Goal: Task Accomplishment & Management: Complete application form

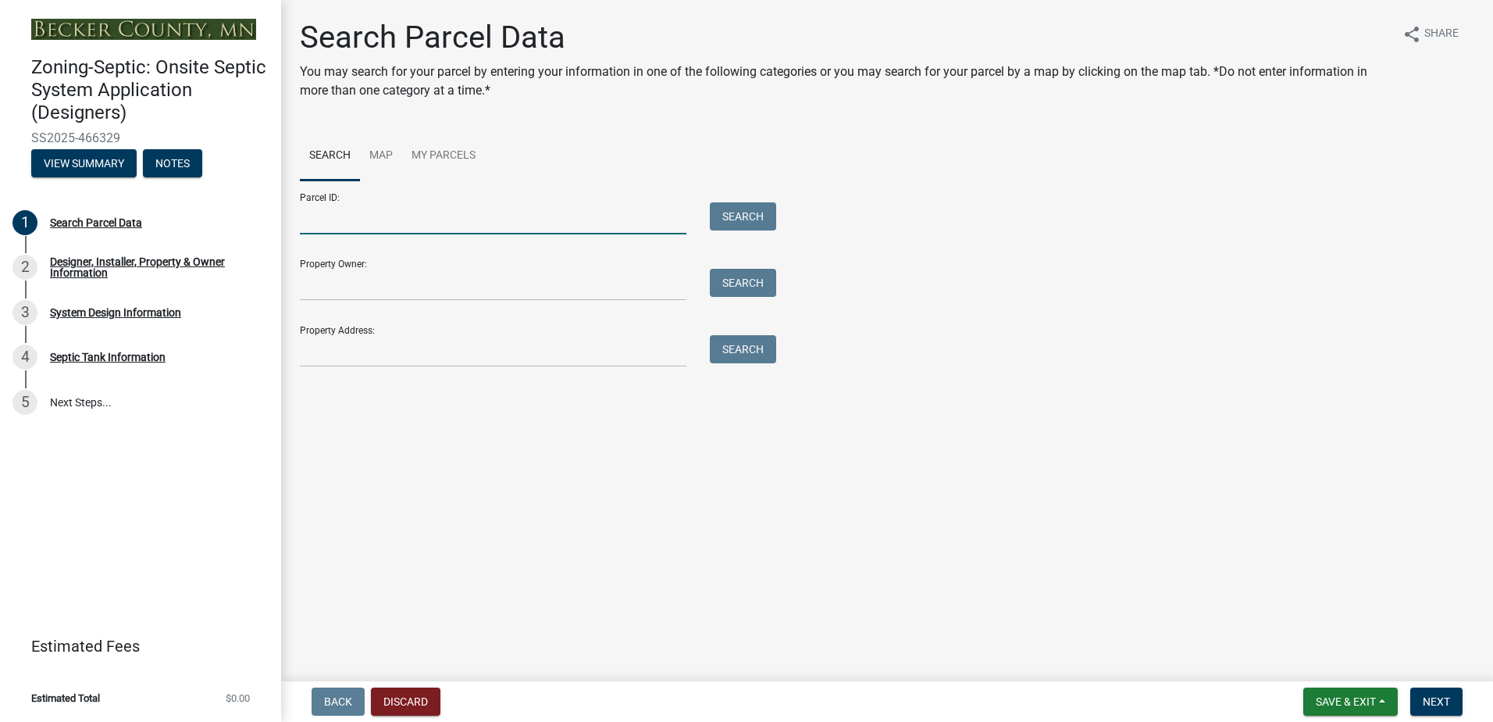
click at [340, 228] on input "Parcel ID:" at bounding box center [493, 218] width 387 height 32
type input "080261005"
click at [746, 218] on button "Search" at bounding box center [743, 216] width 66 height 28
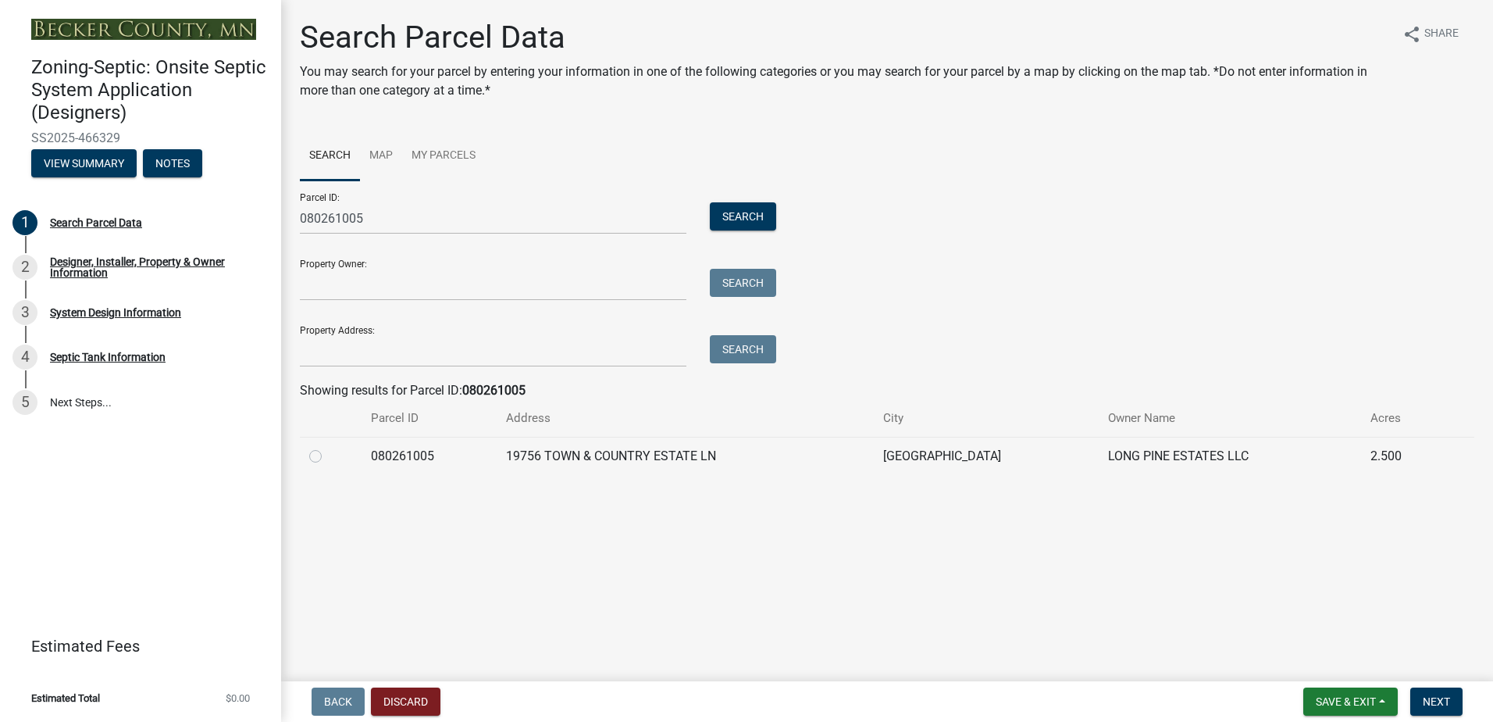
click at [328, 447] on label at bounding box center [328, 447] width 0 height 0
click at [328, 453] on input "radio" at bounding box center [333, 452] width 10 height 10
radio input "true"
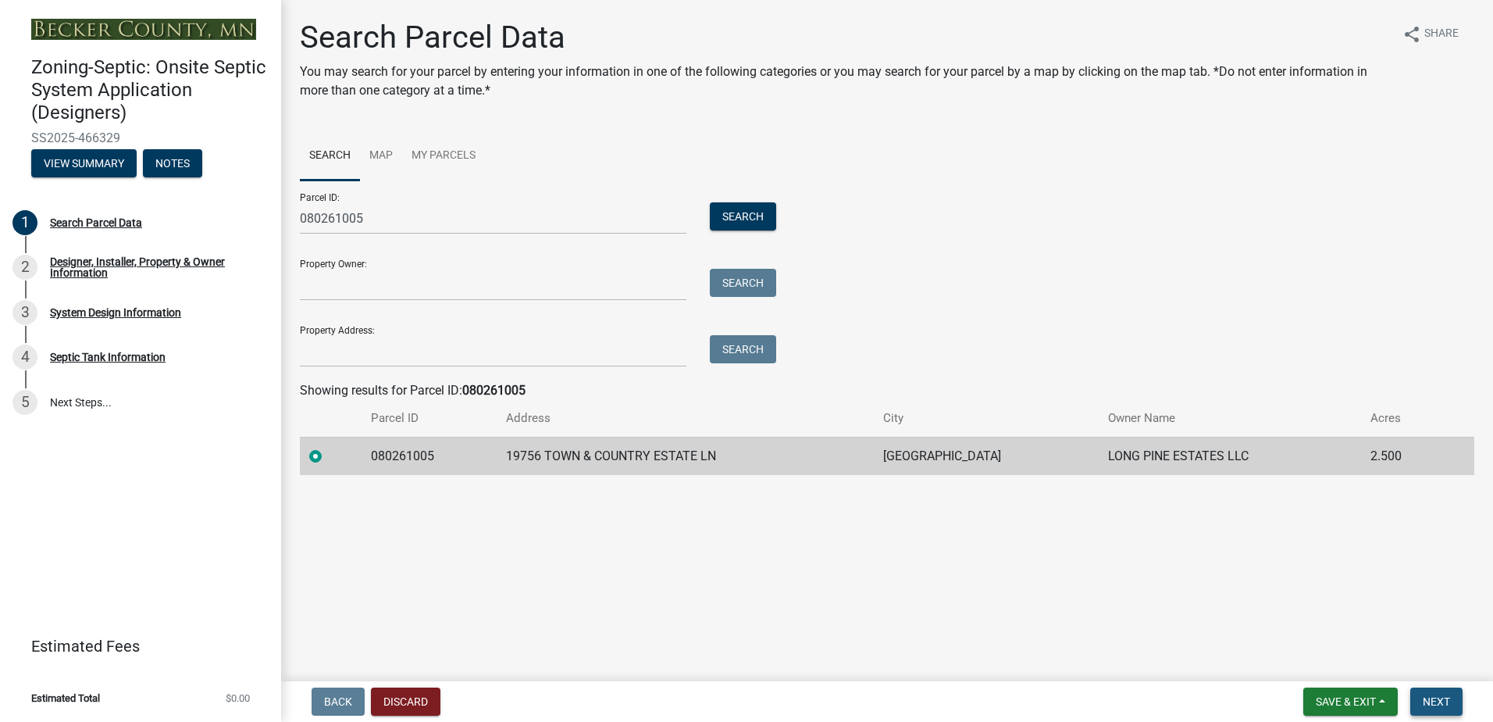
click at [1443, 704] on span "Next" at bounding box center [1436, 701] width 27 height 12
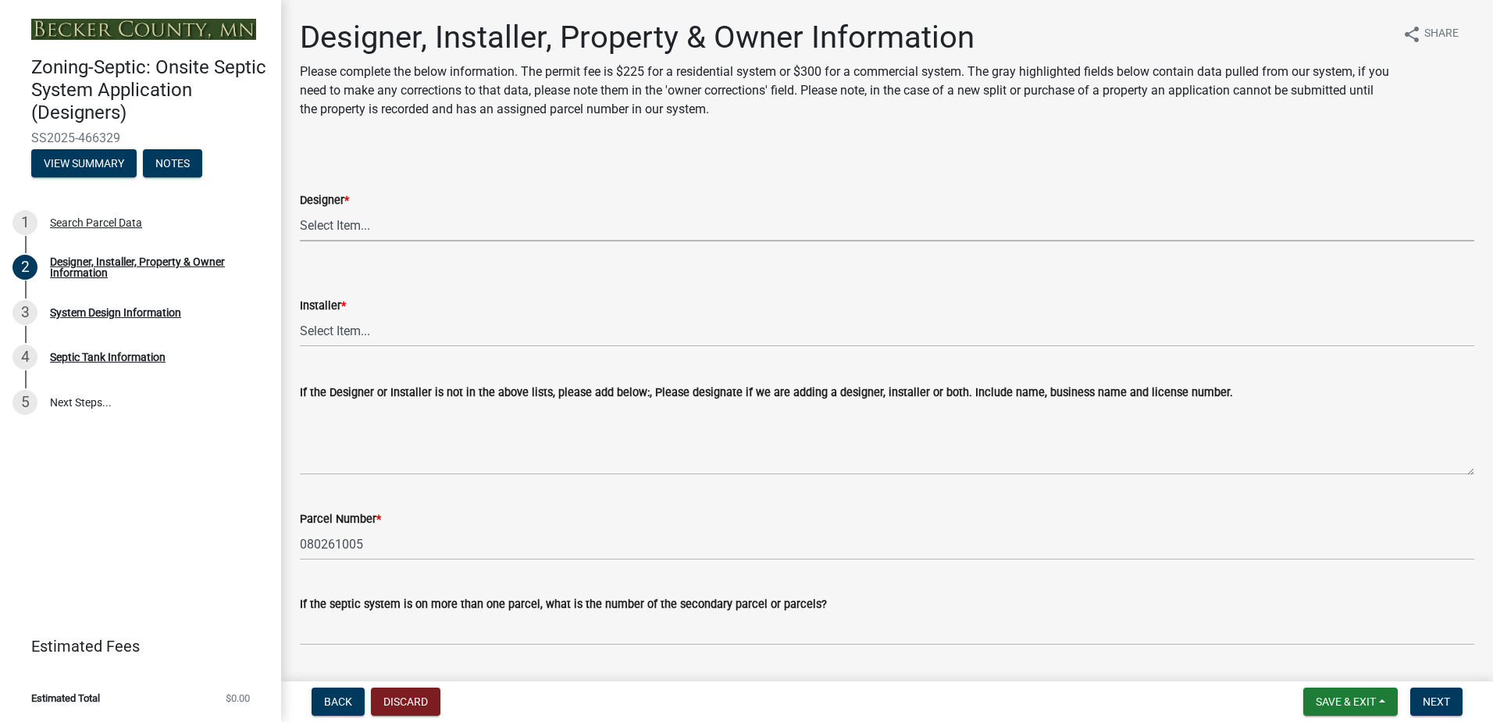
click at [338, 227] on select "Select Item... OTHER – Not listed (please add in next field and we will add to …" at bounding box center [887, 225] width 1174 height 32
click at [300, 209] on select "Select Item... OTHER – Not listed (please add in next field and we will add to …" at bounding box center [887, 225] width 1174 height 32
select select "a2621600-4690-4654-bff0-ecc615071557"
click at [323, 326] on select "Select Item... OTHER – Not listed (please add in next field and we will add to …" at bounding box center [887, 331] width 1174 height 32
click at [300, 315] on select "Select Item... OTHER – Not listed (please add in next field and we will add to …" at bounding box center [887, 331] width 1174 height 32
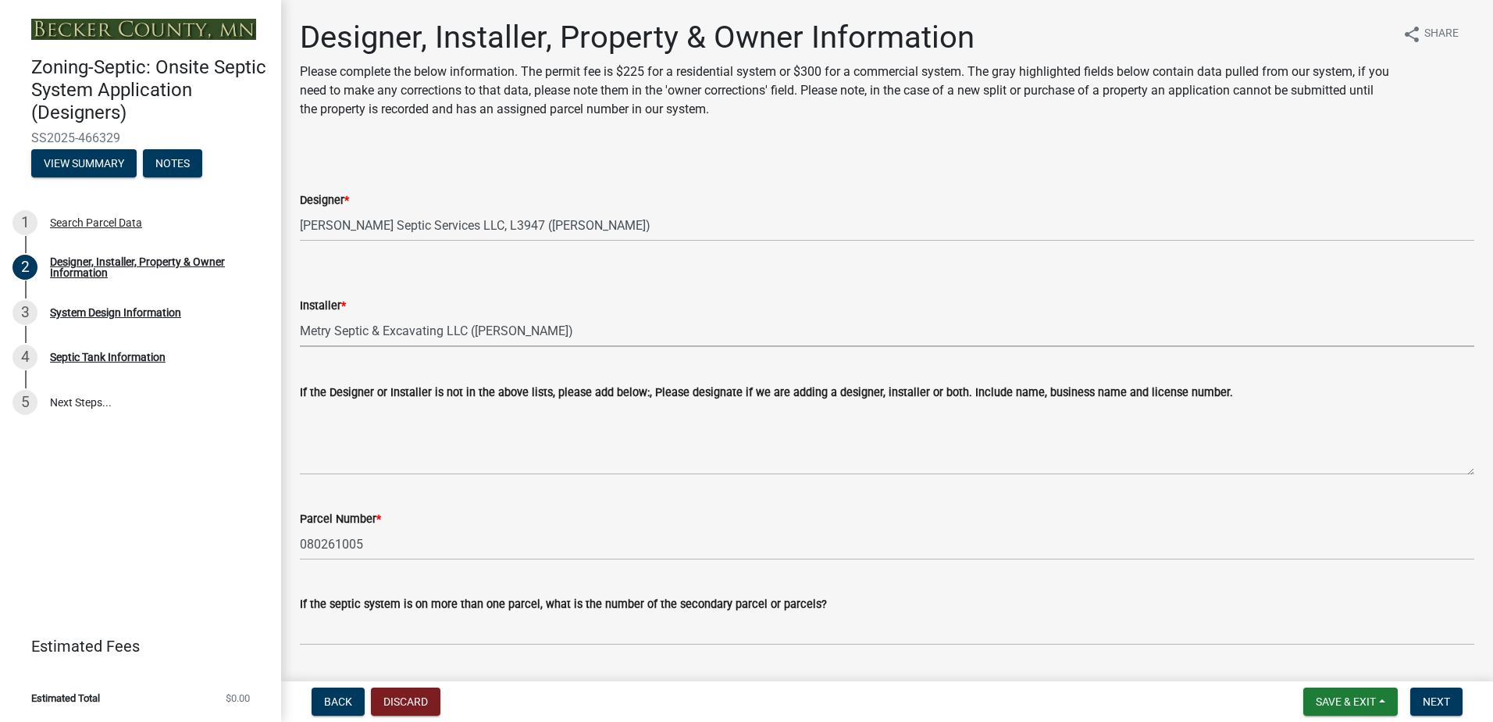
select select "370dcace-fa4b-476f-8e17-3b436b985960"
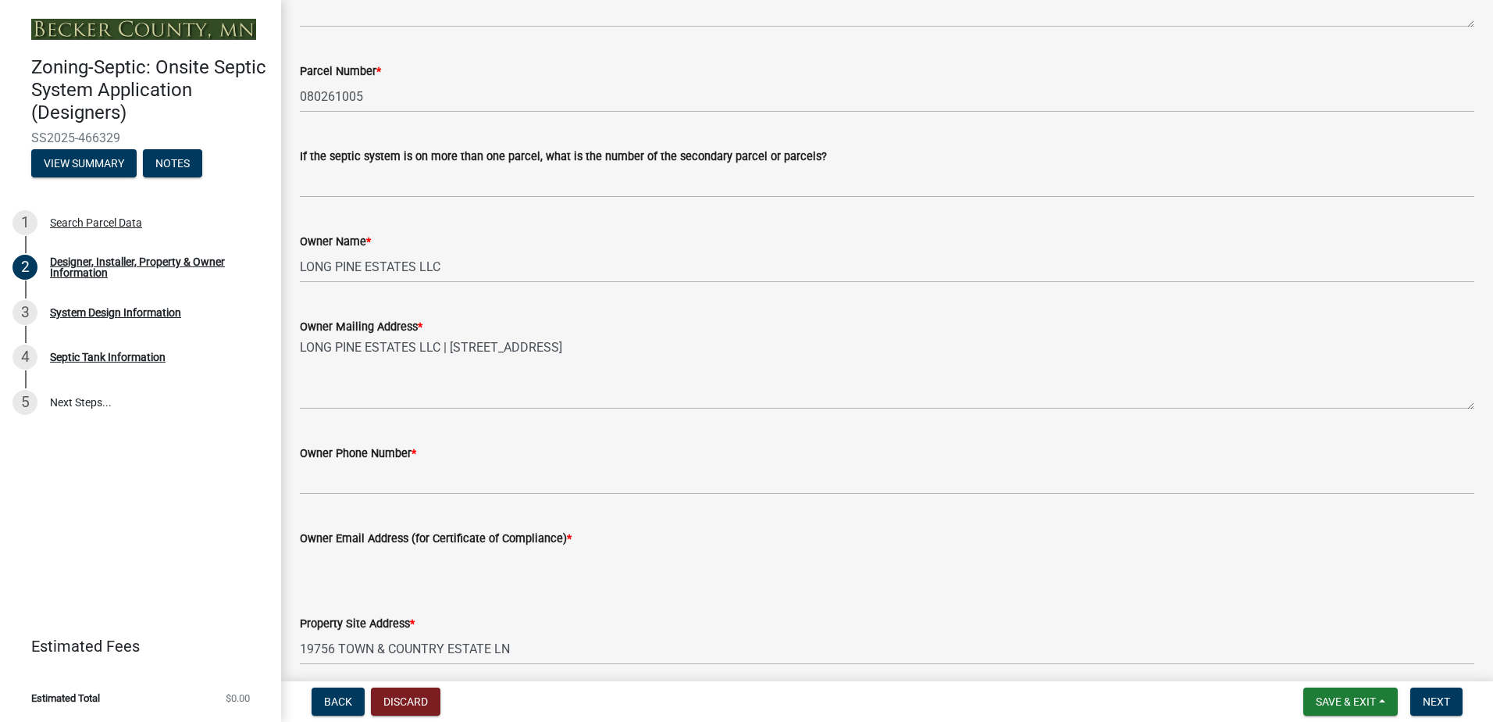
scroll to position [469, 0]
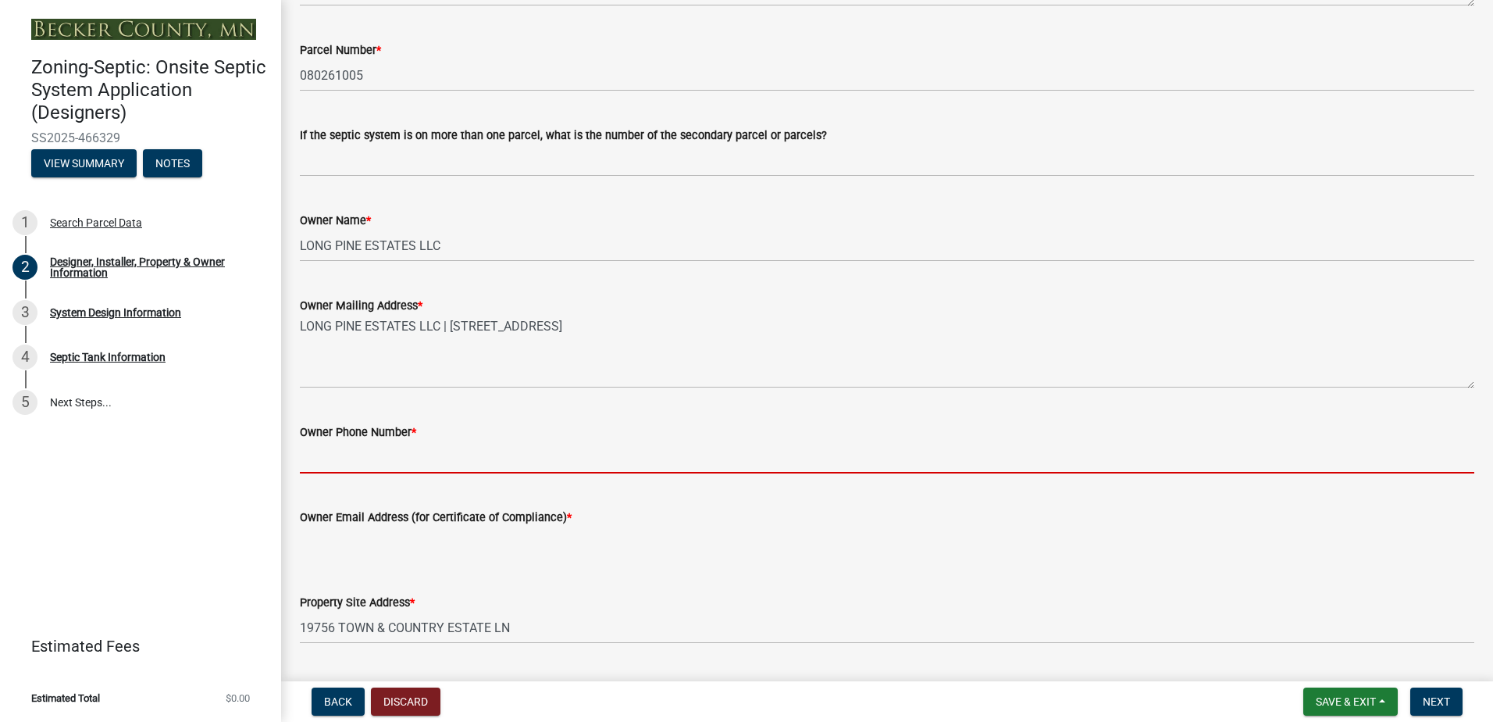
click at [337, 460] on input "Owner Phone Number *" at bounding box center [887, 457] width 1174 height 32
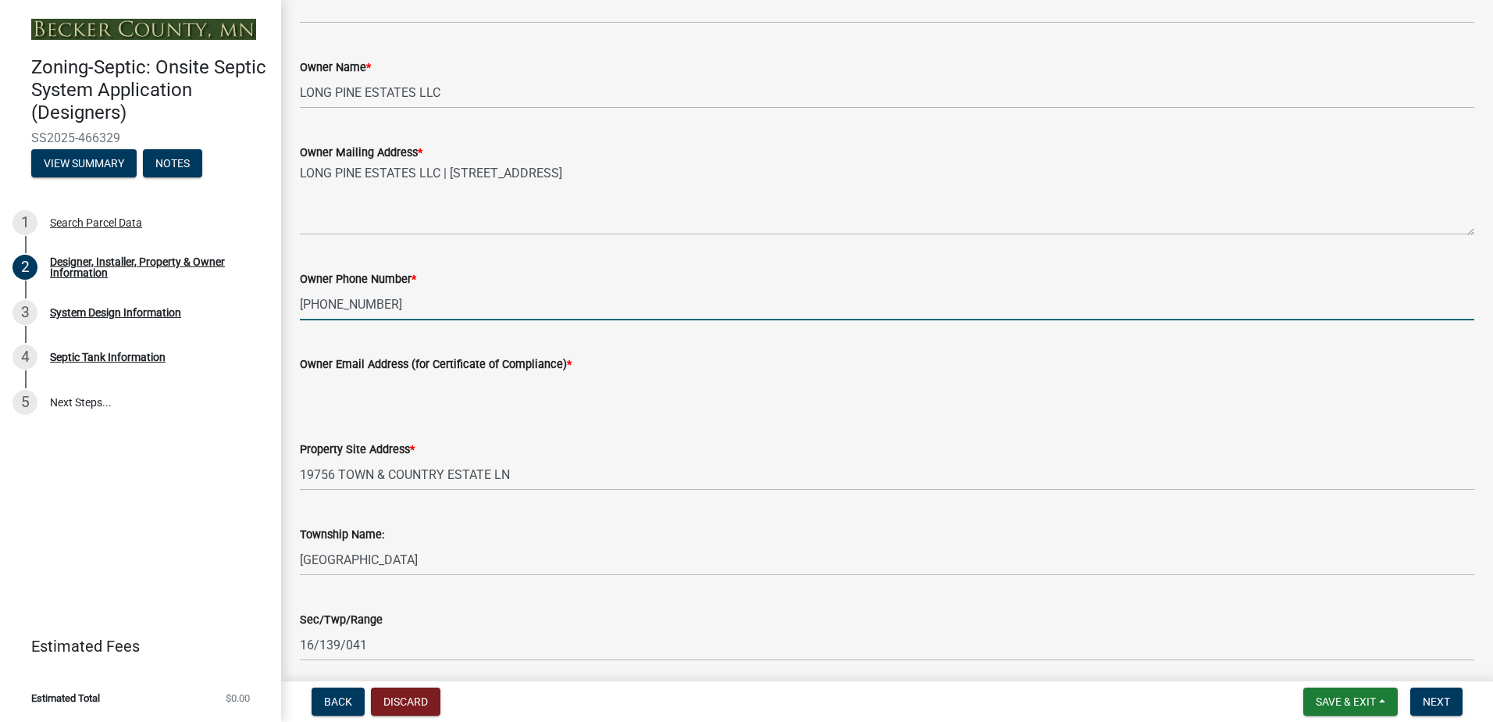
scroll to position [625, 0]
type input "[PHONE_NUMBER]"
click at [318, 393] on input "Owner Email Address (for Certificate of Compliance) *" at bounding box center [887, 386] width 1174 height 32
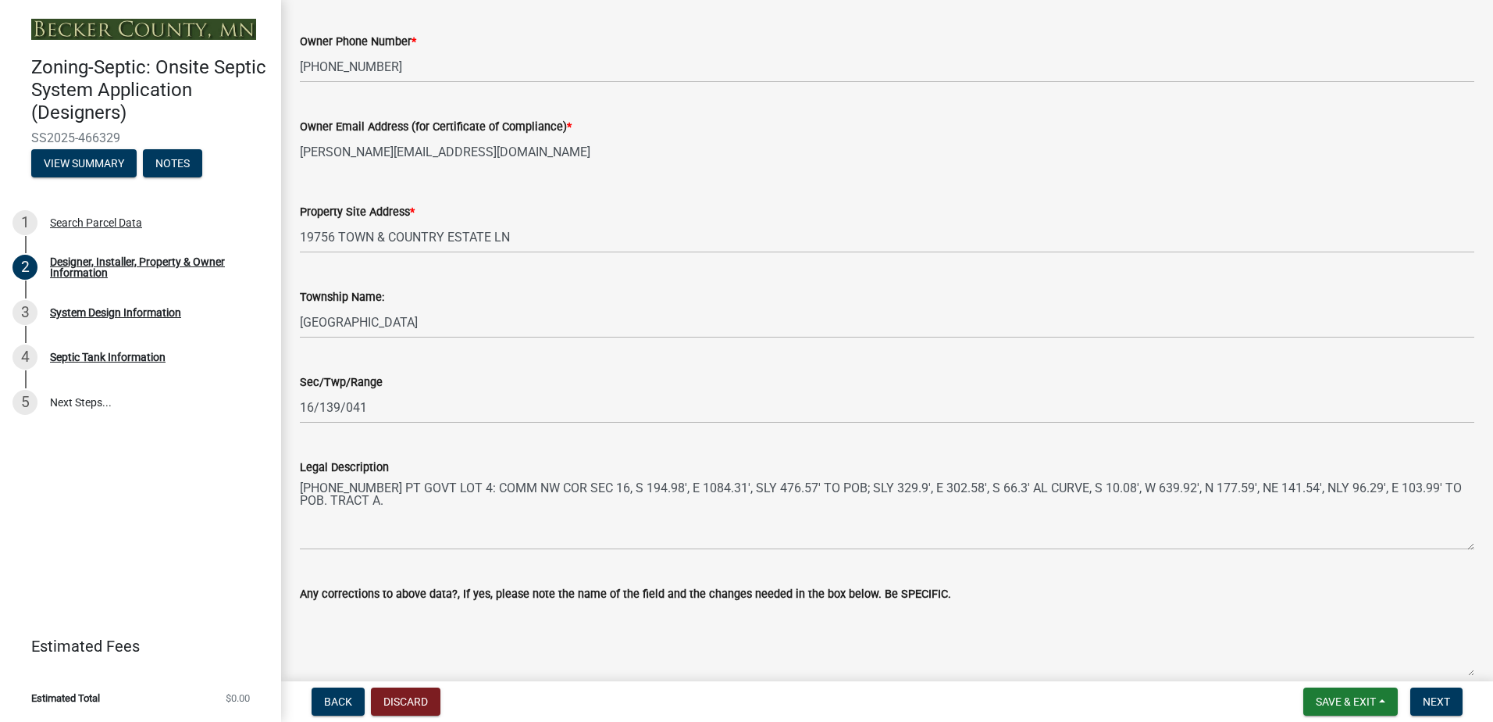
scroll to position [934, 0]
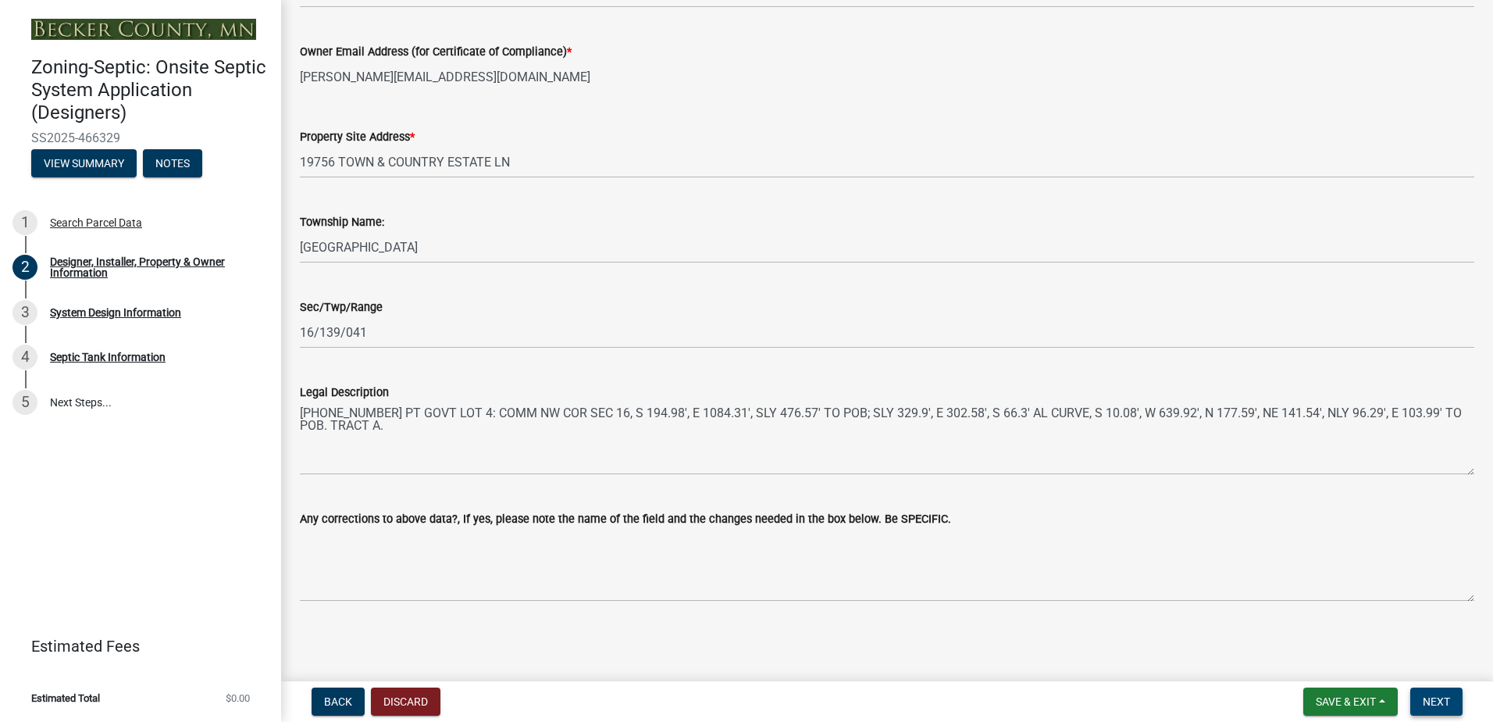
type input "[PERSON_NAME][EMAIL_ADDRESS][DOMAIN_NAME]"
click at [1449, 702] on span "Next" at bounding box center [1436, 701] width 27 height 12
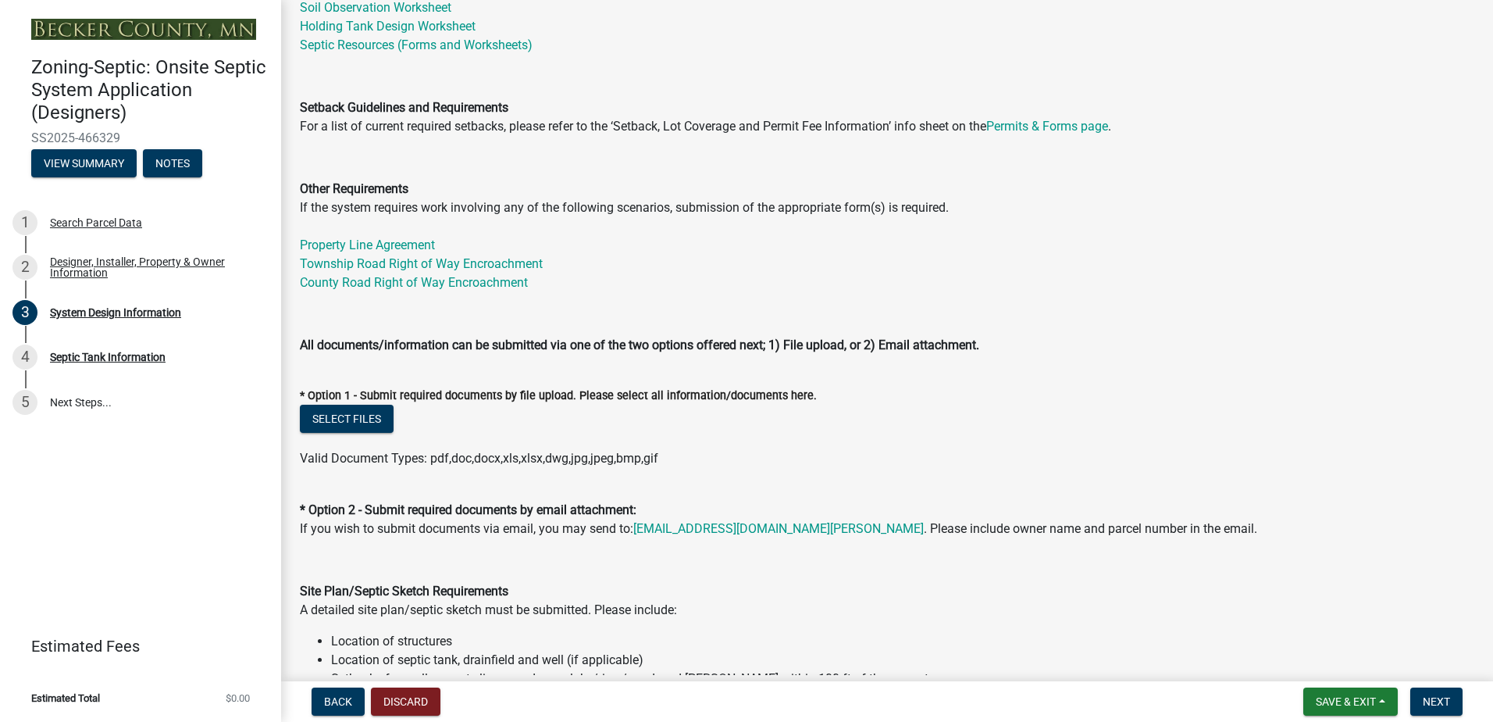
scroll to position [469, 0]
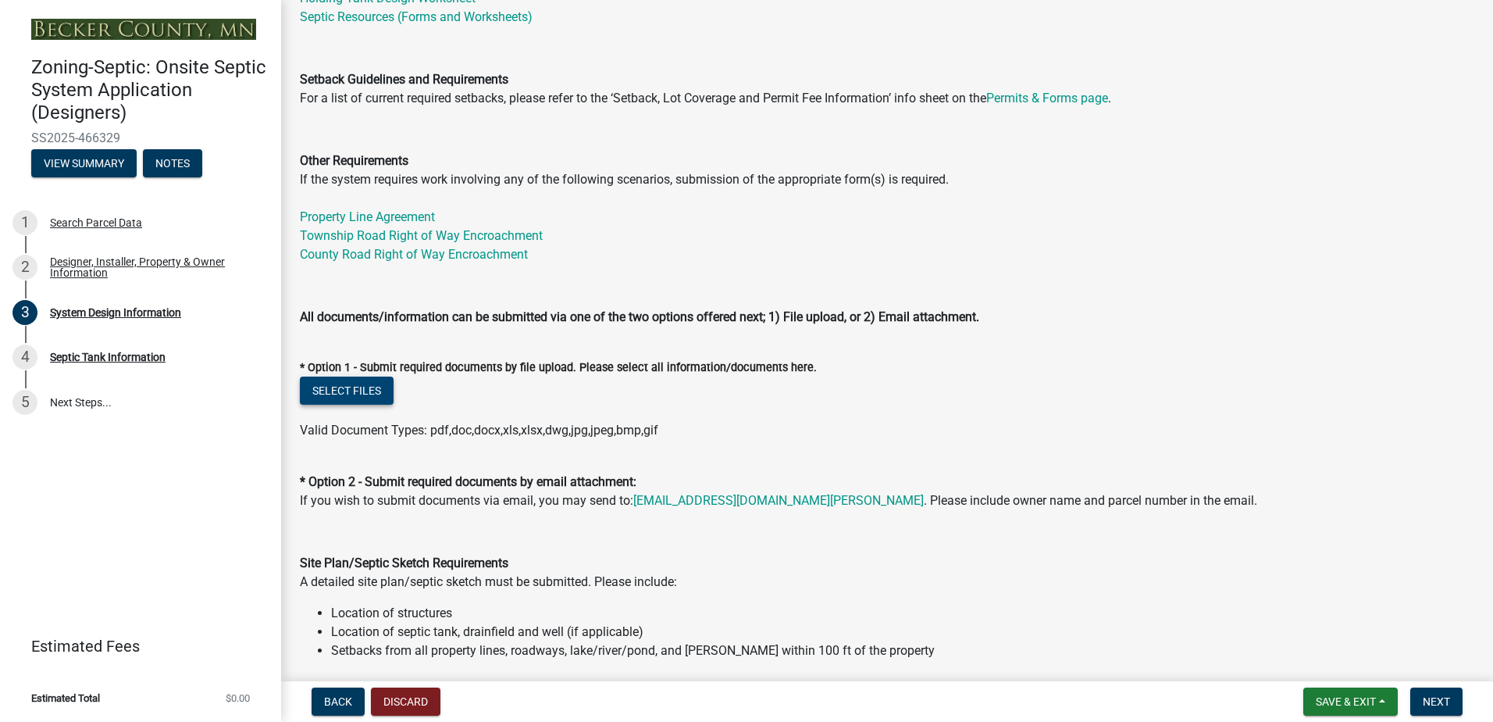
click at [318, 383] on button "Select files" at bounding box center [347, 390] width 94 height 28
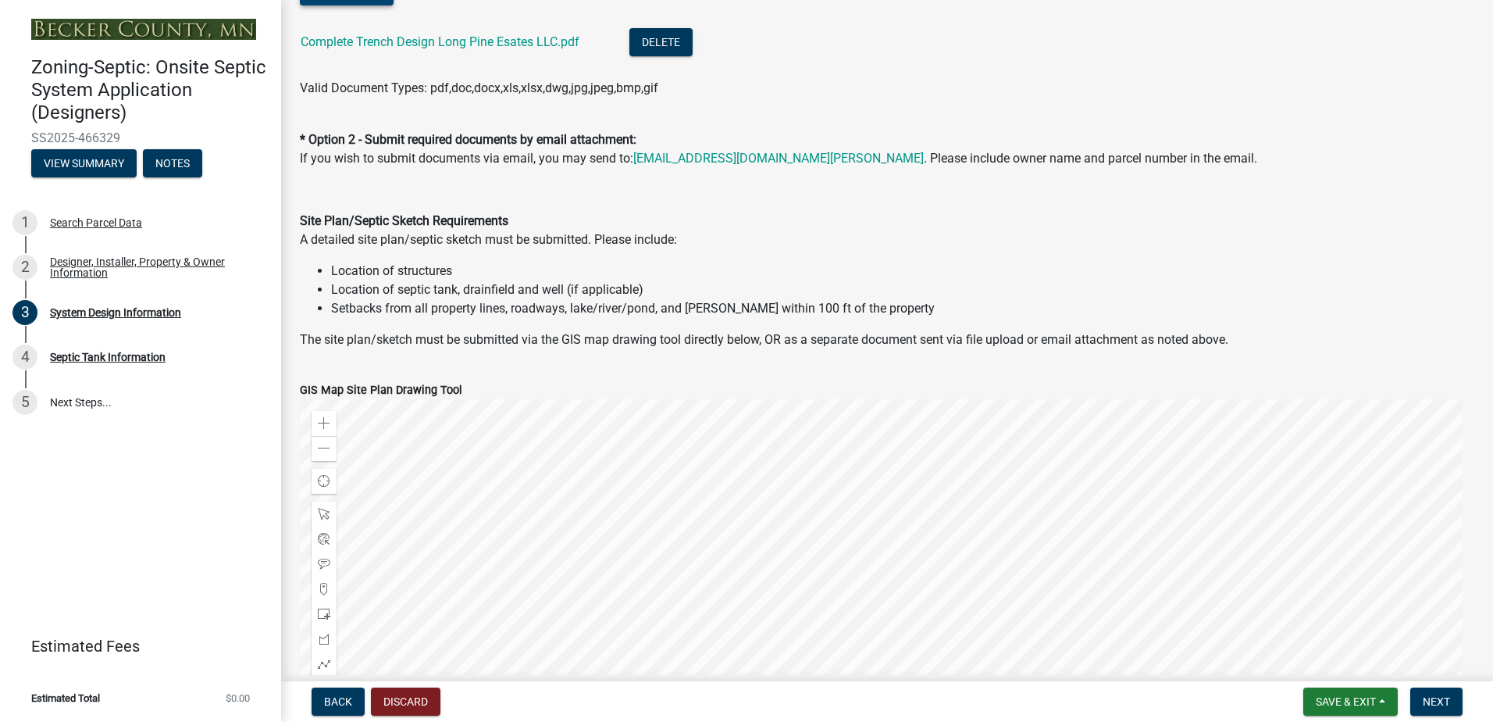
scroll to position [1015, 0]
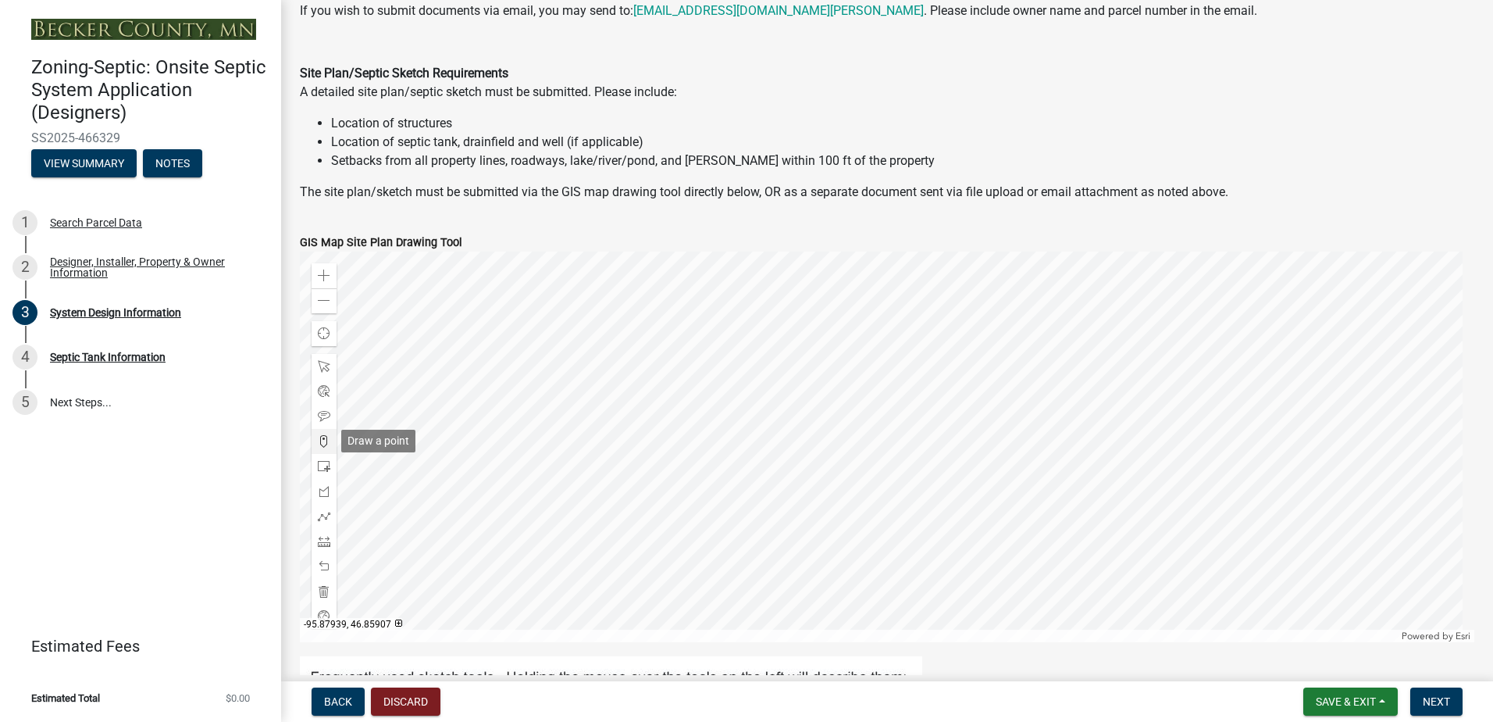
click at [320, 442] on span at bounding box center [324, 441] width 12 height 12
click at [768, 471] on div at bounding box center [887, 446] width 1174 height 390
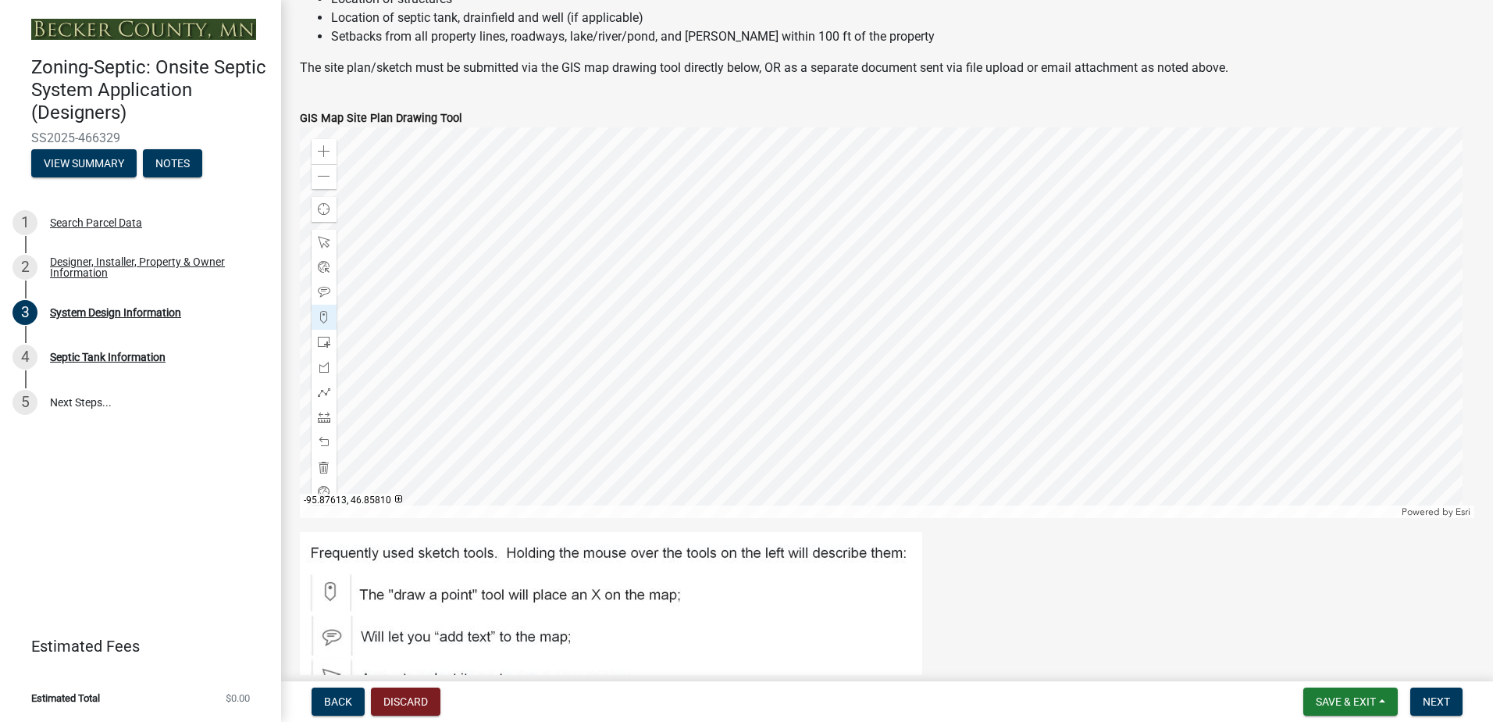
scroll to position [1093, 0]
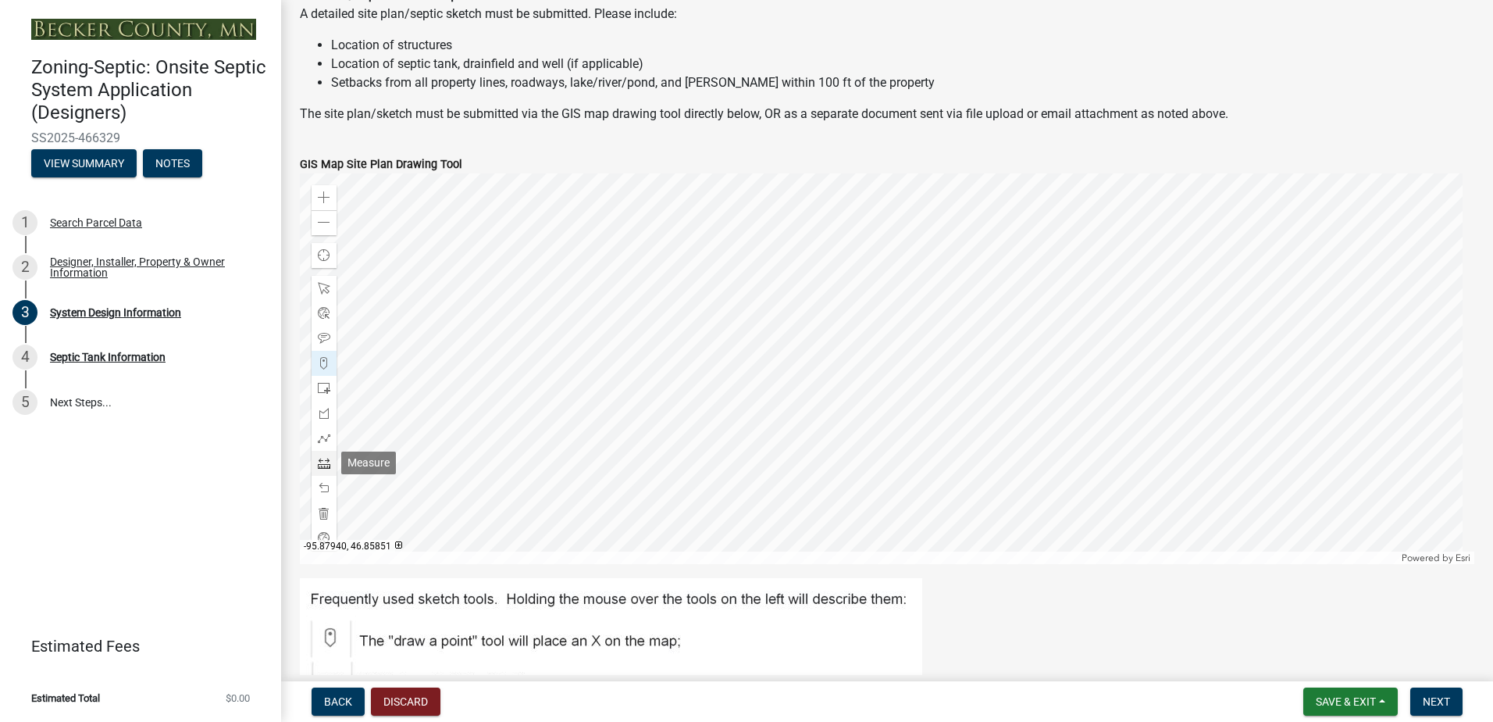
click at [326, 465] on span at bounding box center [324, 463] width 12 height 12
click at [1191, 369] on div at bounding box center [887, 368] width 1174 height 390
click at [772, 392] on div at bounding box center [887, 368] width 1174 height 390
click at [322, 511] on span at bounding box center [324, 513] width 12 height 12
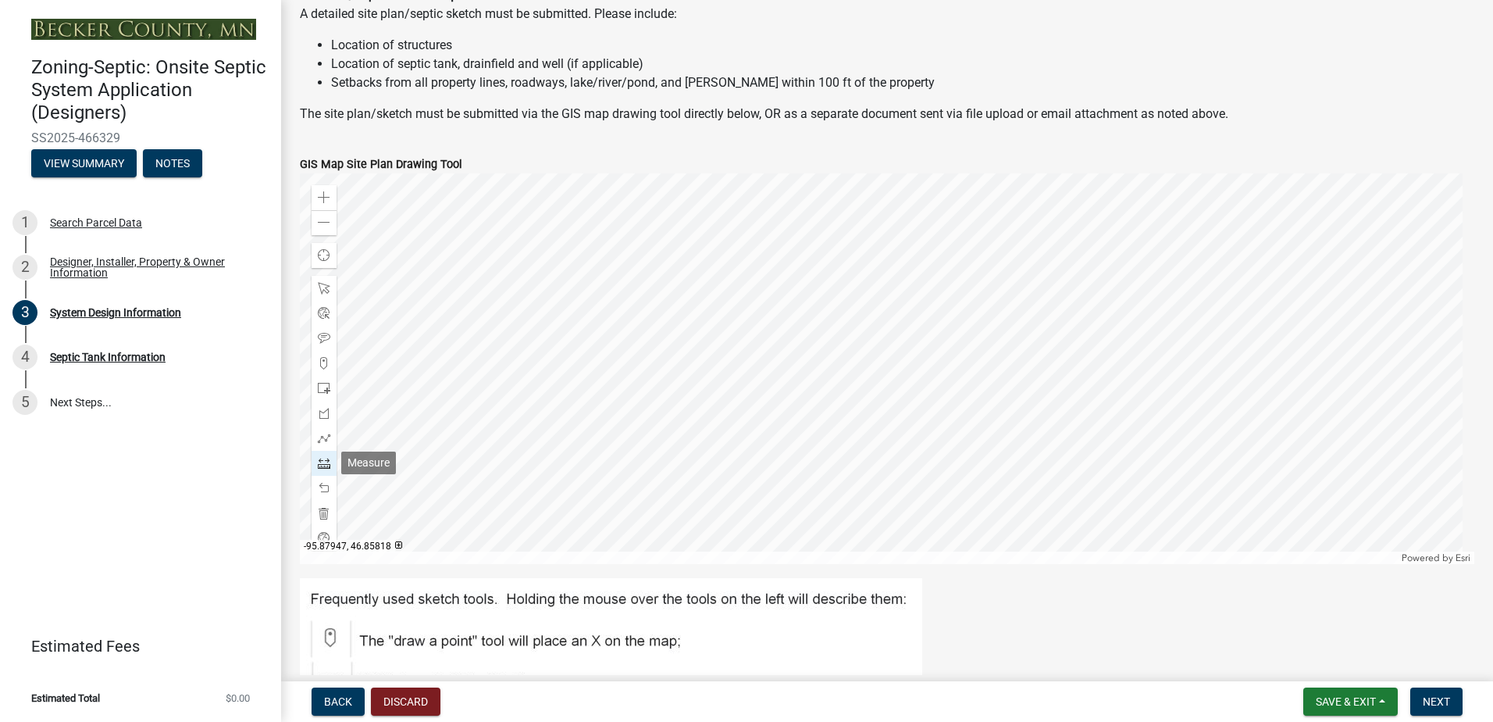
click at [323, 465] on span at bounding box center [324, 463] width 12 height 12
click at [1187, 370] on div at bounding box center [887, 368] width 1174 height 390
click at [1188, 369] on div at bounding box center [887, 368] width 1174 height 390
click at [780, 394] on div at bounding box center [887, 368] width 1174 height 390
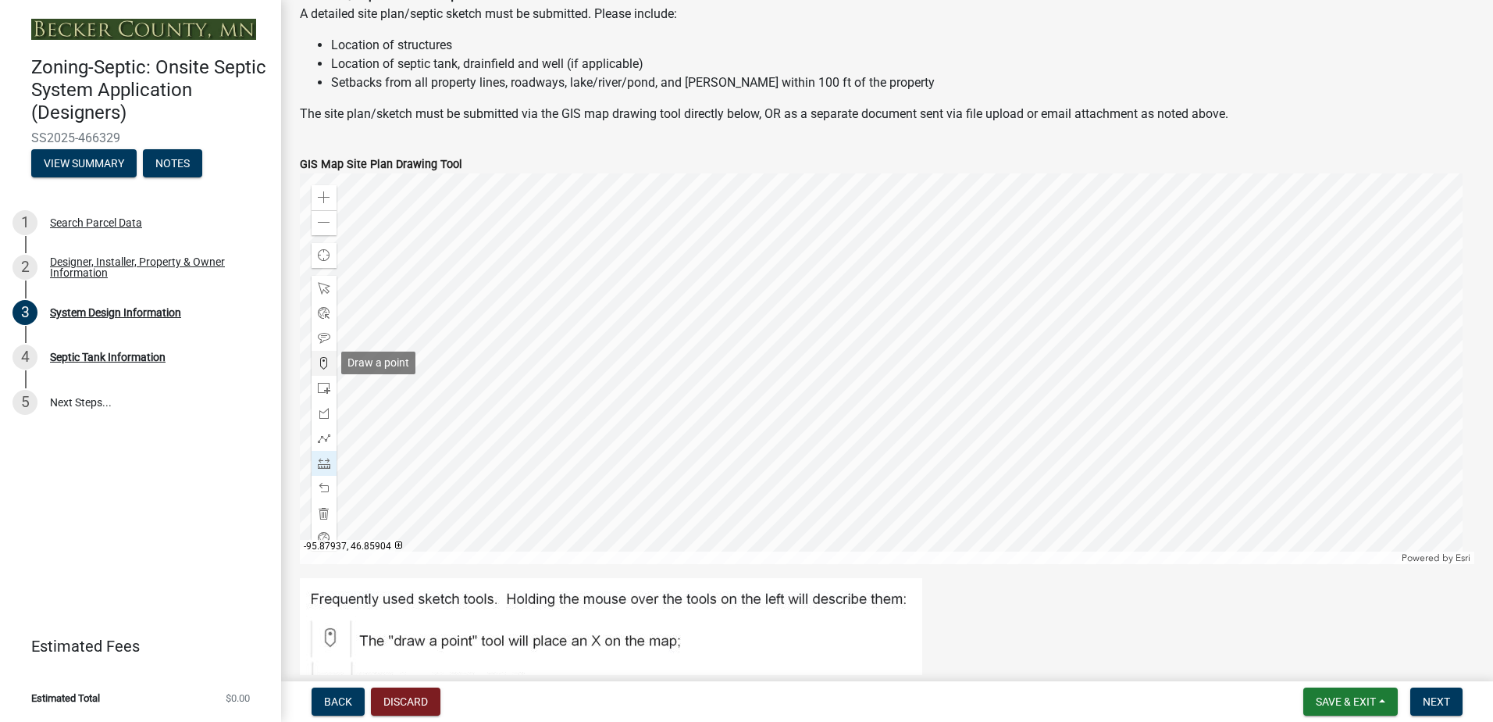
click at [319, 362] on span at bounding box center [324, 363] width 12 height 12
click at [761, 393] on div at bounding box center [887, 368] width 1174 height 390
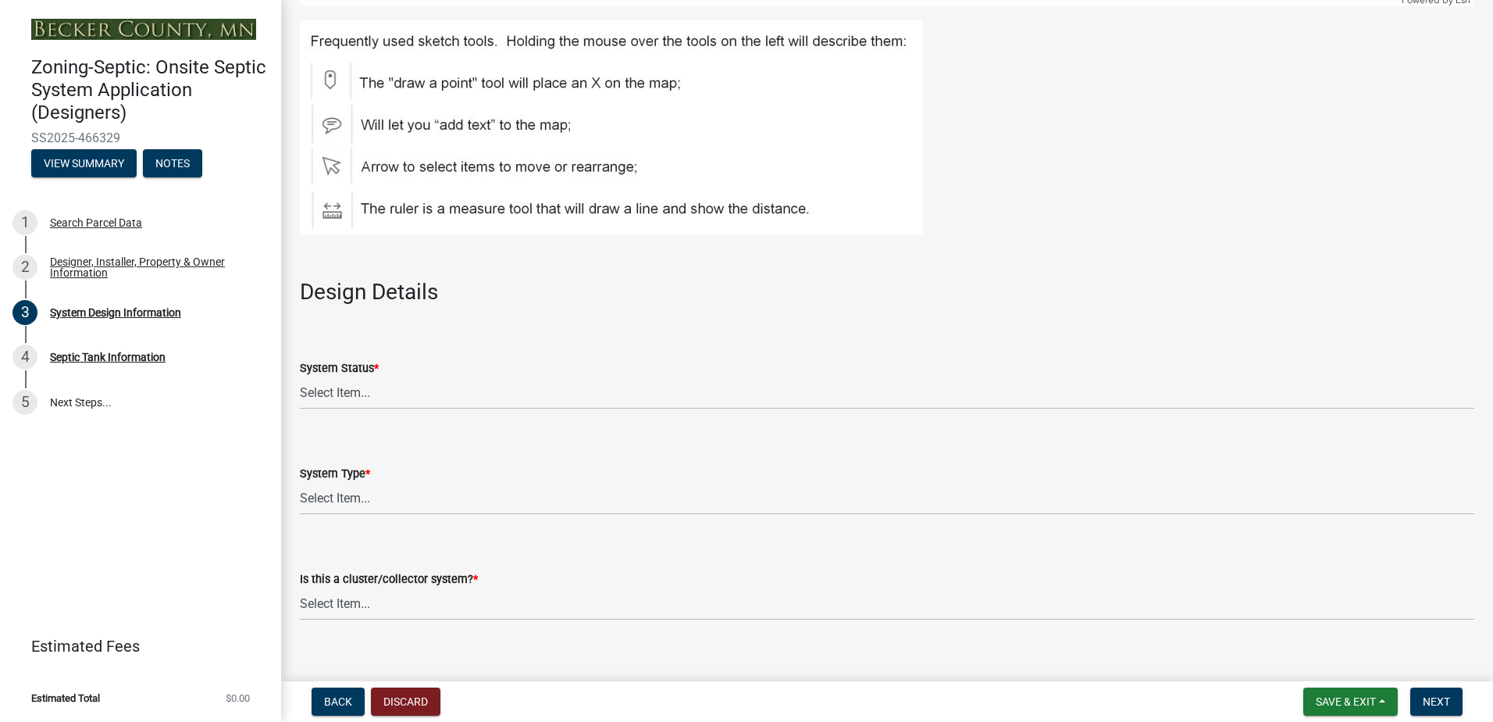
scroll to position [1796, 0]
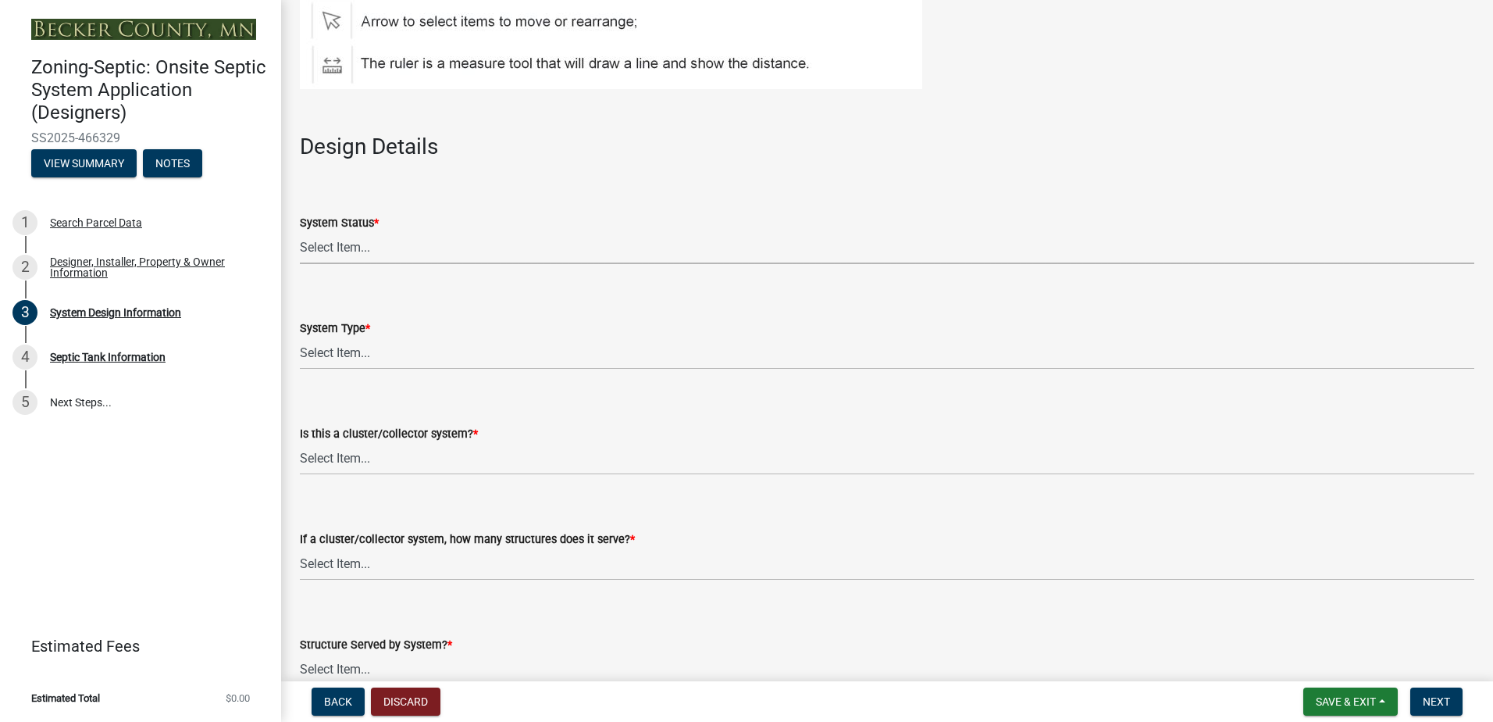
click at [354, 244] on select "Select Item... No Existing System Replacement System Failing System (Cesspool, …" at bounding box center [887, 248] width 1174 height 32
click at [300, 232] on select "Select Item... No Existing System Replacement System Failing System (Cesspool, …" at bounding box center [887, 248] width 1174 height 32
select select "55497d75-c43f-4635-a730-e0737ce05d56"
click at [340, 358] on select "Select Item... Type I Type II Type III Type IV Type V" at bounding box center [887, 353] width 1174 height 32
click at [300, 337] on select "Select Item... Type I Type II Type III Type IV Type V" at bounding box center [887, 353] width 1174 height 32
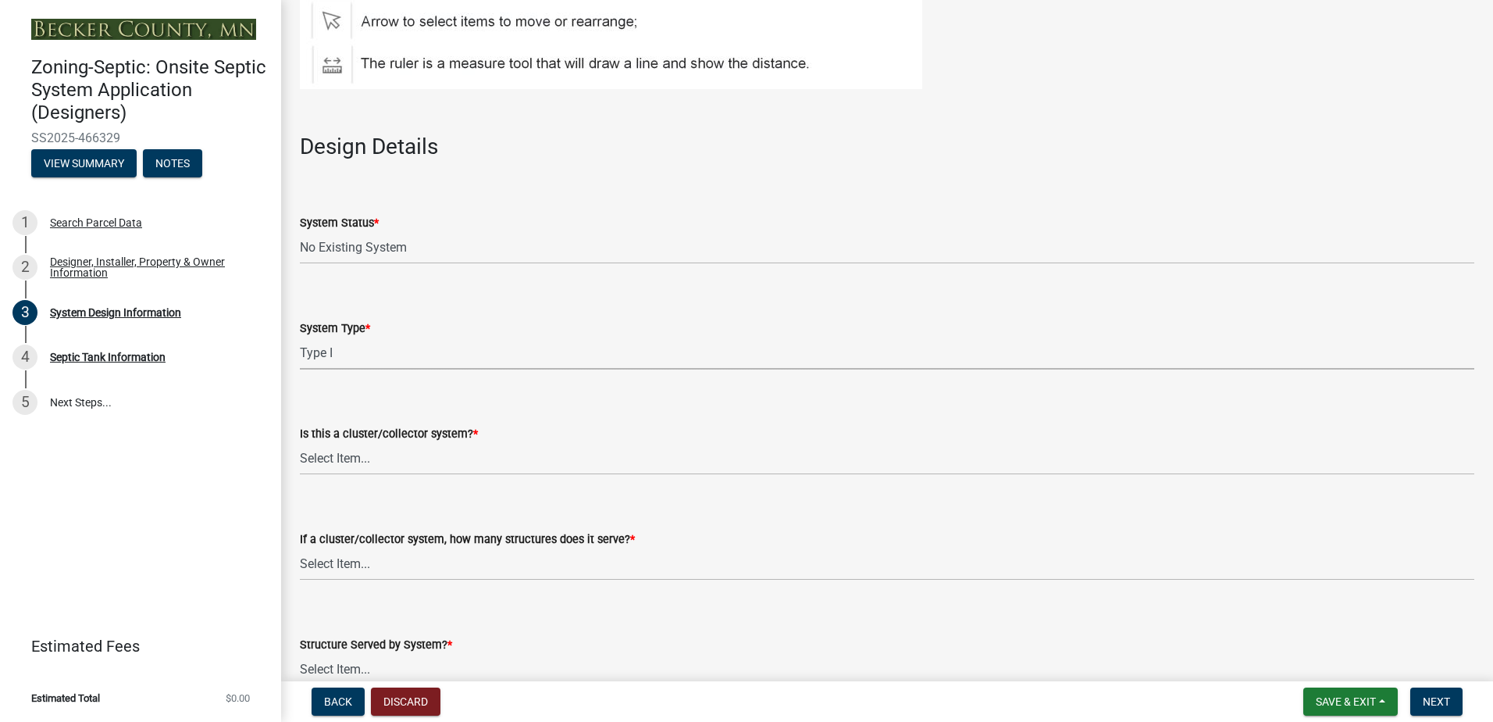
select select "25258e87-3ef9-4f1c-a5f1-75a1d463abfb"
click at [327, 465] on select "Select Item... Yes No" at bounding box center [887, 459] width 1174 height 32
click at [300, 443] on select "Select Item... Yes No" at bounding box center [887, 459] width 1174 height 32
select select "011fbff4-a41d-4a75-9bd8-71c7e6c69e0d"
click at [330, 554] on select "Select Item... Not a cluster/collector system 1 2 3 4 5 6 7 8 9 10" at bounding box center [887, 564] width 1174 height 32
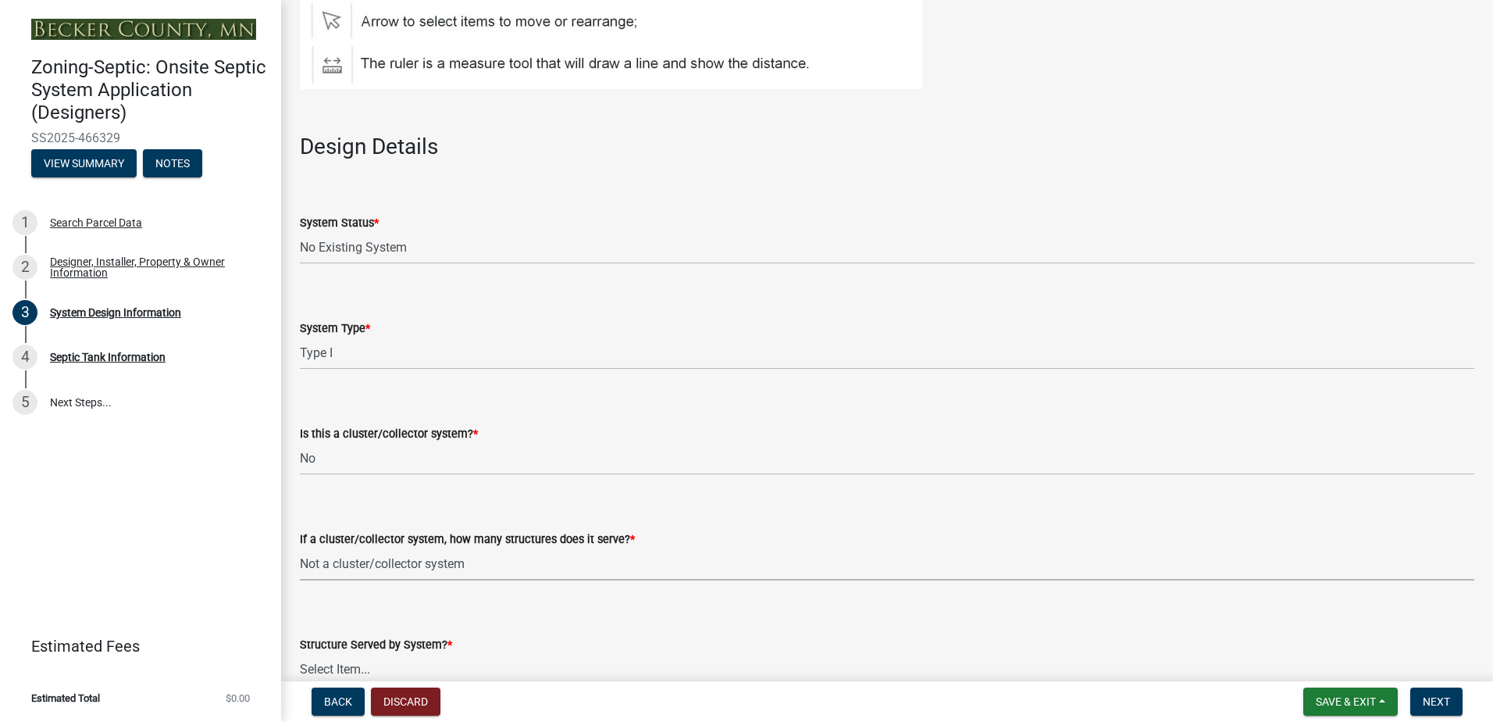
click at [300, 548] on select "Select Item... Not a cluster/collector system 1 2 3 4 5 6 7 8 9 10" at bounding box center [887, 564] width 1174 height 32
select select "85fdfef2-2683-4311-b5d5-5505f6411127"
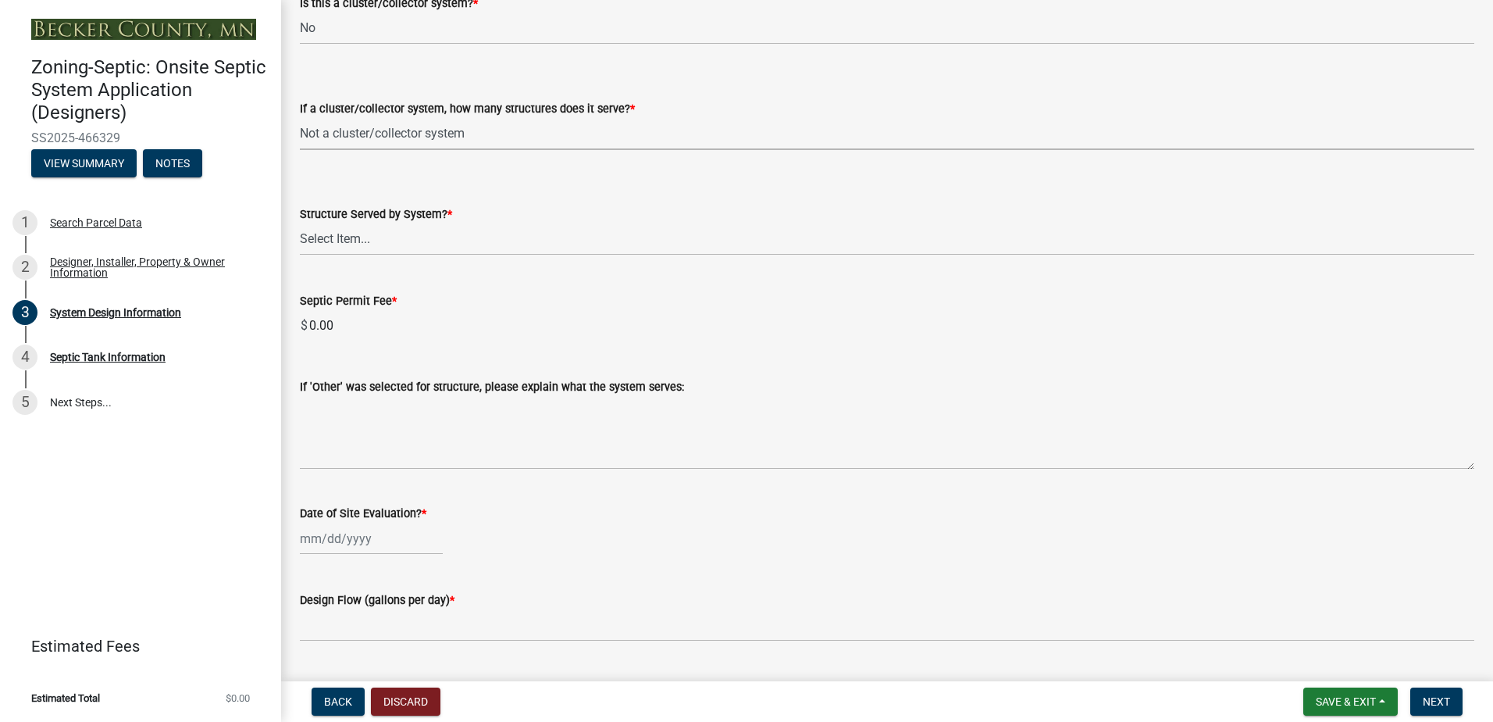
scroll to position [2265, 0]
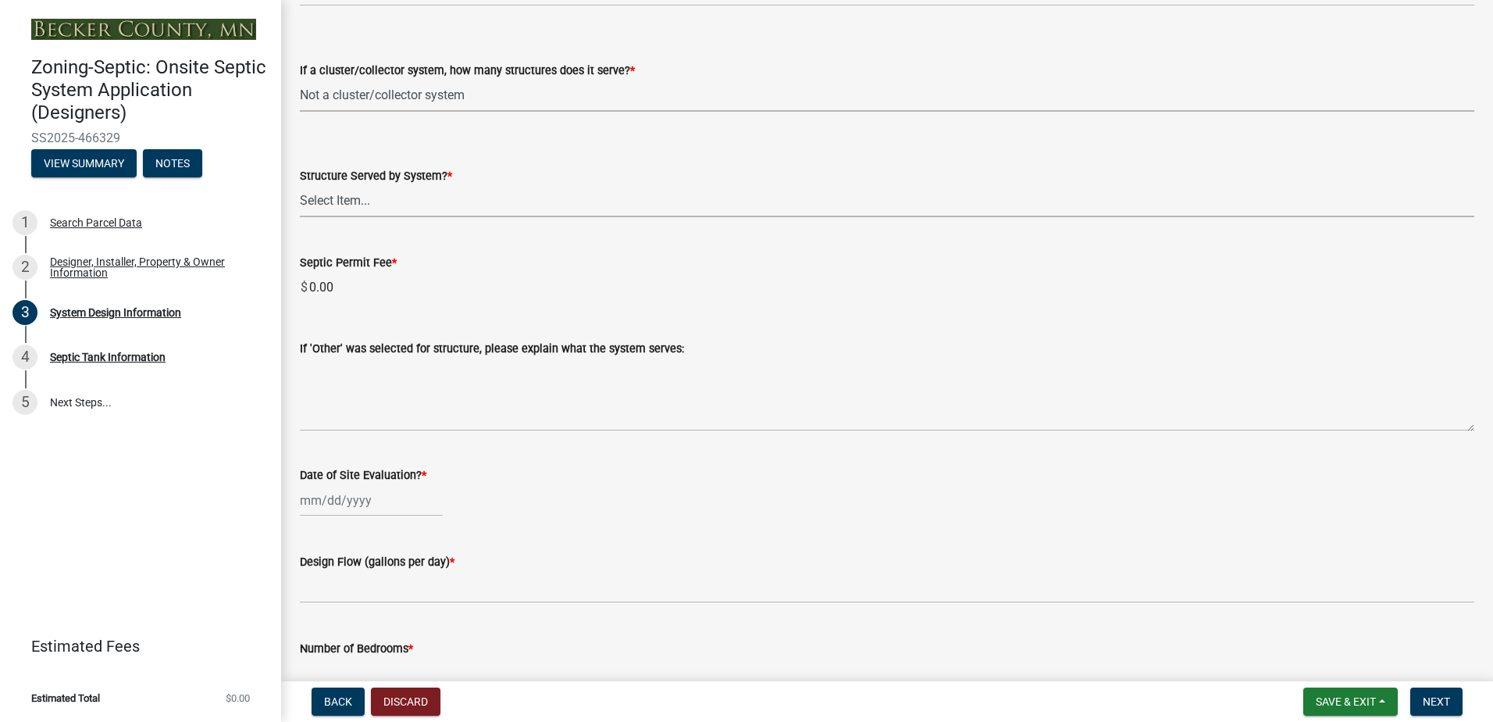
click at [323, 197] on select "Select Item... Commercial Resort Commercial - Non Resort Other Full-Time Dwelli…" at bounding box center [887, 201] width 1174 height 32
click at [300, 185] on select "Select Item... Commercial Resort Commercial - Non Resort Other Full-Time Dwelli…" at bounding box center [887, 201] width 1174 height 32
select select "acb956d0-fe38-4b39-a121-cf897fe74d21"
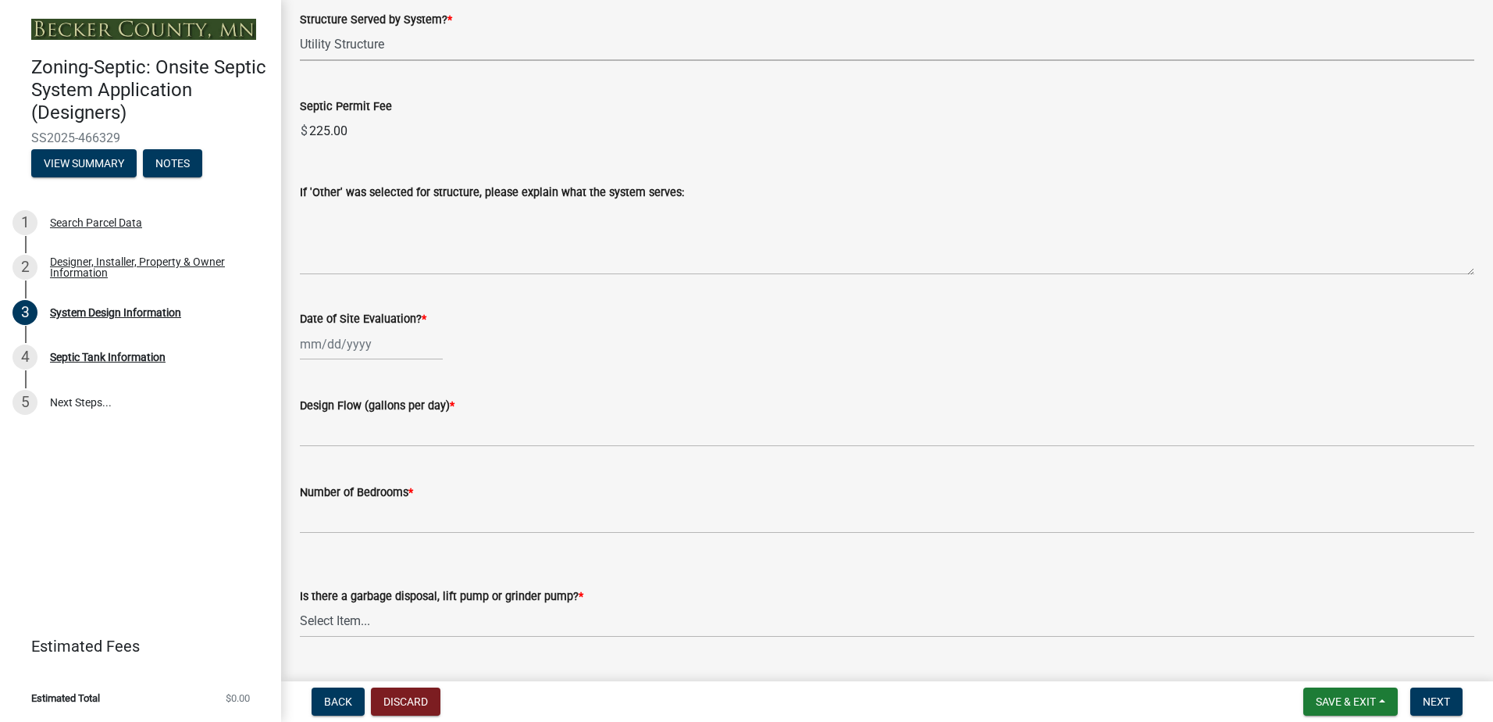
select select "8"
select select "2025"
click at [369, 336] on div "[PERSON_NAME] Feb Mar Apr [PERSON_NAME][DATE] Oct Nov [DATE] 1526 1527 1528 152…" at bounding box center [371, 344] width 143 height 32
click at [310, 450] on div "4" at bounding box center [315, 452] width 25 height 25
type input "[DATE]"
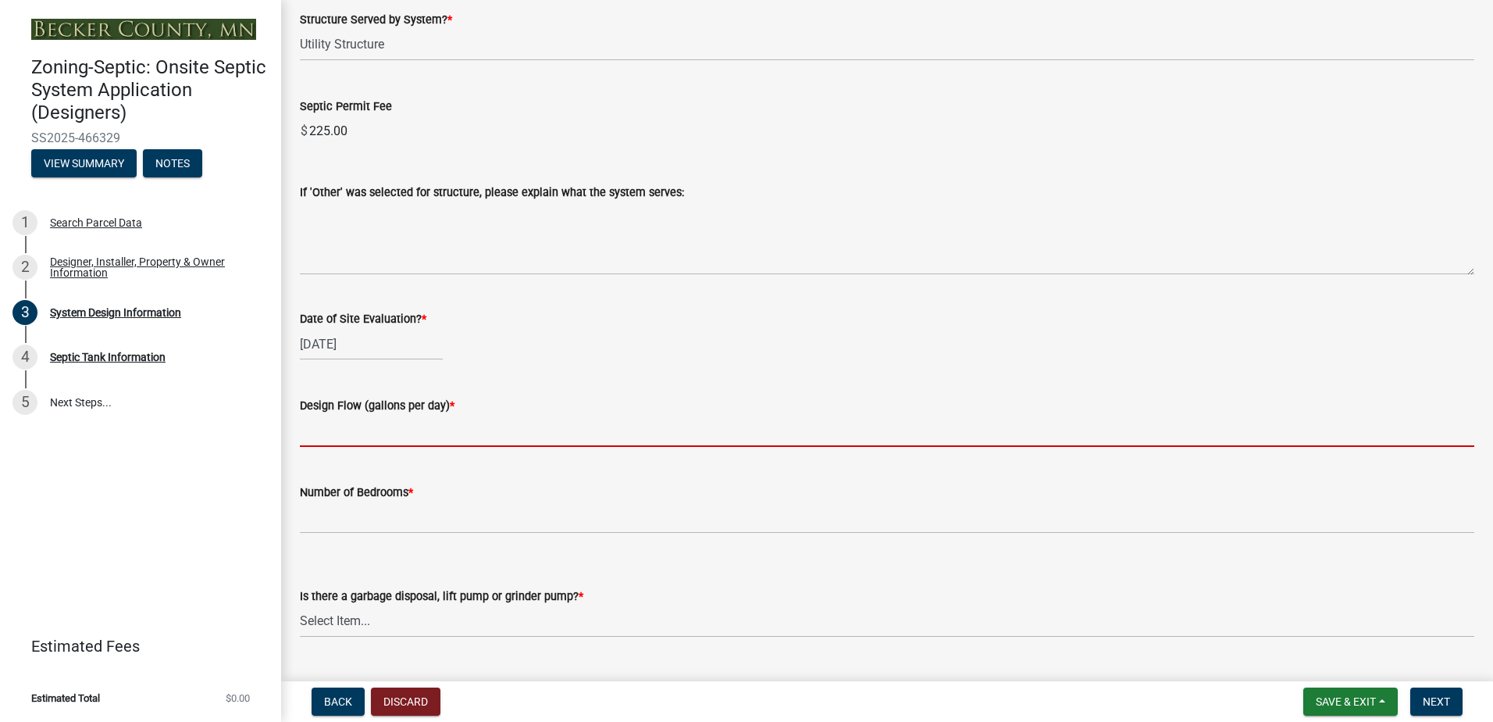
click at [317, 437] on input "text" at bounding box center [887, 431] width 1174 height 32
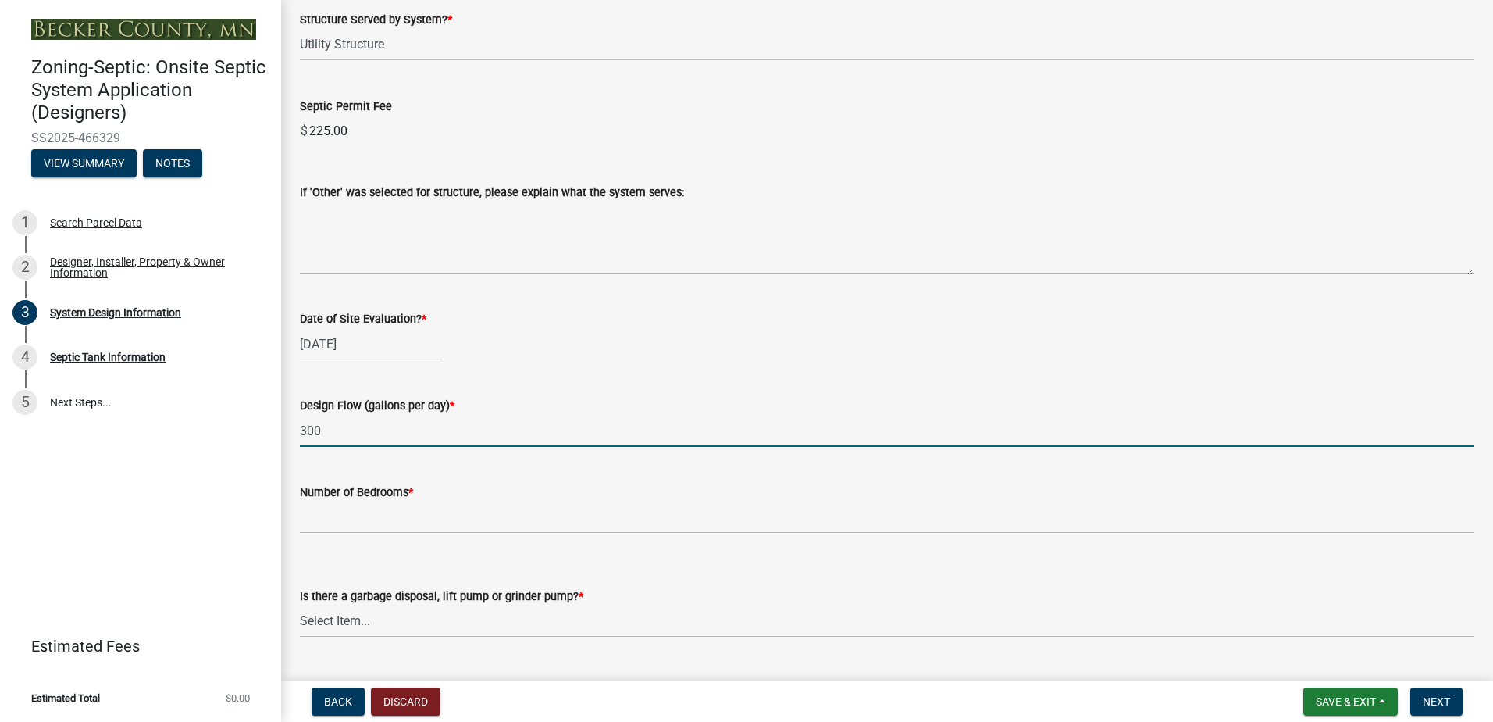
type input "300"
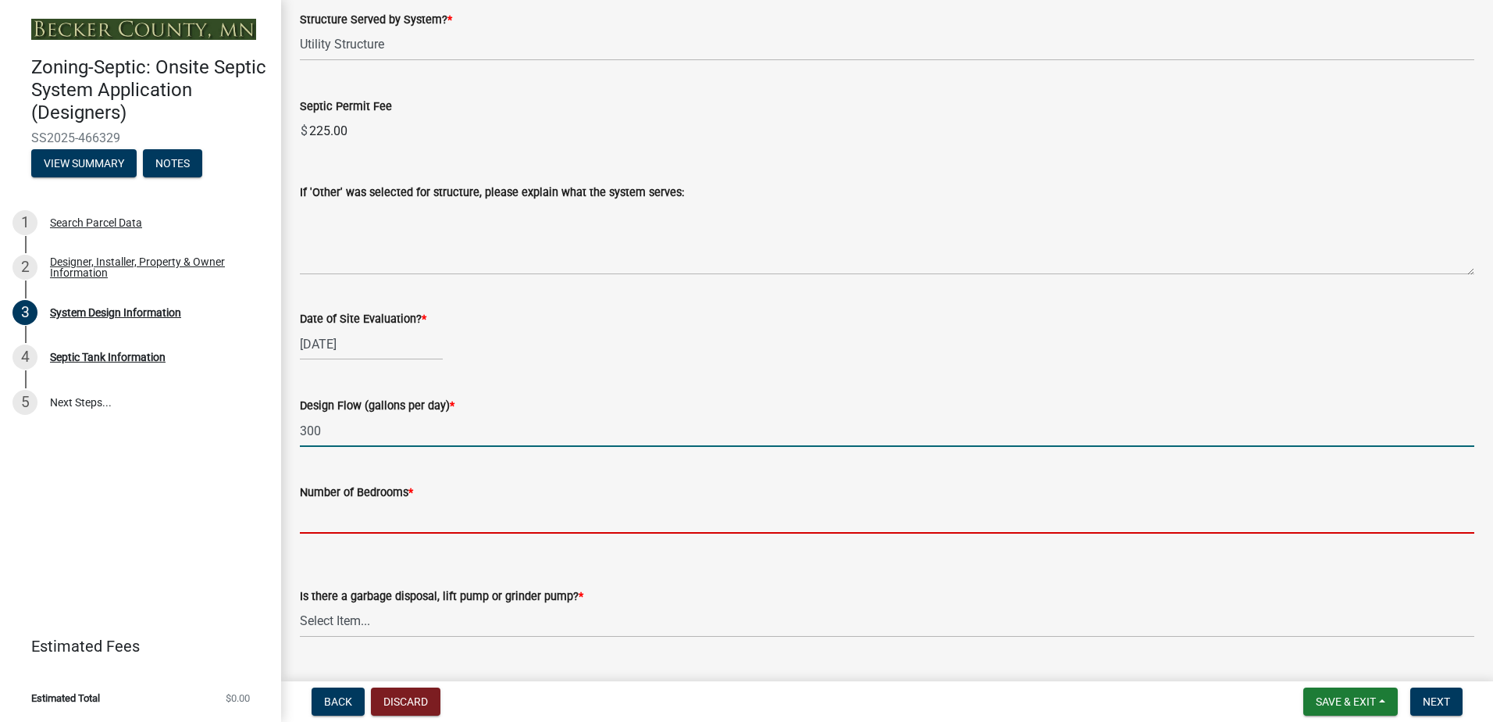
click at [315, 526] on input "Number of Bedrooms *" at bounding box center [887, 517] width 1174 height 32
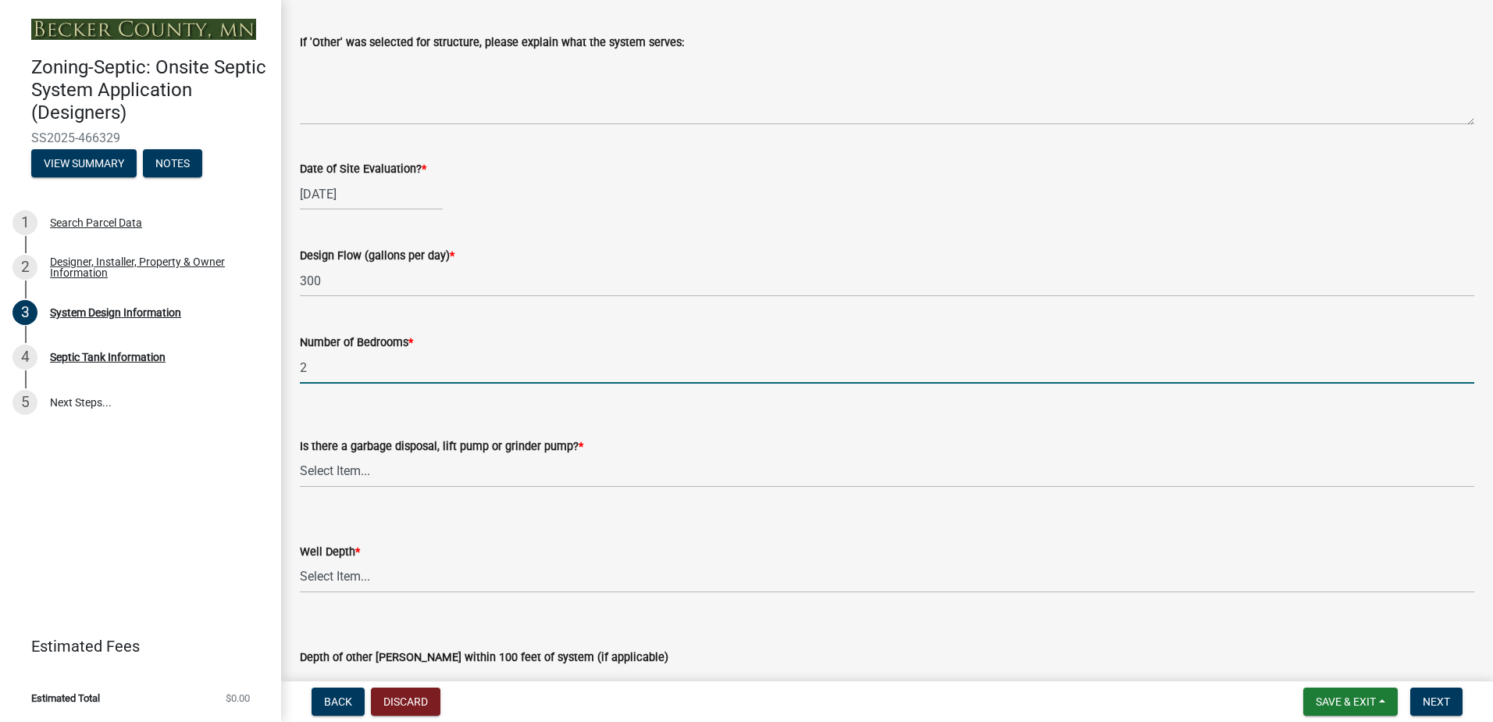
scroll to position [2577, 0]
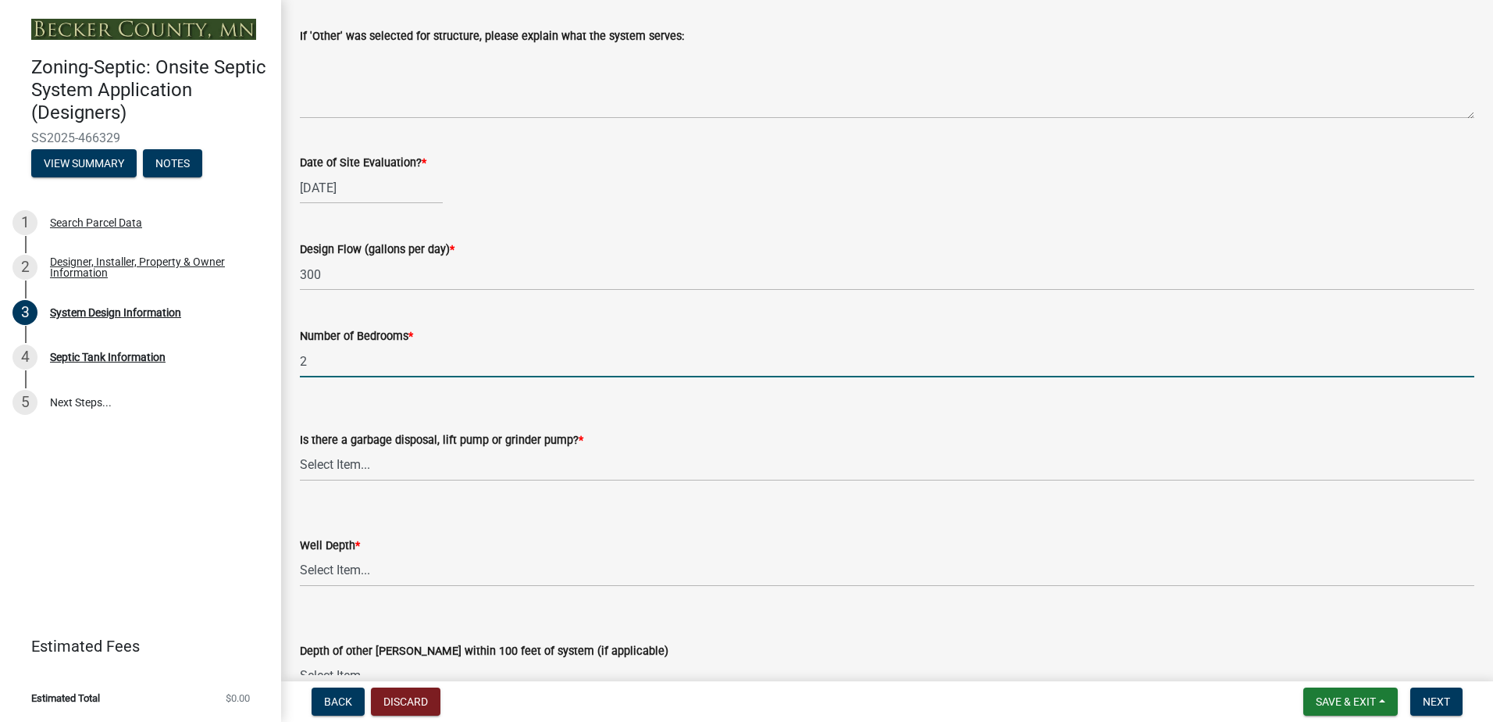
type input "2"
click at [358, 465] on select "Select Item... Yes No" at bounding box center [887, 465] width 1174 height 32
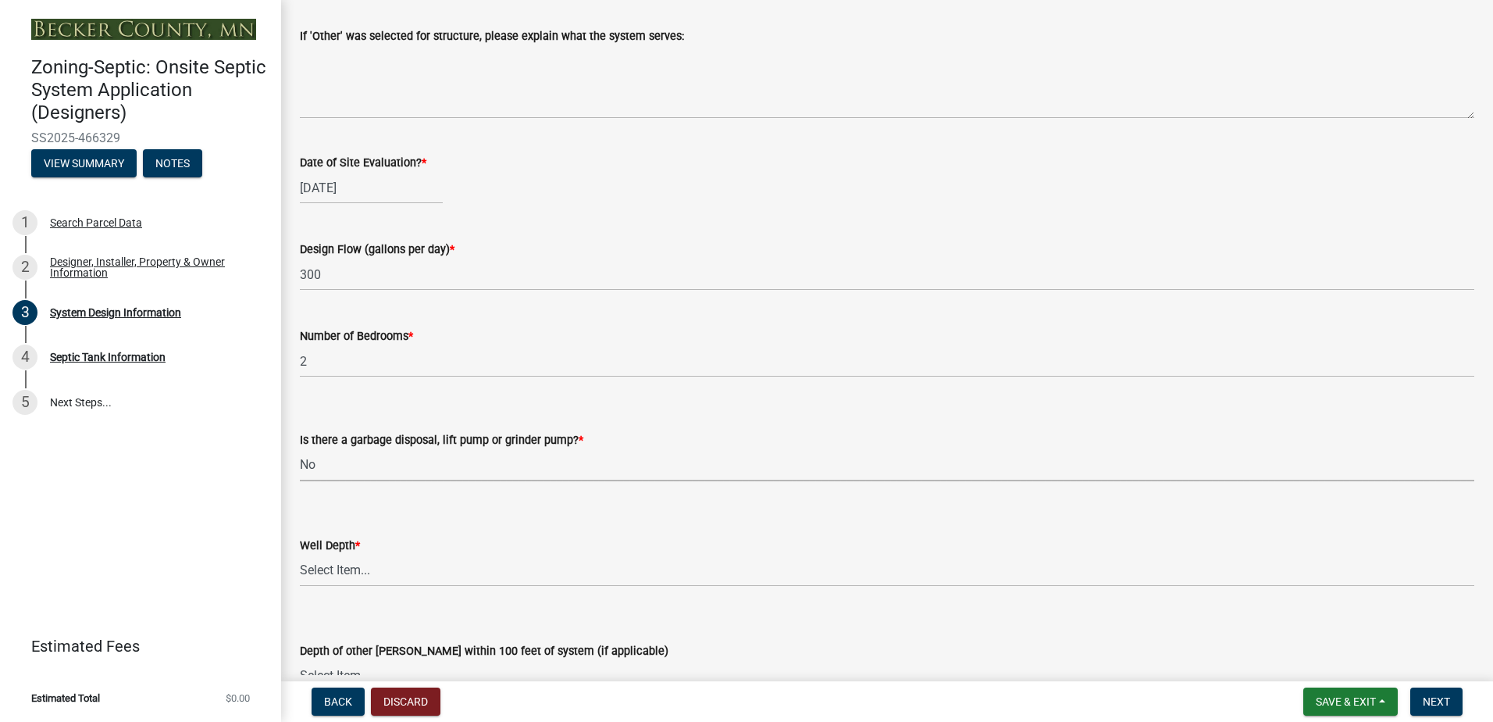
click at [300, 449] on select "Select Item... Yes No" at bounding box center [887, 465] width 1174 height 32
select select "ba735beb-519e-40f0-ae20-62d65fc4c46b"
click at [331, 570] on select "Select Item... Deep Well Shallow Well Well not yet installed - To be drilled No…" at bounding box center [887, 570] width 1174 height 32
click at [300, 554] on select "Select Item... Deep Well Shallow Well Well not yet installed - To be drilled No…" at bounding box center [887, 570] width 1174 height 32
select select "ef698bf5-6172-44c1-9ffb-522c07469aed"
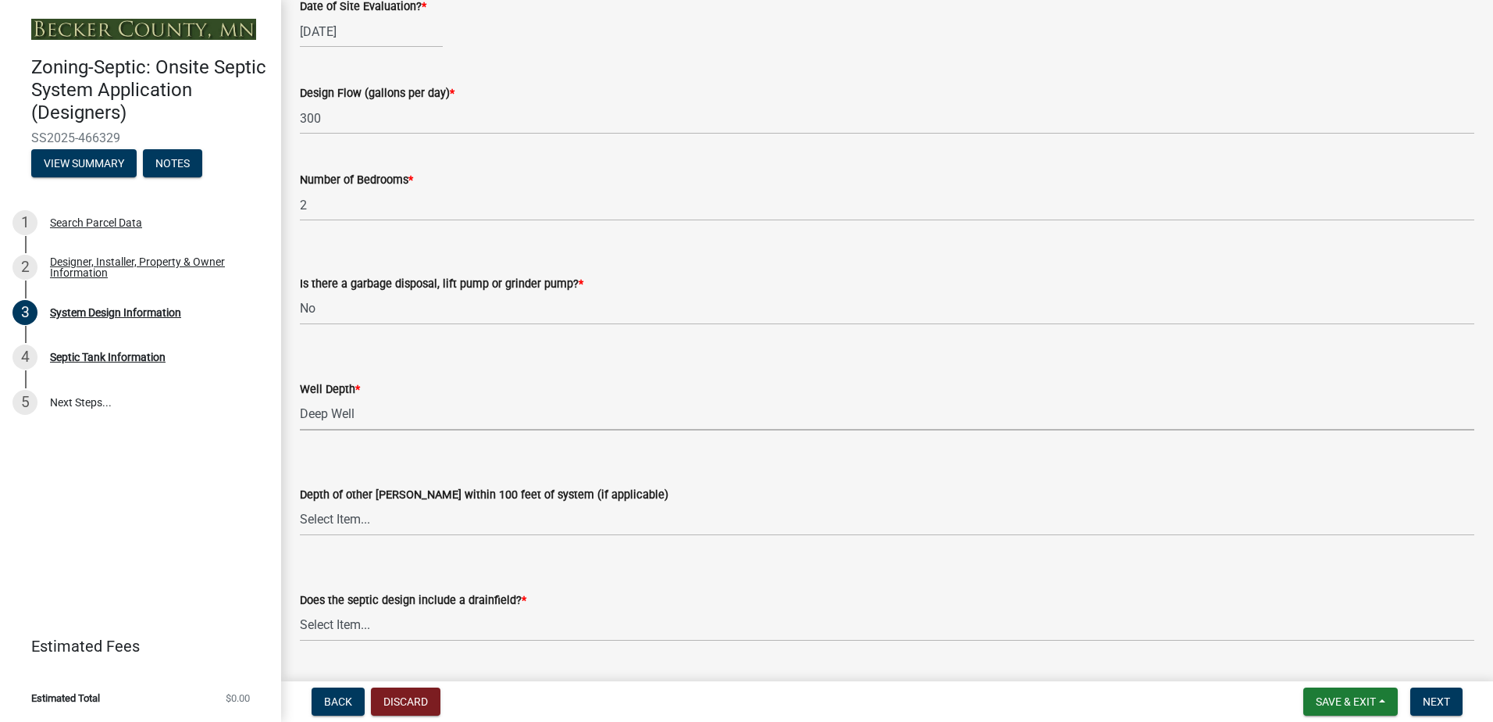
scroll to position [2811, 0]
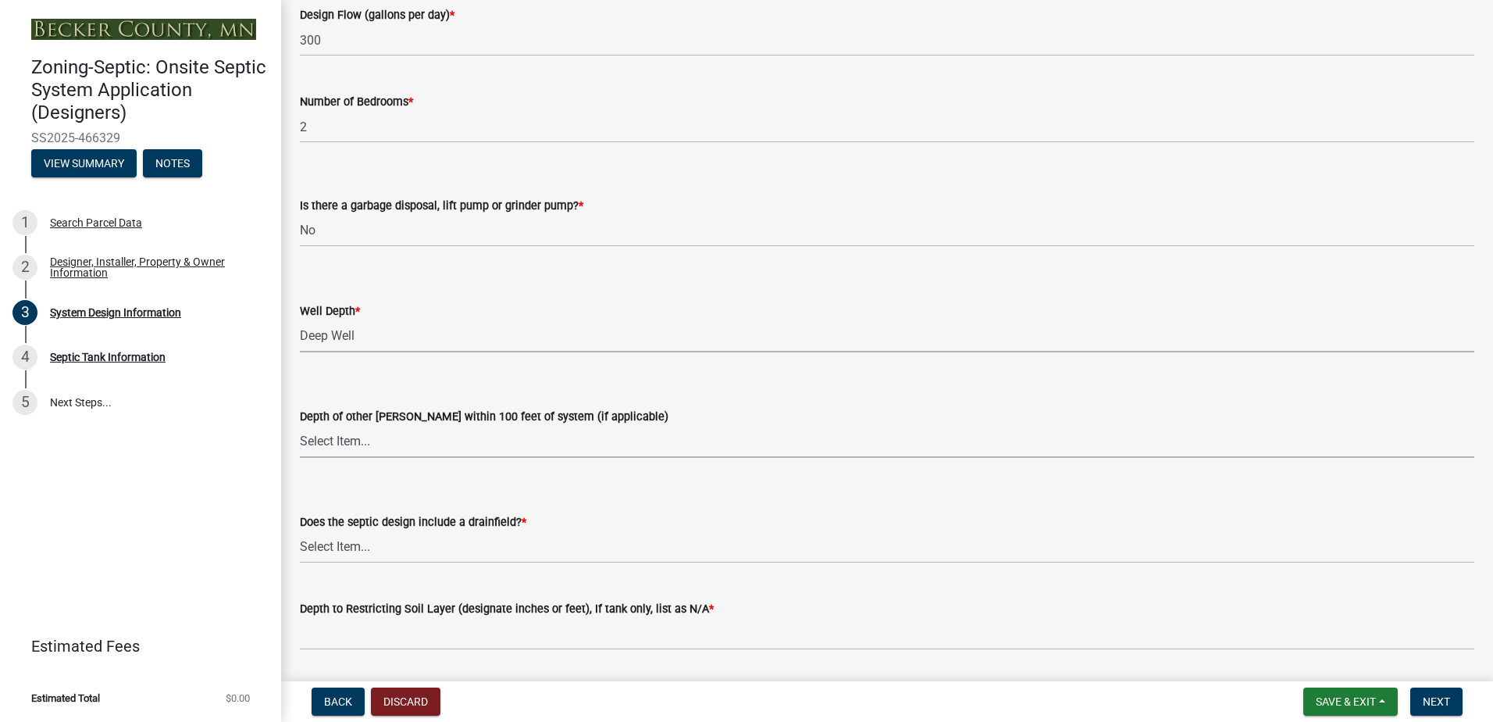
click at [333, 435] on select "Select Item... Deep Well Shallow Well No other [PERSON_NAME]" at bounding box center [887, 442] width 1174 height 32
click at [300, 426] on select "Select Item... Deep Well Shallow Well No other [PERSON_NAME]" at bounding box center [887, 442] width 1174 height 32
select select "384fc250-a67e-4e5e-a6e0-19116deb63e7"
click at [340, 551] on select "Select Item... Yes No Existing - COC must by submitted" at bounding box center [887, 547] width 1174 height 32
click at [300, 531] on select "Select Item... Yes No Existing - COC must by submitted" at bounding box center [887, 547] width 1174 height 32
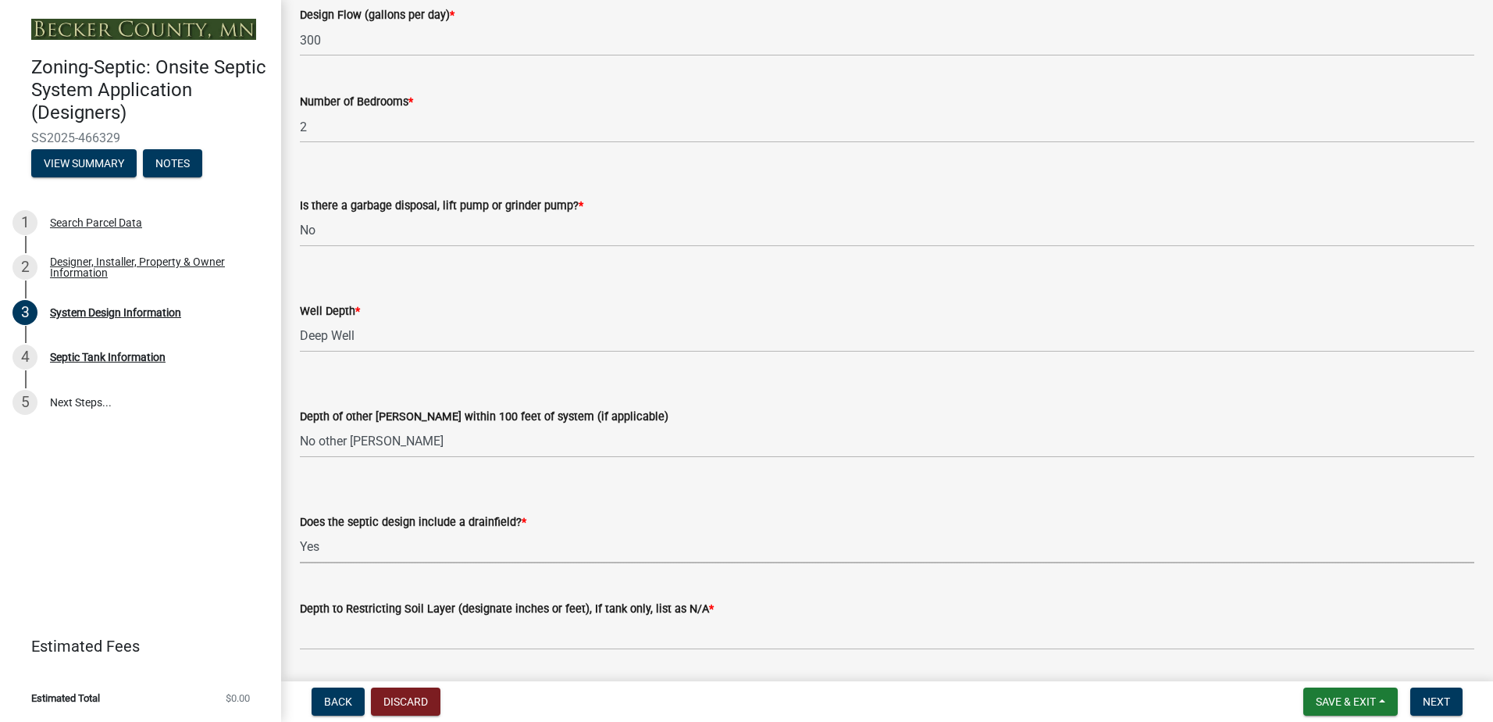
select select "a0c59fcd-b61c-4c3a-90a8-e70849750c47"
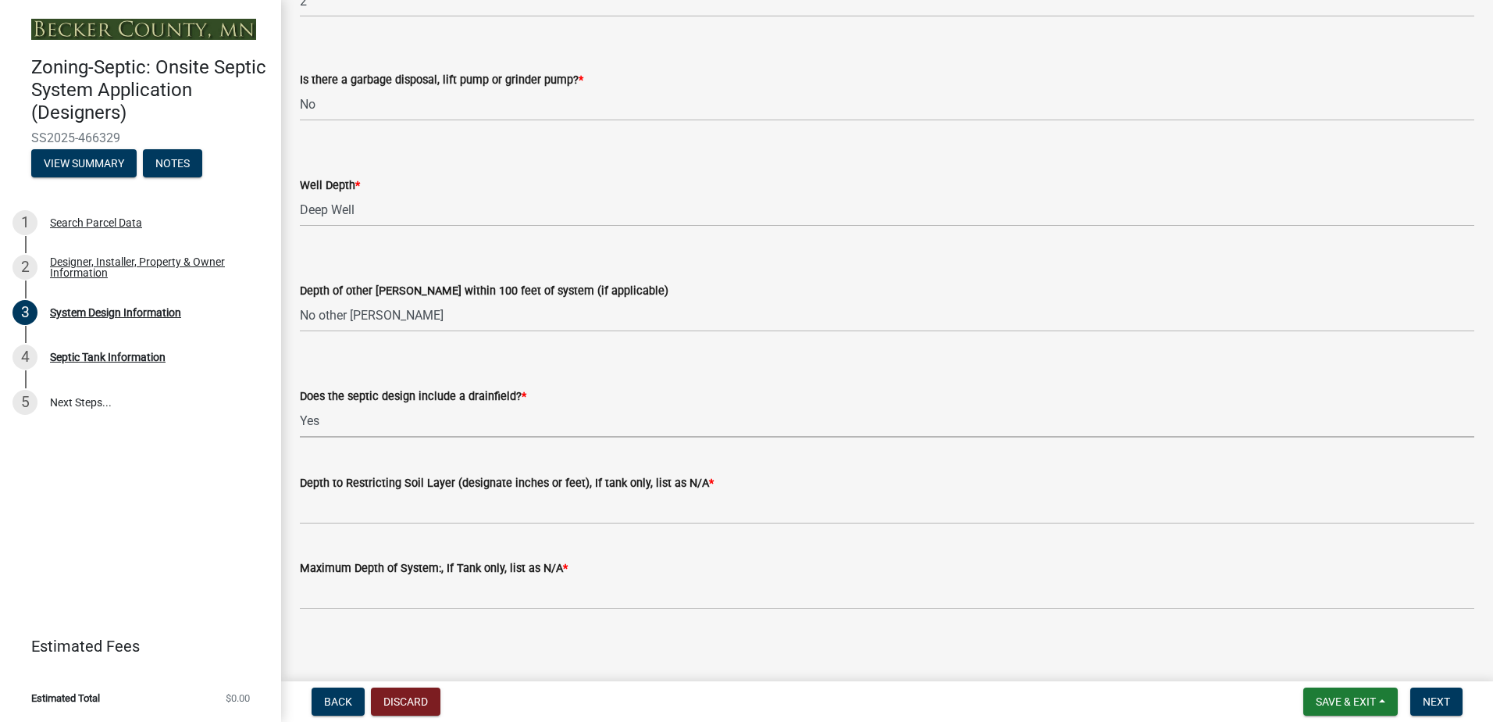
scroll to position [2945, 0]
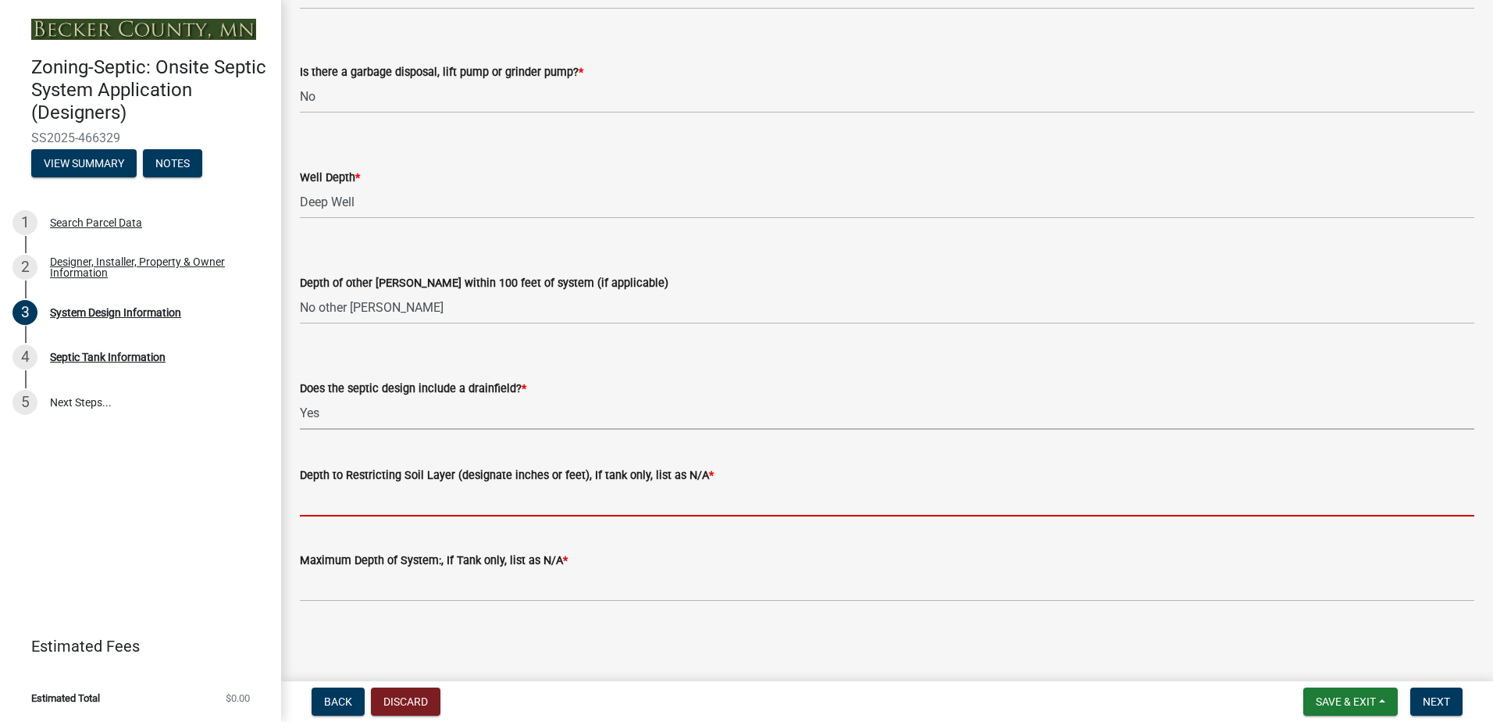
click at [337, 501] on input "Depth to Restricting Soil Layer (designate inches or feet), If tank only, list …" at bounding box center [887, 500] width 1174 height 32
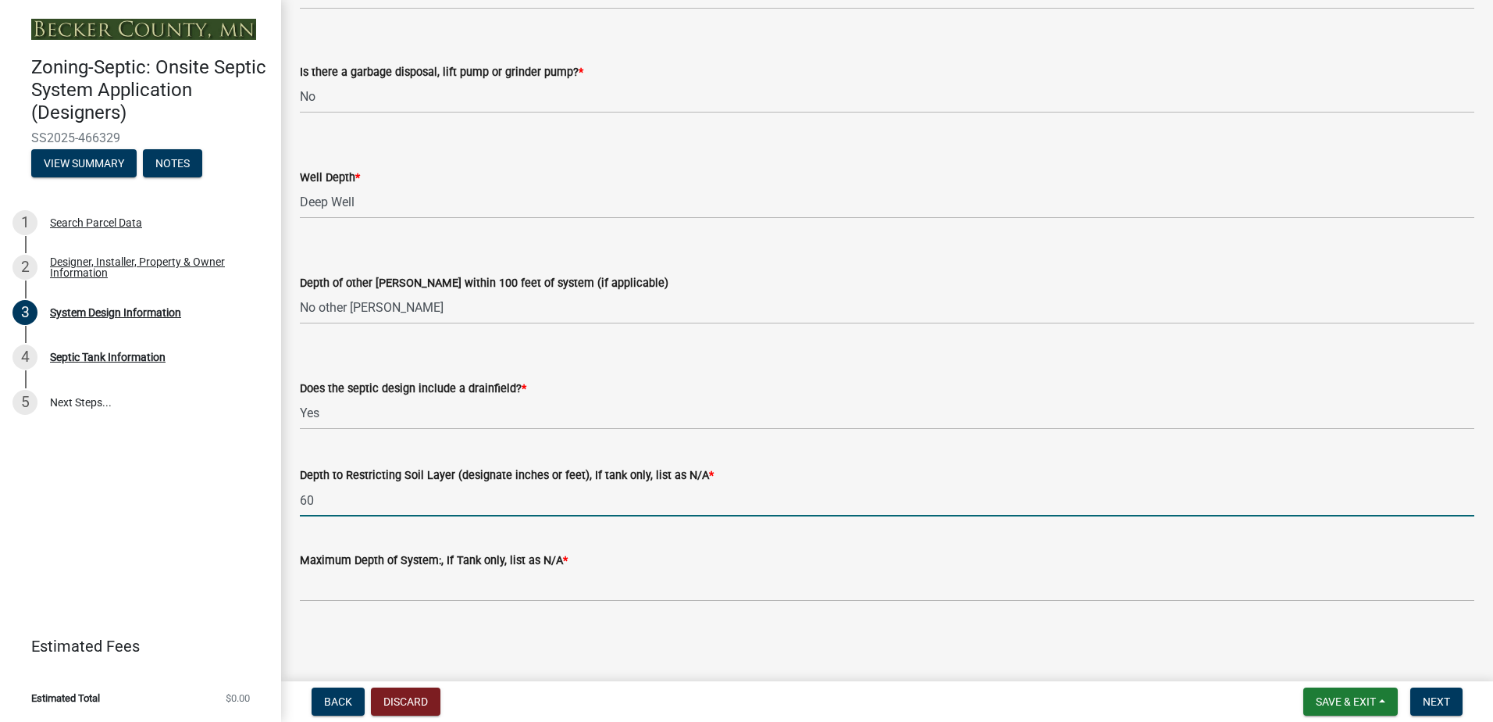
type input "60"
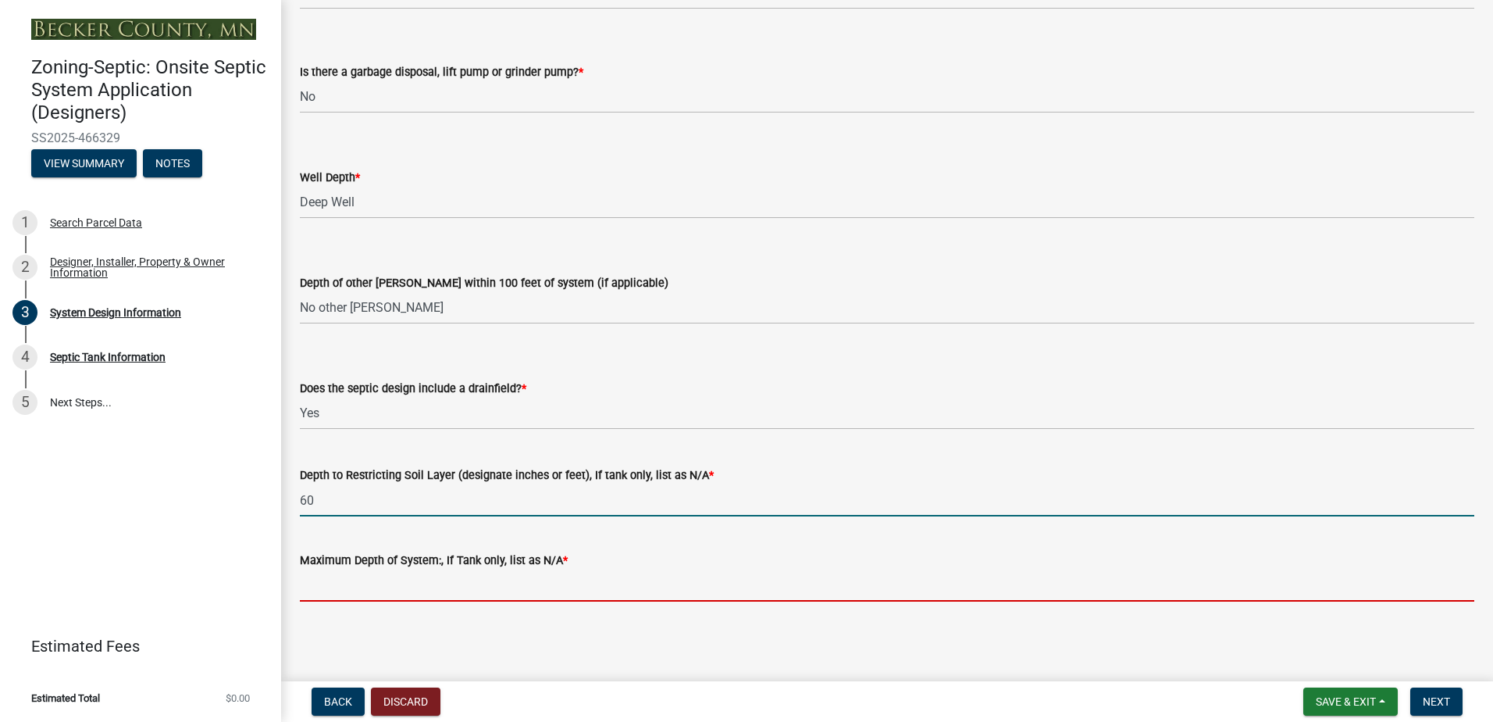
click at [328, 588] on input "Maximum Depth of System:, If Tank only, list as N/A *" at bounding box center [887, 585] width 1174 height 32
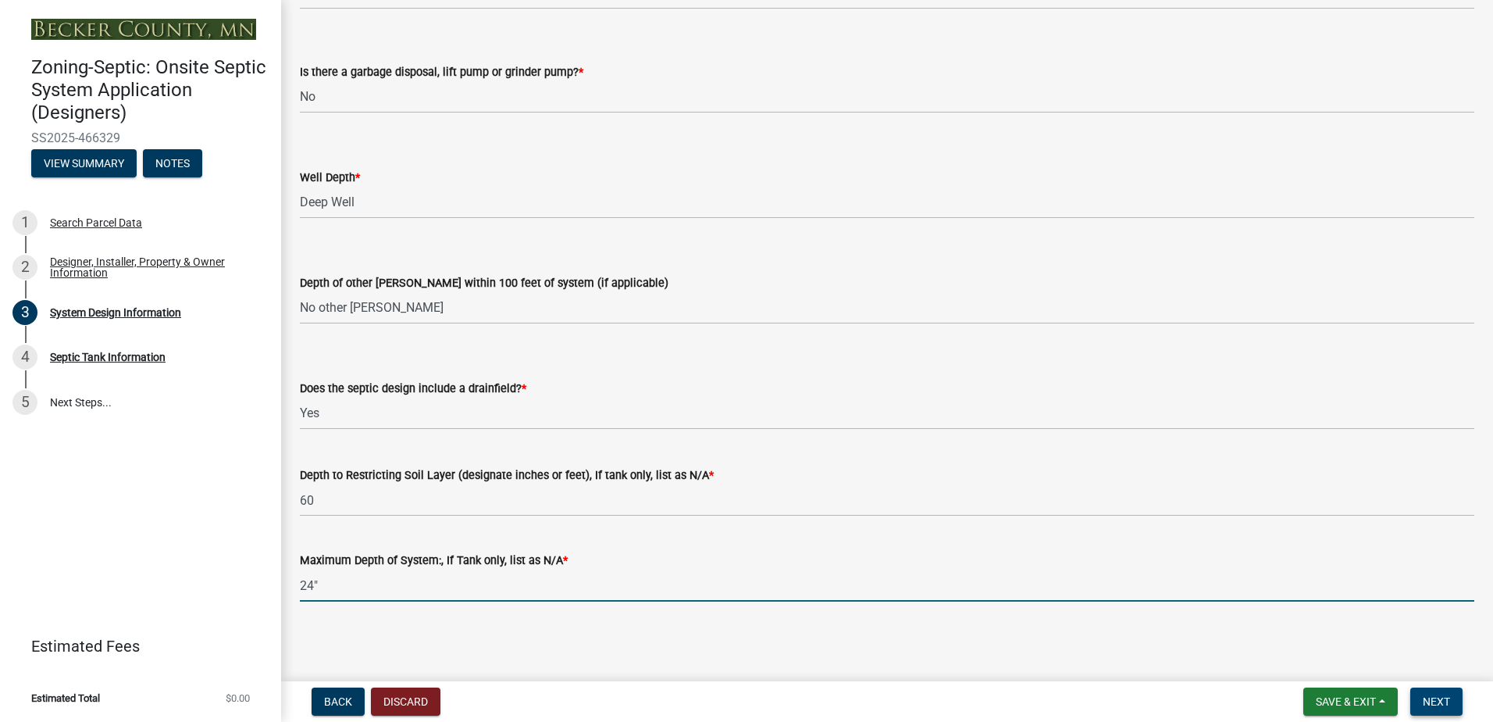
type input "24""
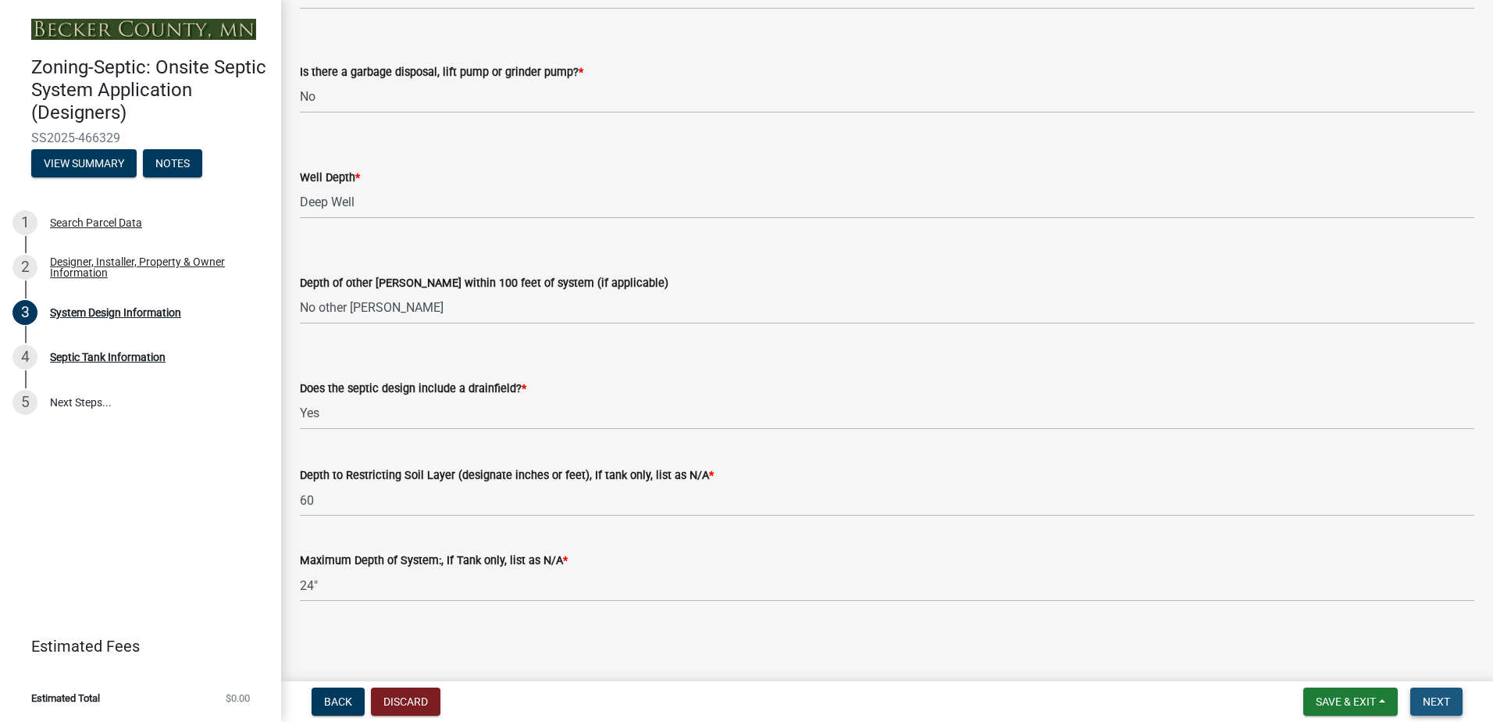
click at [1426, 696] on span "Next" at bounding box center [1436, 701] width 27 height 12
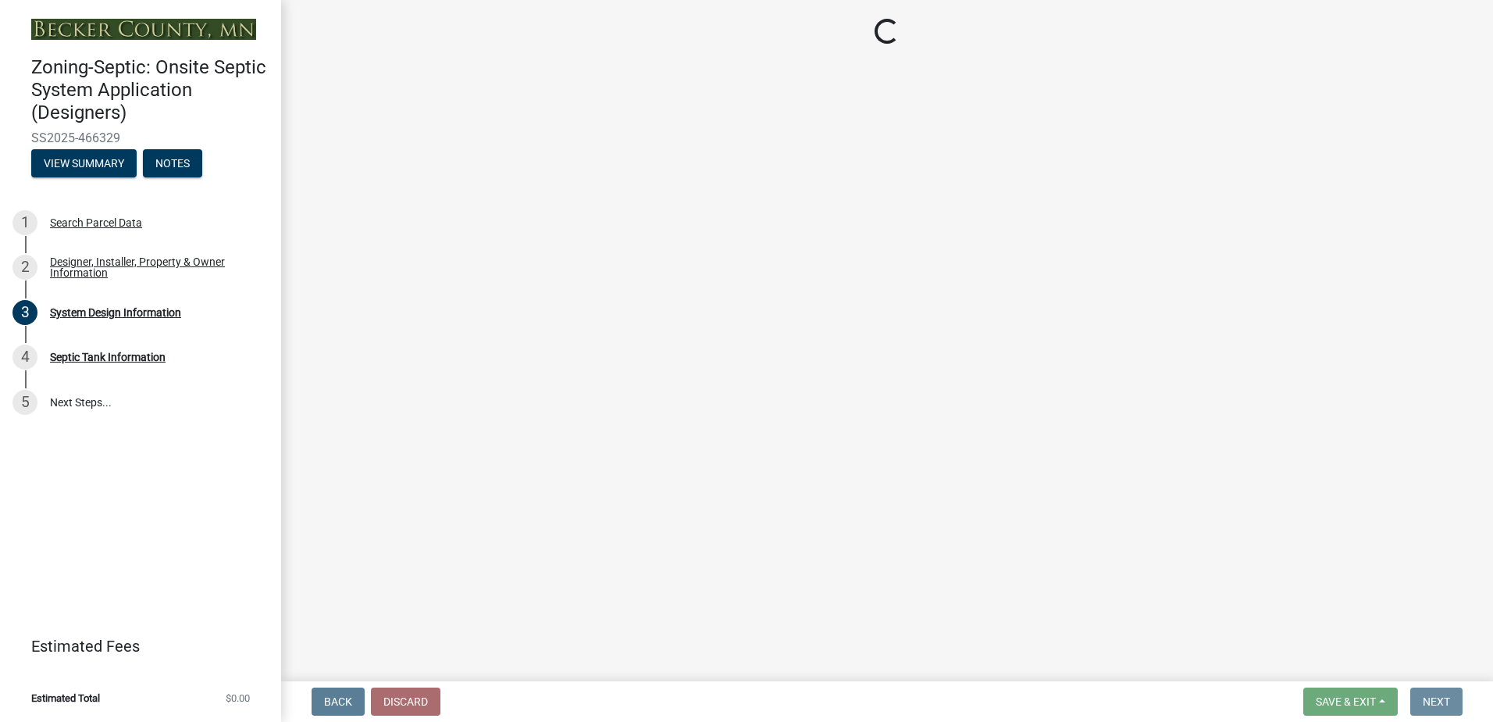
scroll to position [0, 0]
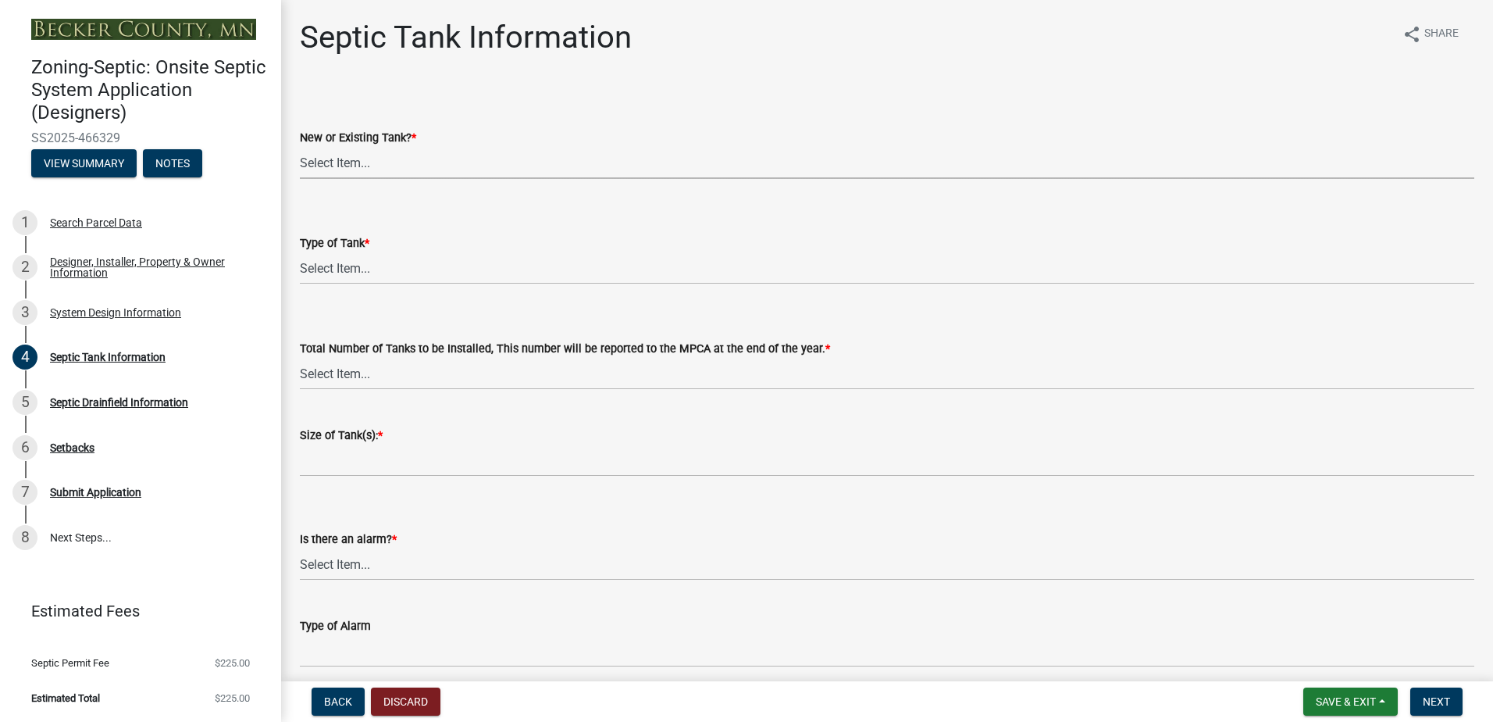
click at [314, 168] on select "Select Item... New Existing Both -New and Existing Tank" at bounding box center [887, 163] width 1174 height 32
click at [300, 147] on select "Select Item... New Existing Both -New and Existing Tank" at bounding box center [887, 163] width 1174 height 32
select select "f9fbe67c-c1cf-4a63-8ad4-799ce56b7f21"
click at [326, 276] on select "Select Item... Single Septic Tank Compartmented Tank Single Tank plus Compartme…" at bounding box center [887, 268] width 1174 height 32
click at [300, 252] on select "Select Item... Single Septic Tank Compartmented Tank Single Tank plus Compartme…" at bounding box center [887, 268] width 1174 height 32
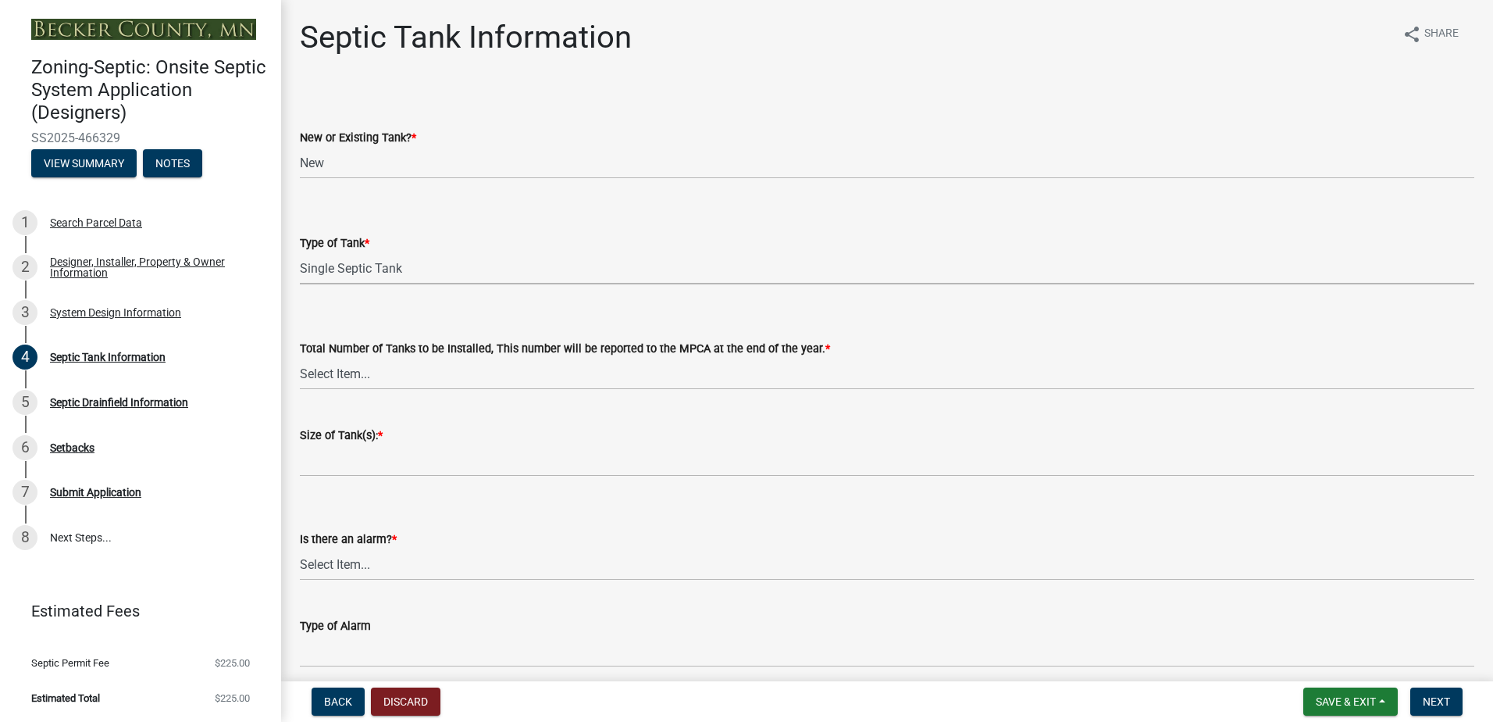
select select "755580e7-6a23-4f31-b987-1fba436fc27e"
click at [328, 375] on select "Select Item... 0 1 2 3 4" at bounding box center [887, 374] width 1174 height 32
click at [300, 358] on select "Select Item... 0 1 2 3 4" at bounding box center [887, 374] width 1174 height 32
select select "52556460-45fa-4026-a6c2-c70bb0823cb5"
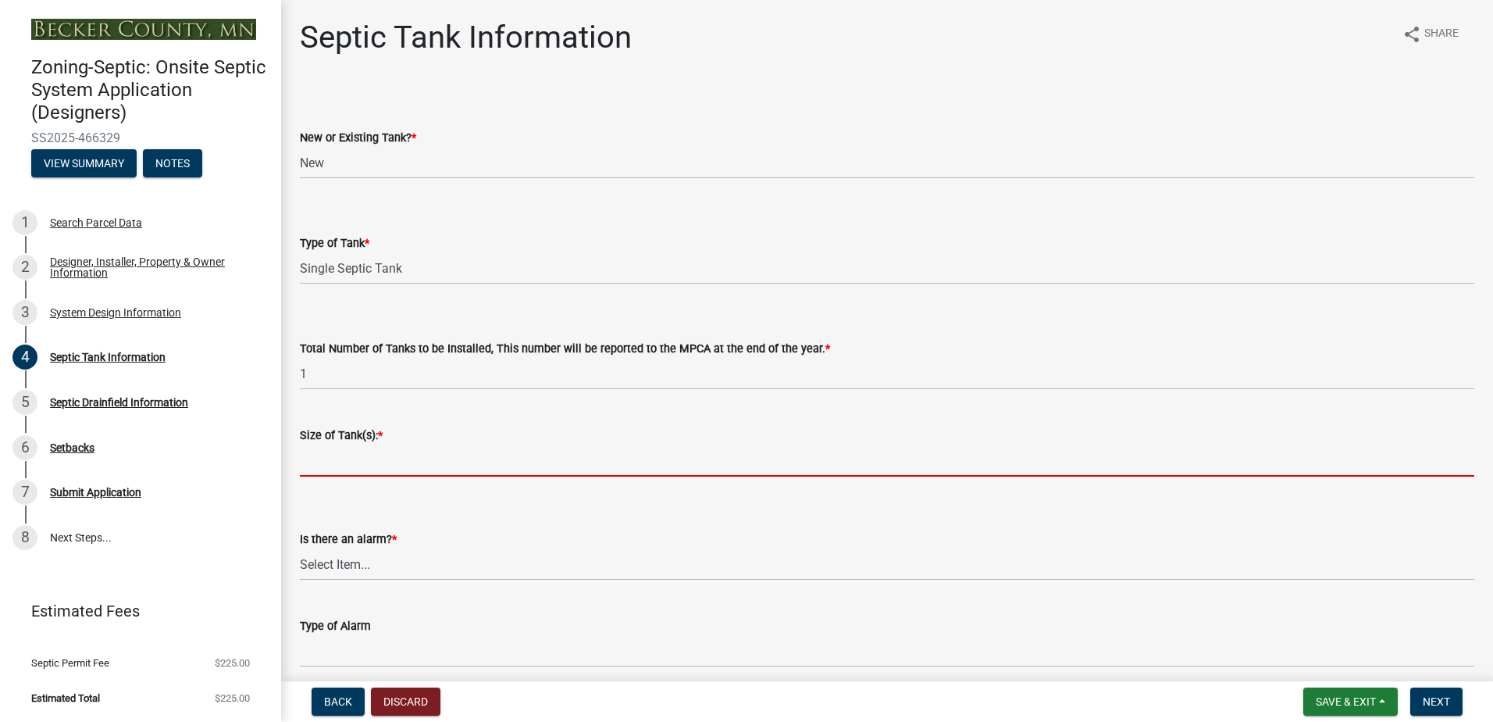
click at [312, 460] on input "Size of Tank(s): *" at bounding box center [887, 460] width 1174 height 32
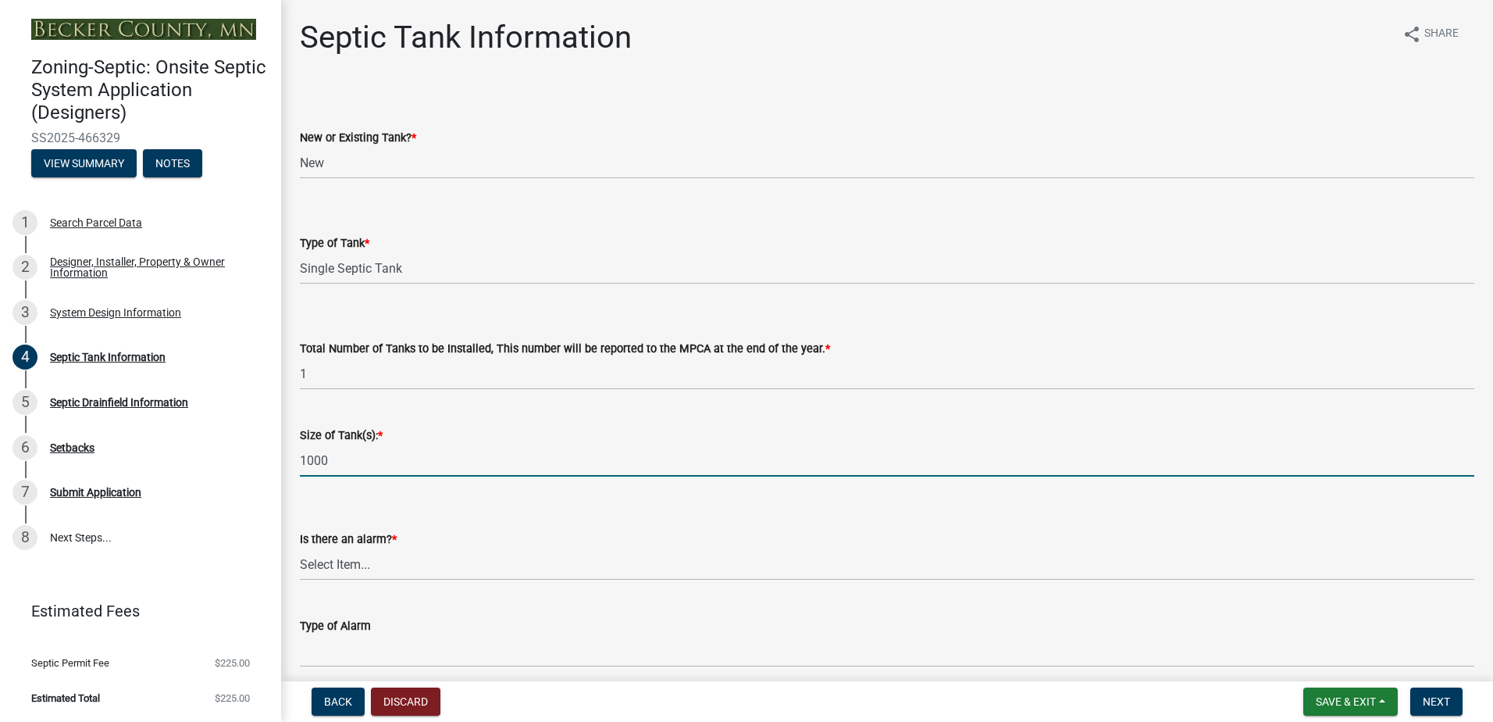
type input "1000"
click at [328, 518] on form "Is there an alarm? * Select Item... Yes No" at bounding box center [887, 545] width 1174 height 69
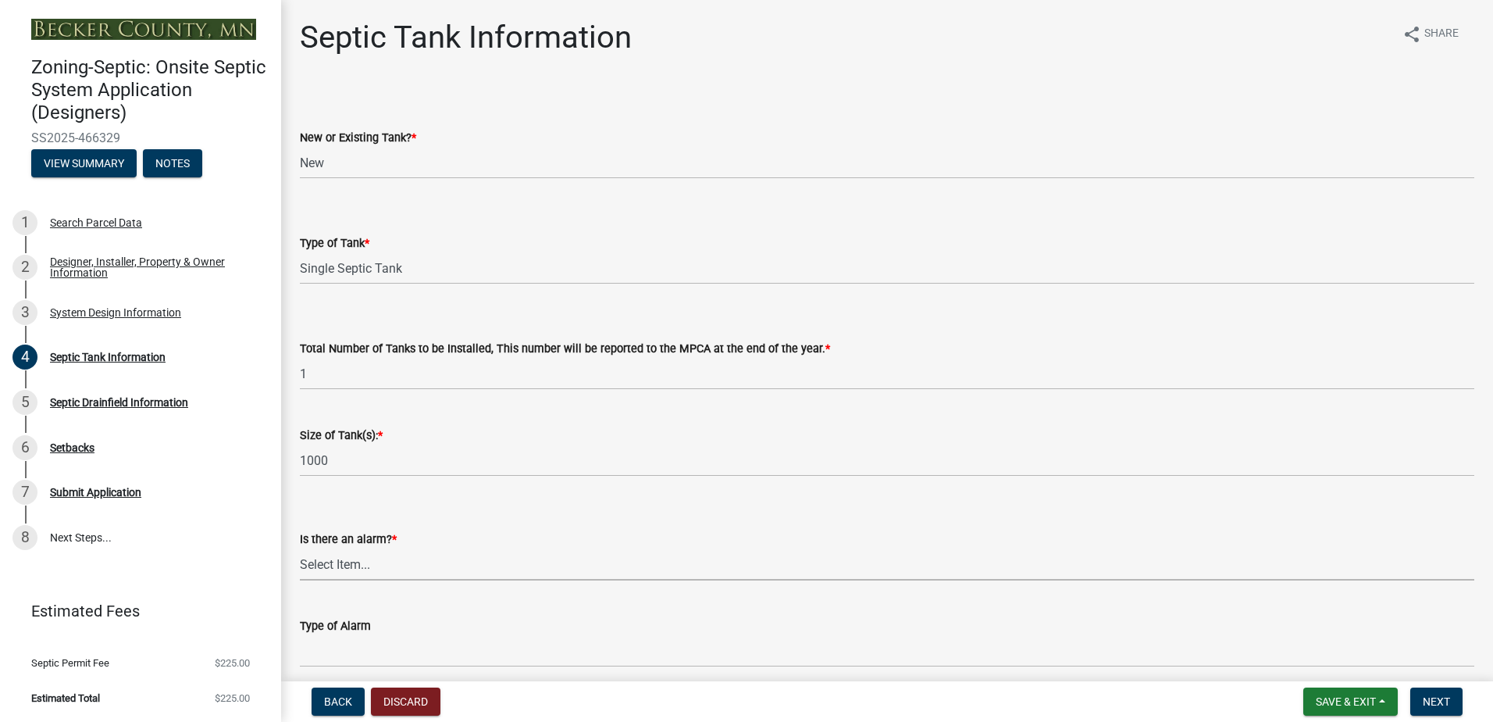
click at [327, 561] on select "Select Item... Yes No" at bounding box center [887, 564] width 1174 height 32
click at [300, 548] on select "Select Item... Yes No" at bounding box center [887, 564] width 1174 height 32
select select "16f08e72-e833-4cd6-9035-d5a26ecbf3c9"
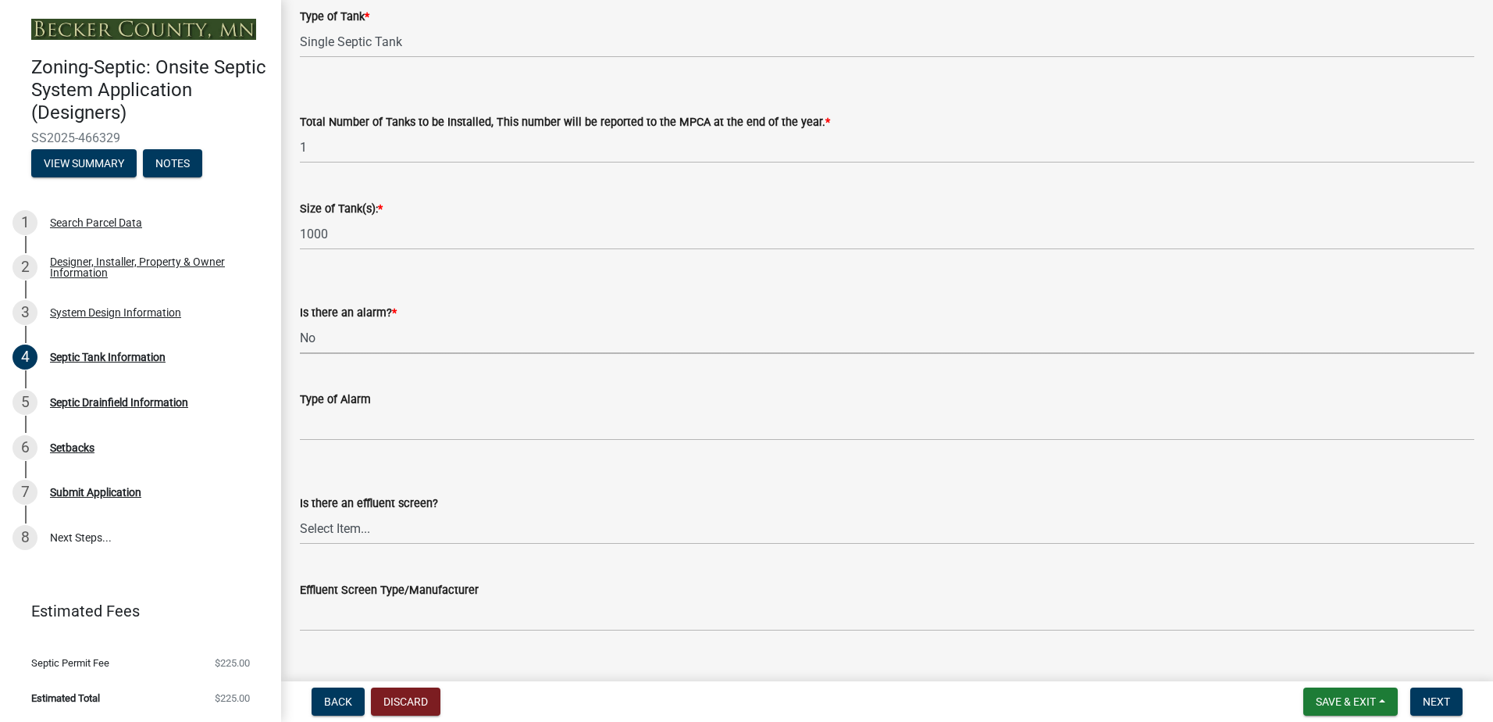
scroll to position [234, 0]
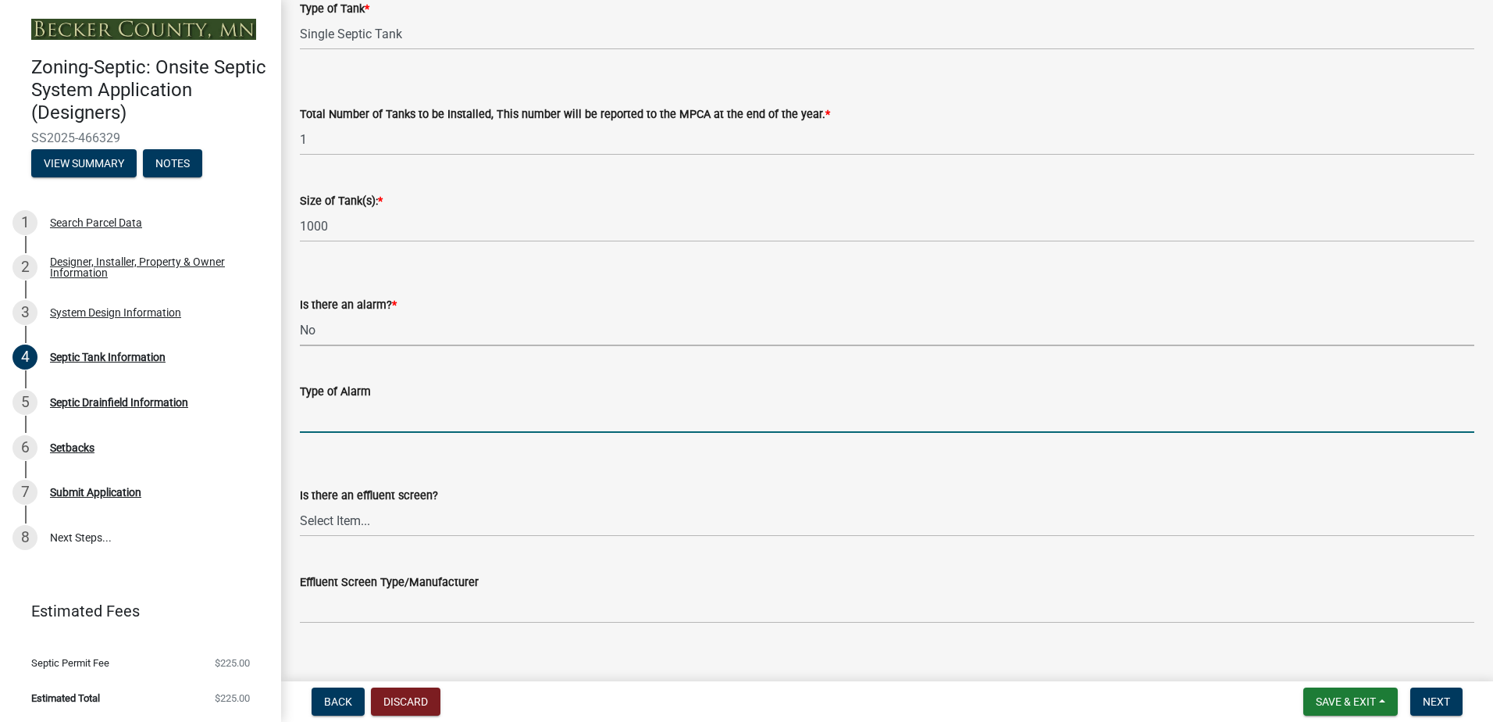
click at [321, 420] on input "Type of Alarm" at bounding box center [887, 417] width 1174 height 32
type input "NA"
click at [336, 524] on select "Select Item... Yes No" at bounding box center [887, 520] width 1174 height 32
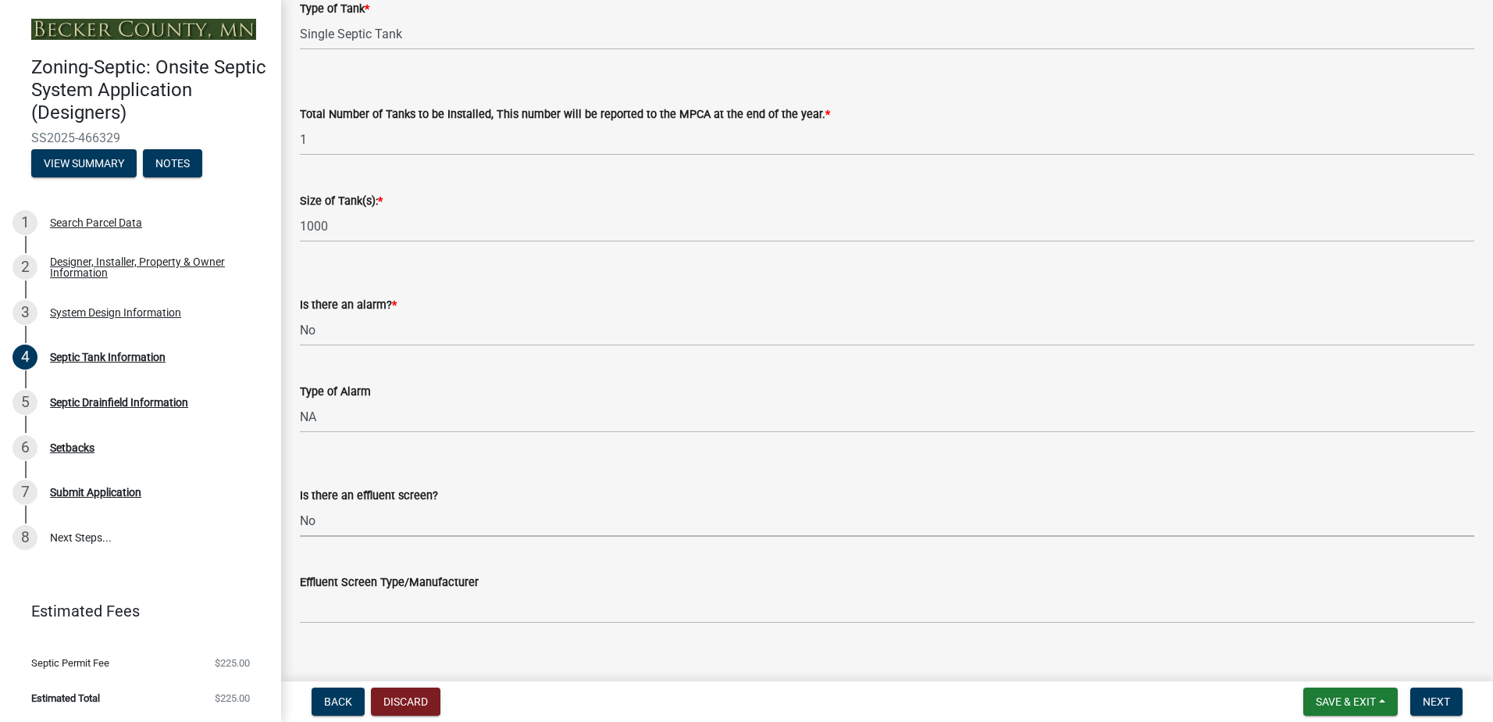
click at [300, 504] on select "Select Item... Yes No" at bounding box center [887, 520] width 1174 height 32
select select "a956bcdf-8f12-4f61-bfc1-a6e229dc0595"
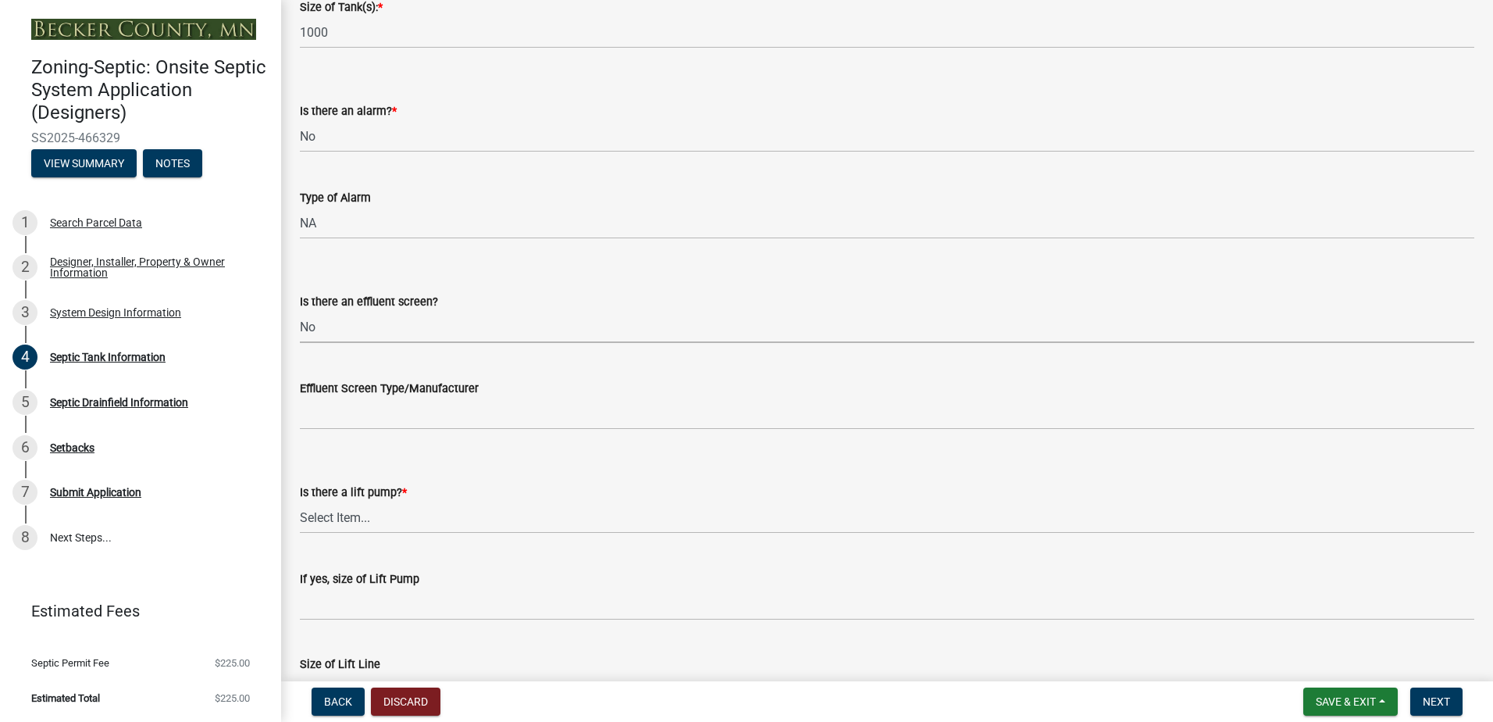
scroll to position [469, 0]
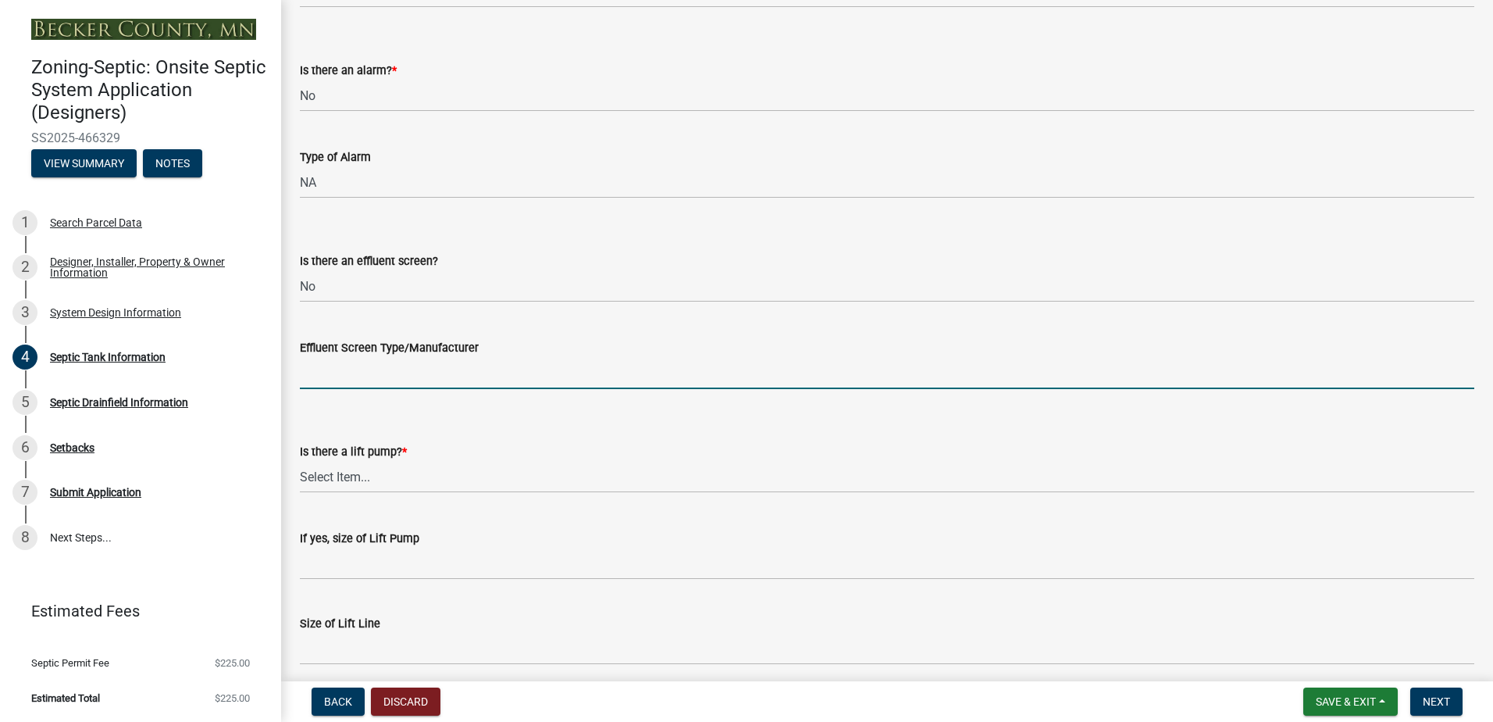
drag, startPoint x: 319, startPoint y: 380, endPoint x: 320, endPoint y: 397, distance: 17.3
click at [319, 381] on input "Effluent Screen Type/Manufacturer" at bounding box center [887, 373] width 1174 height 32
type input "NA"
click at [312, 483] on select "Select Item... Yes No" at bounding box center [887, 477] width 1174 height 32
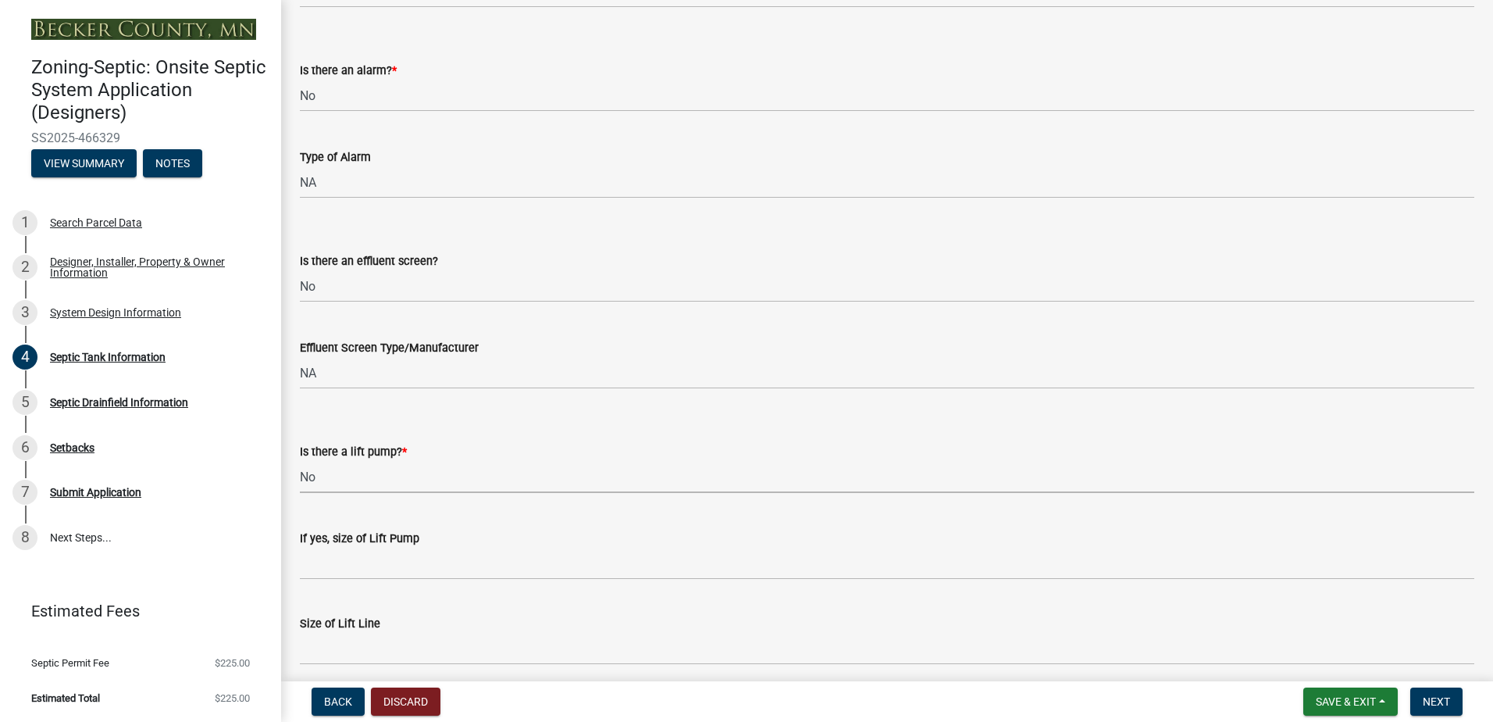
click at [300, 461] on select "Select Item... Yes No" at bounding box center [887, 477] width 1174 height 32
select select "ba43cfd8-3223-4e93-a41d-8bc71aa45820"
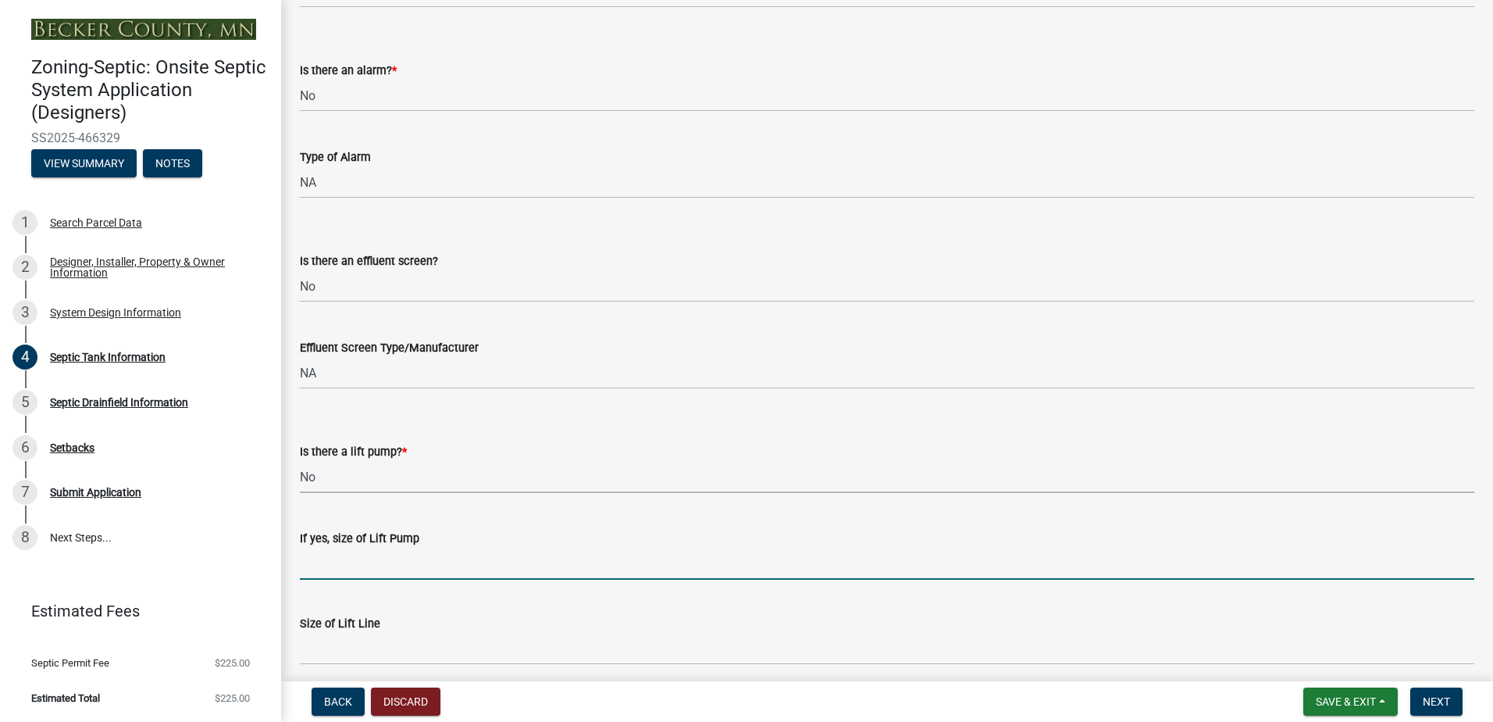
click at [312, 557] on input "If yes, size of Lift Pump" at bounding box center [887, 563] width 1174 height 32
type input "NA"
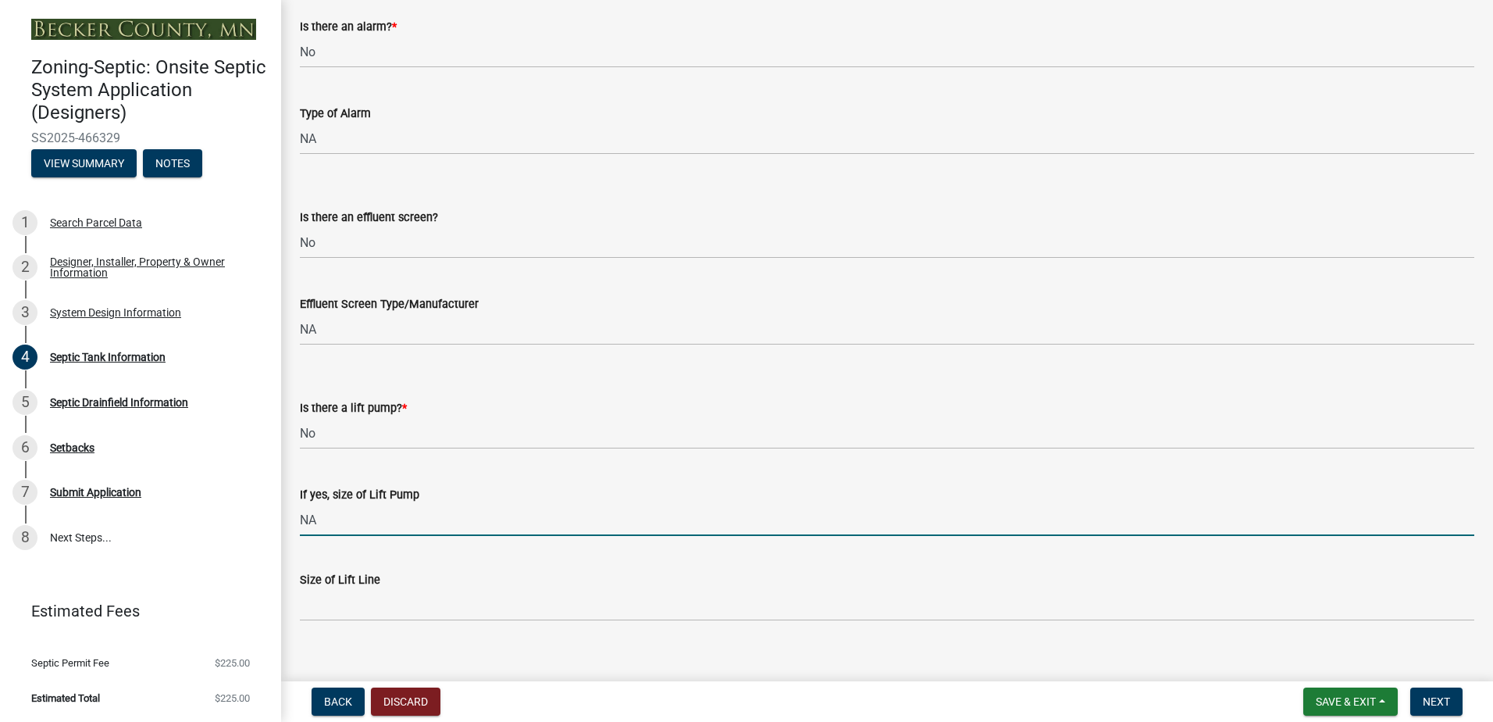
scroll to position [532, 0]
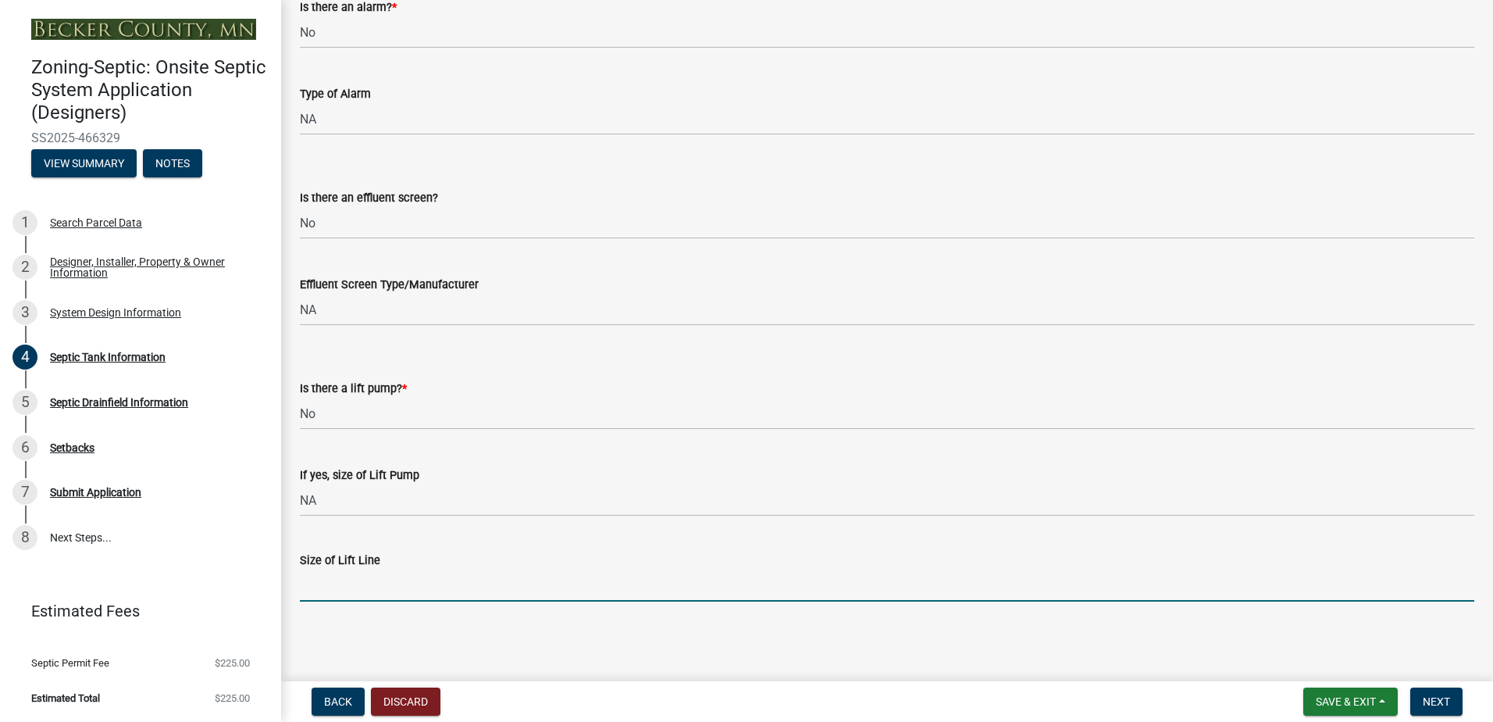
click at [304, 590] on input "Size of Lift Line" at bounding box center [887, 585] width 1174 height 32
type input "NA"
click at [1445, 700] on span "Next" at bounding box center [1436, 701] width 27 height 12
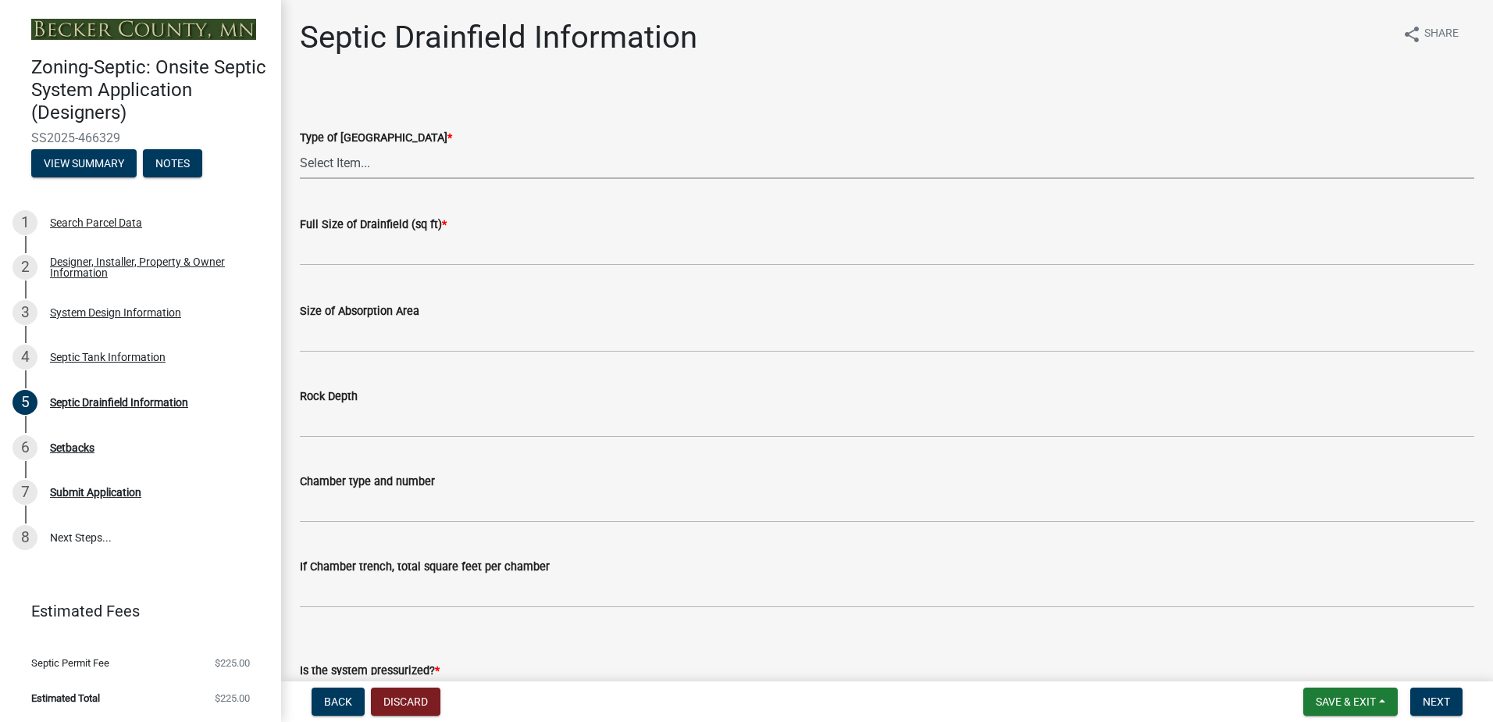
click at [321, 166] on select "Select Item... Chamber Trench Rock Trench Gravelless Mound Pressure Bed Seepage…" at bounding box center [887, 163] width 1174 height 32
click at [300, 147] on select "Select Item... Chamber Trench Rock Trench Gravelless Mound Pressure Bed Seepage…" at bounding box center [887, 163] width 1174 height 32
select select "aff5a67c-96fc-4cda-a582-7f2b3a4cd22a"
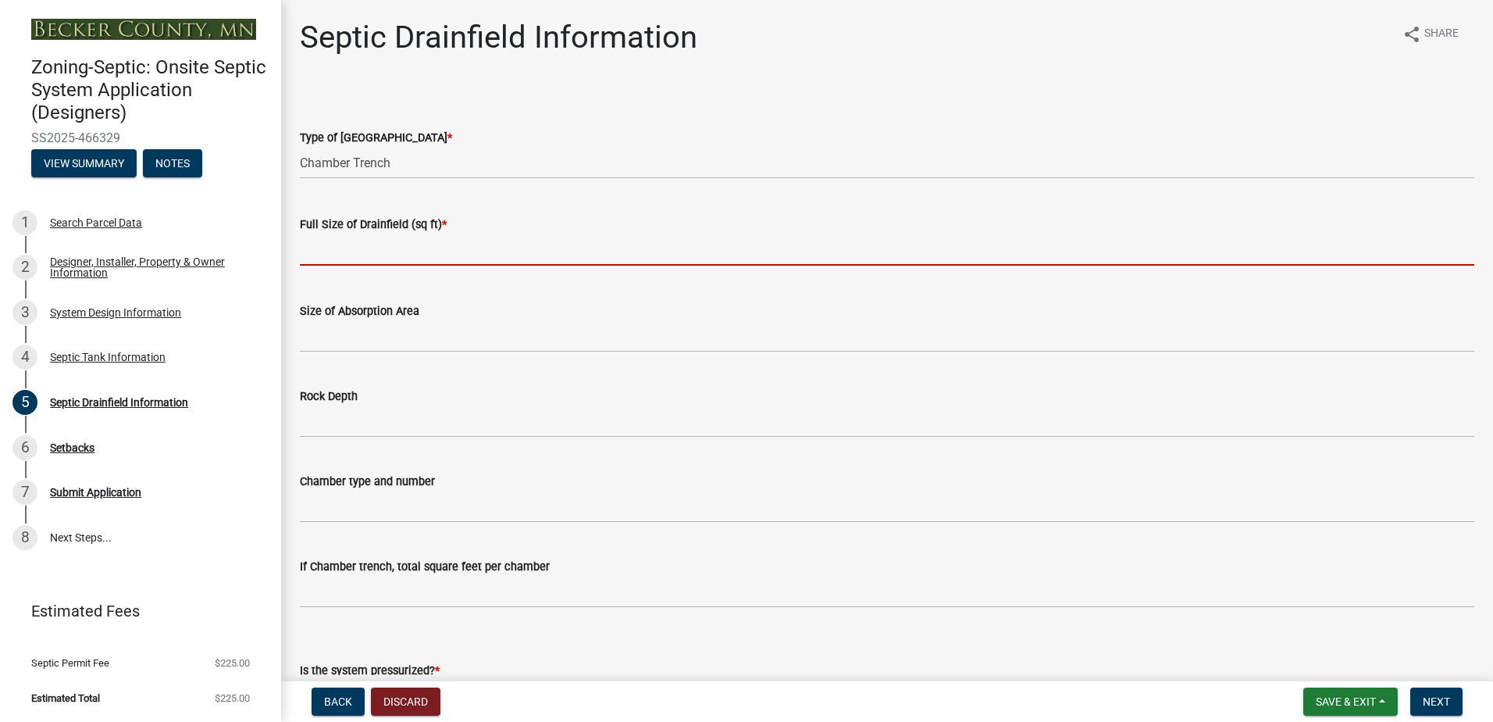
click at [330, 250] on input "text" at bounding box center [887, 249] width 1174 height 32
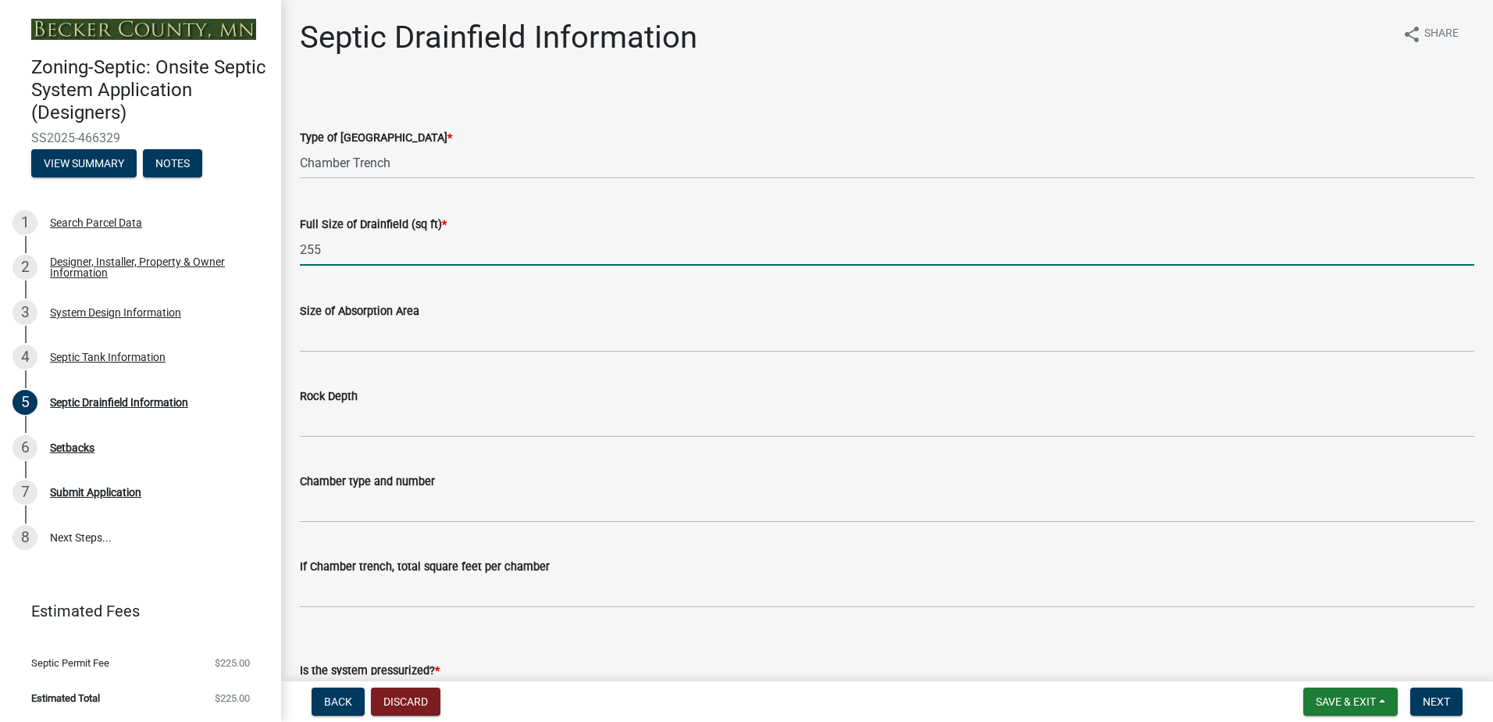
type input "255"
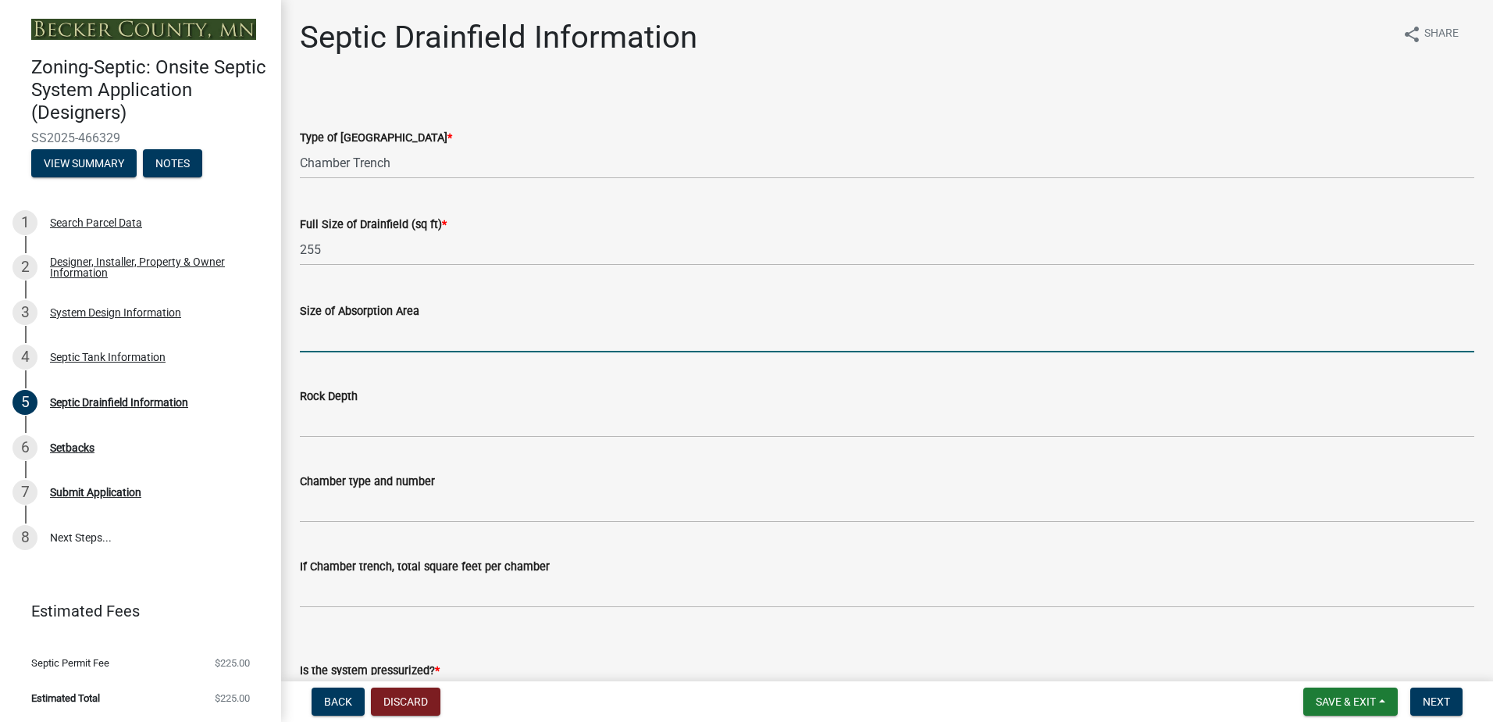
click at [315, 339] on input "Size of Absorption Area" at bounding box center [887, 336] width 1174 height 32
type input "NA"
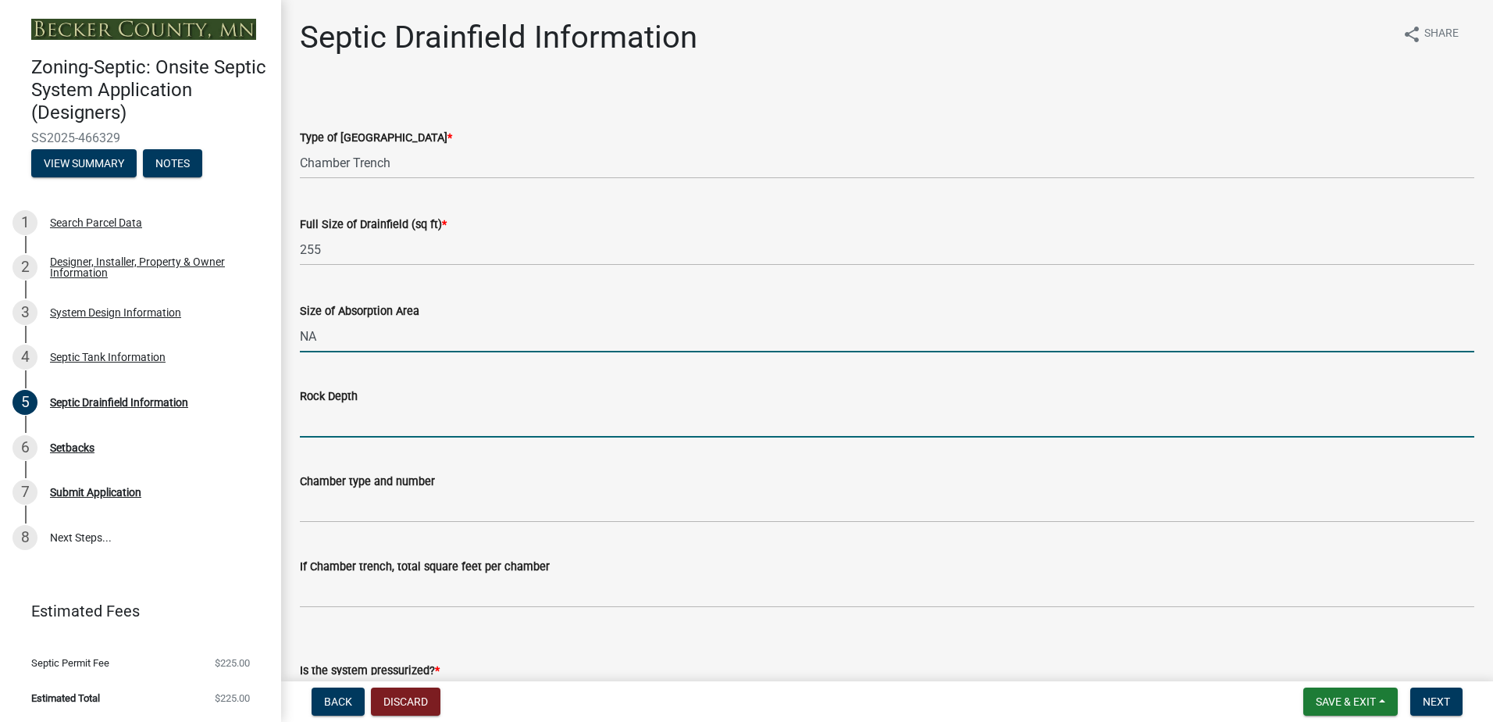
click at [321, 428] on input "Rock Depth" at bounding box center [887, 421] width 1174 height 32
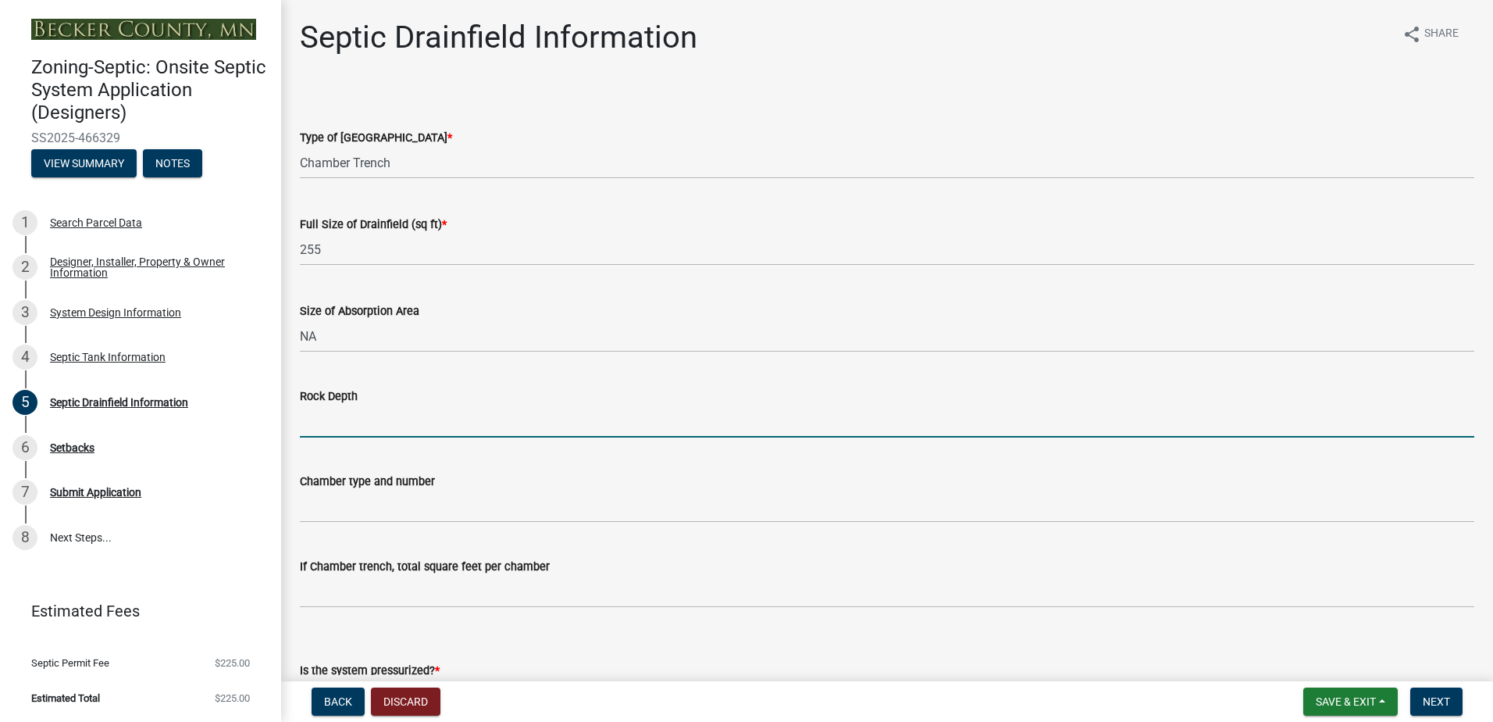
type input "NA"
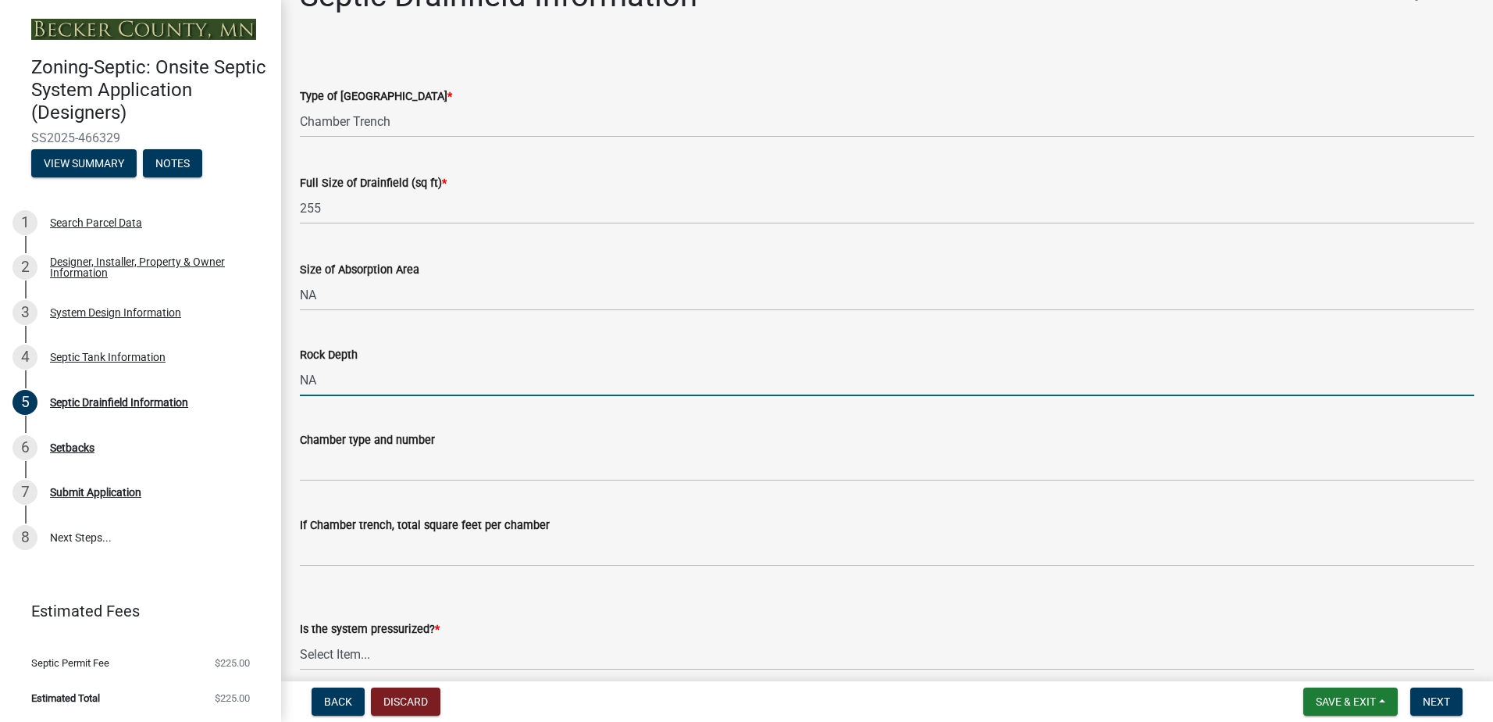
scroll to position [78, 0]
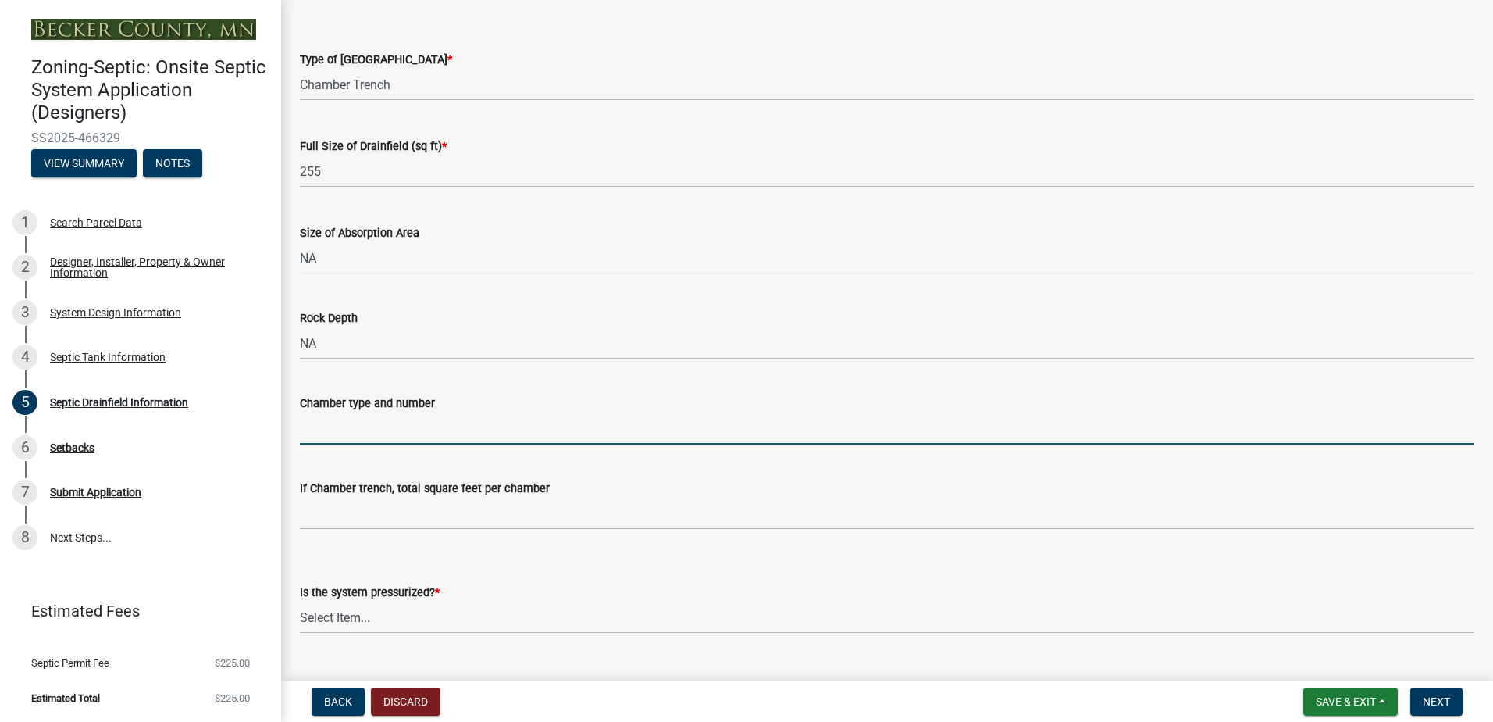
click at [325, 438] on input "Chamber type and number" at bounding box center [887, 428] width 1174 height 32
type input "Quick 4 HCC 17"
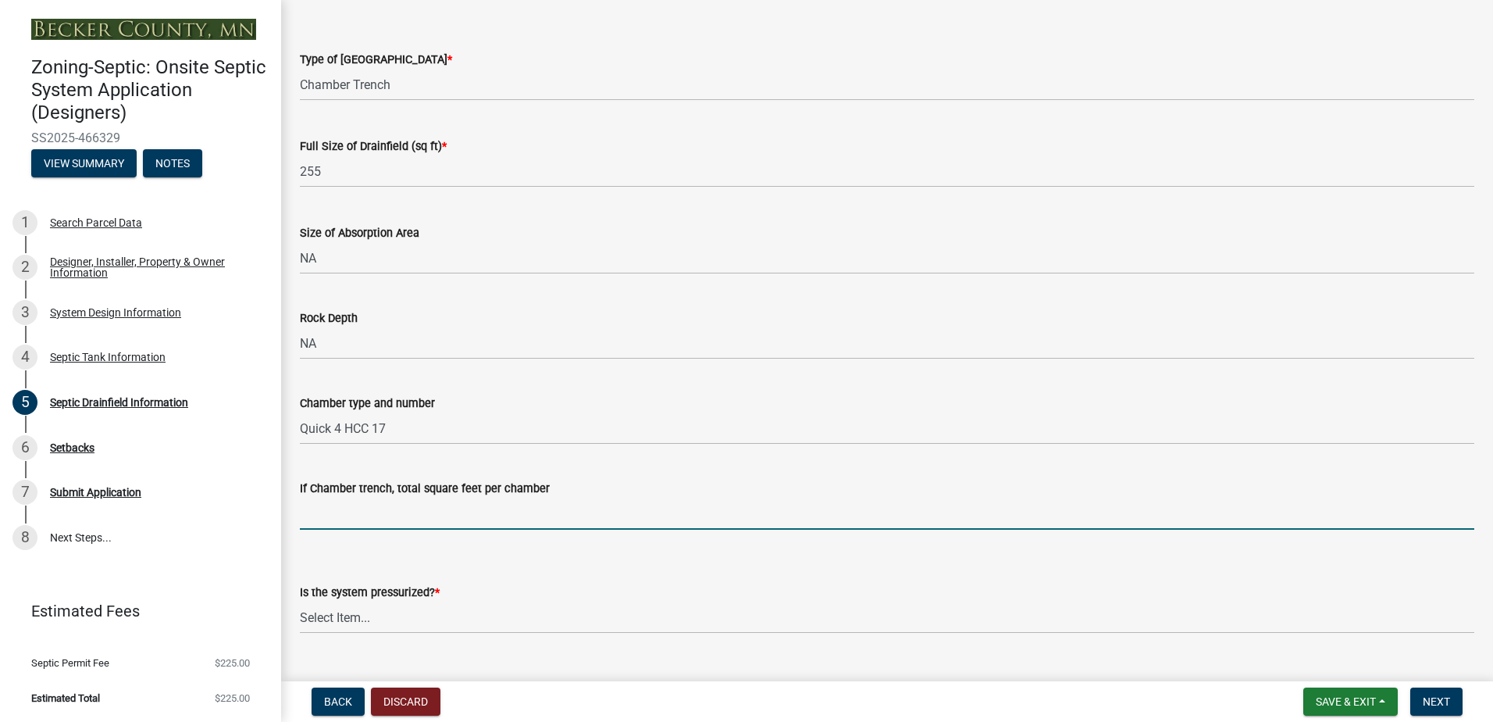
click at [322, 522] on input "If Chamber trench, total square feet per chamber" at bounding box center [887, 513] width 1174 height 32
type input "12"
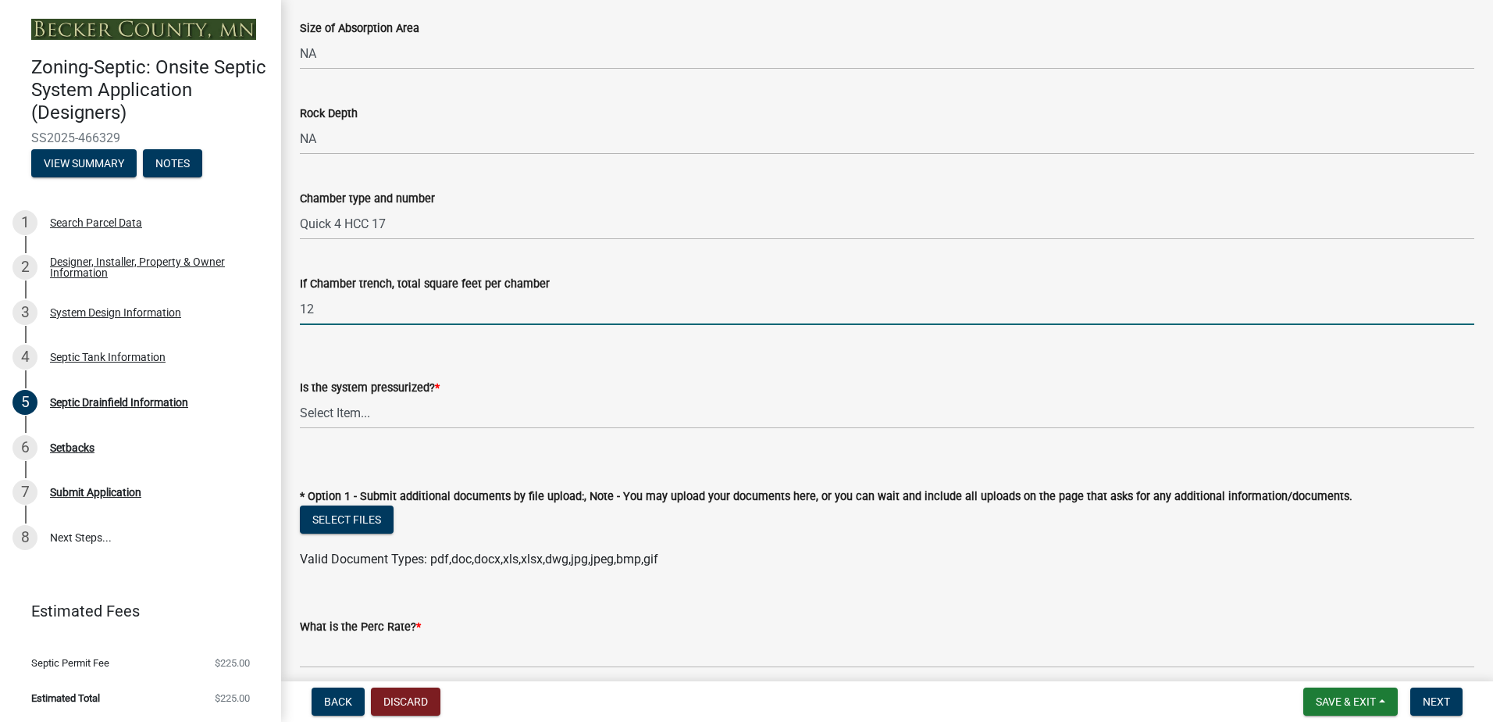
scroll to position [312, 0]
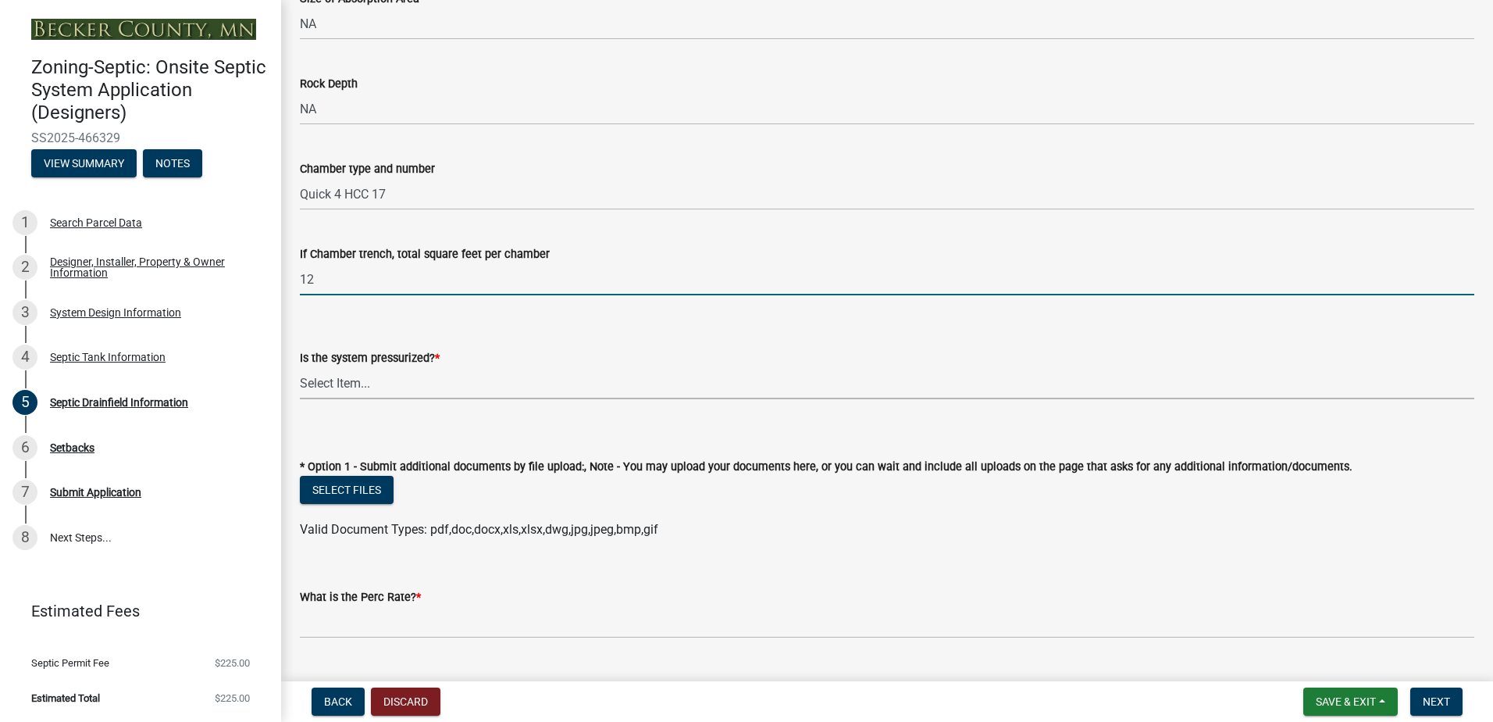
click at [331, 386] on select "Select Item... Yes No" at bounding box center [887, 383] width 1174 height 32
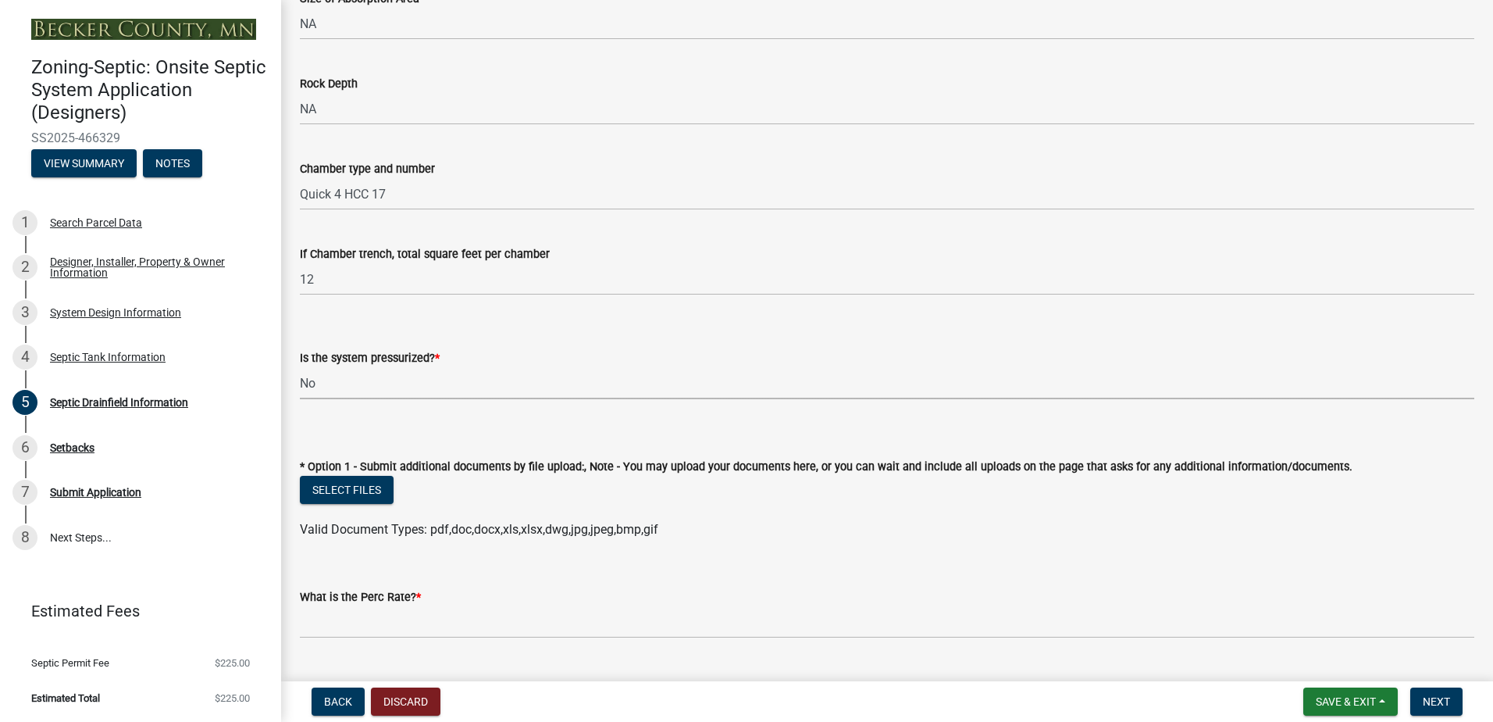
click at [300, 367] on select "Select Item... Yes No" at bounding box center [887, 383] width 1174 height 32
select select "8e987edc-9e69-430b-9b11-ad589d3299ec"
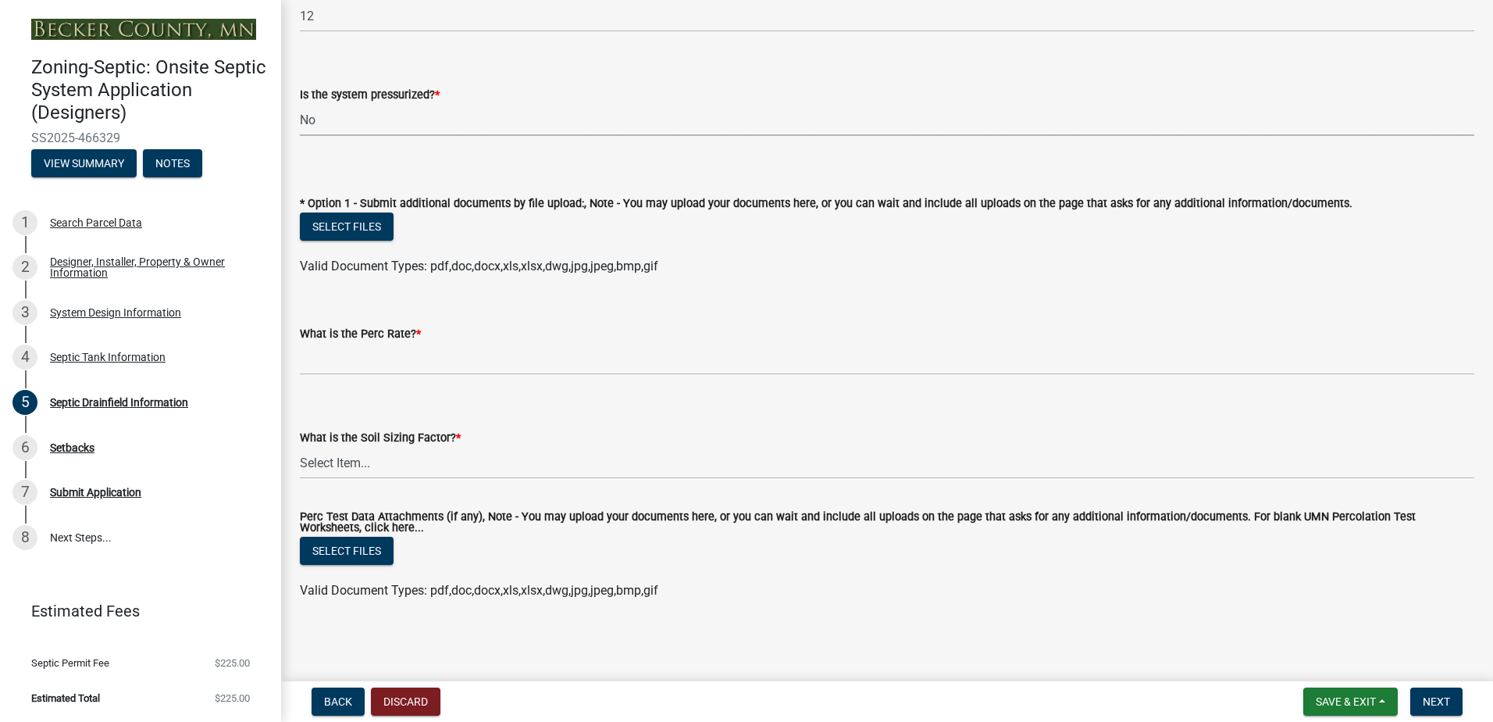
scroll to position [576, 0]
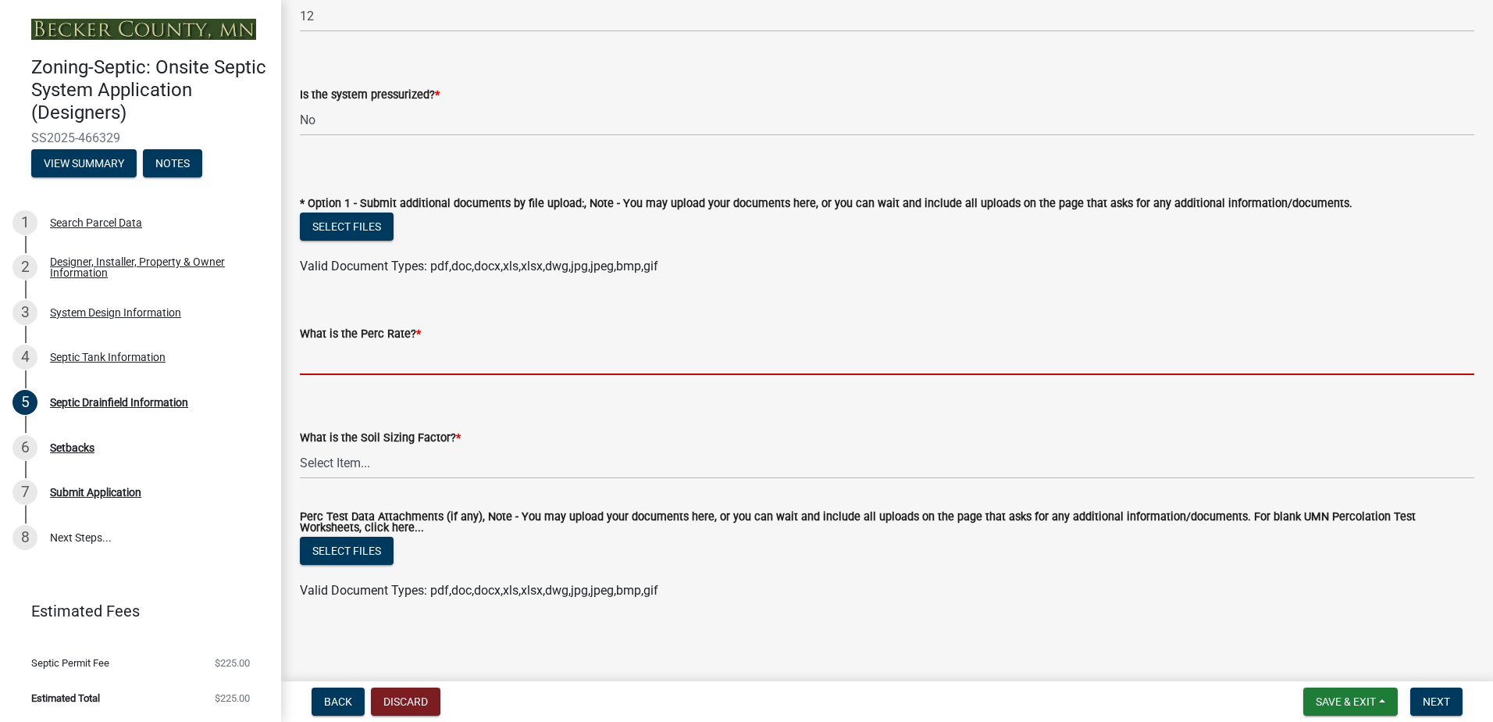
click at [322, 365] on input "What is the Perc Rate? *" at bounding box center [887, 359] width 1174 height 32
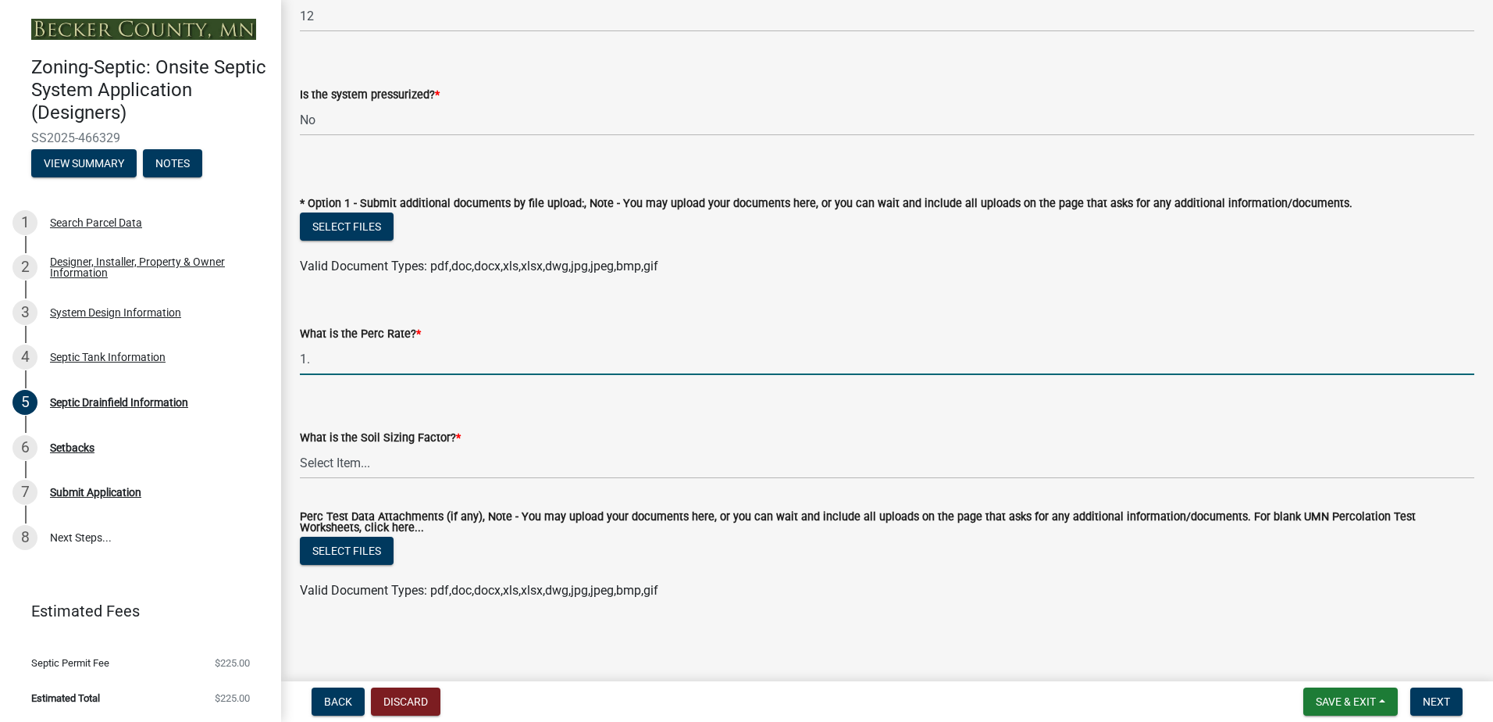
type input "1"
click at [316, 462] on select "Select Item... 0.00 0.24 0.45 0.50 0.60 0.78 .83 1.27 1.67" at bounding box center [887, 463] width 1174 height 32
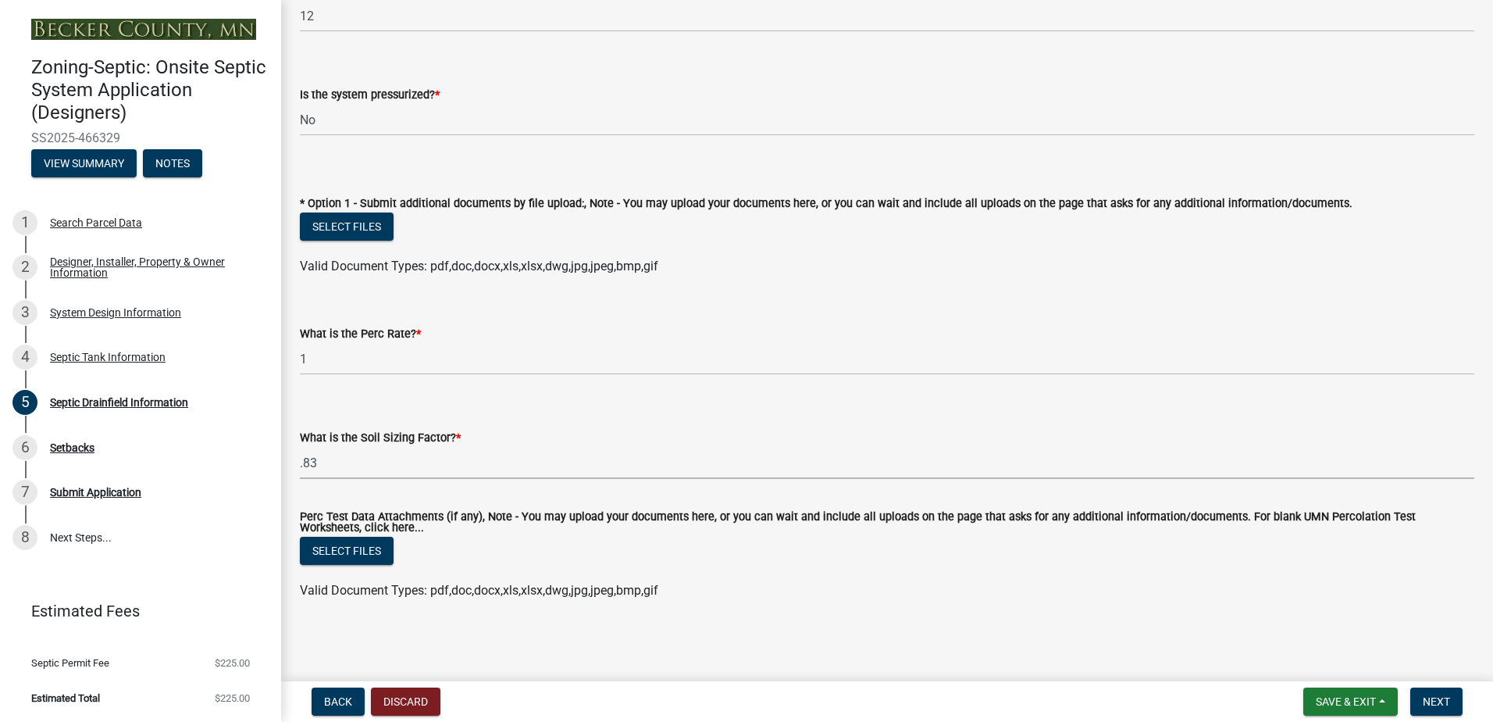
click at [300, 447] on select "Select Item... 0.00 0.24 0.45 0.50 0.60 0.78 .83 1.27 1.67" at bounding box center [887, 463] width 1174 height 32
select select "dac4ac35-55b4-499a-b025-a1e3fbf96bb4"
click at [1422, 697] on button "Next" at bounding box center [1436, 701] width 52 height 28
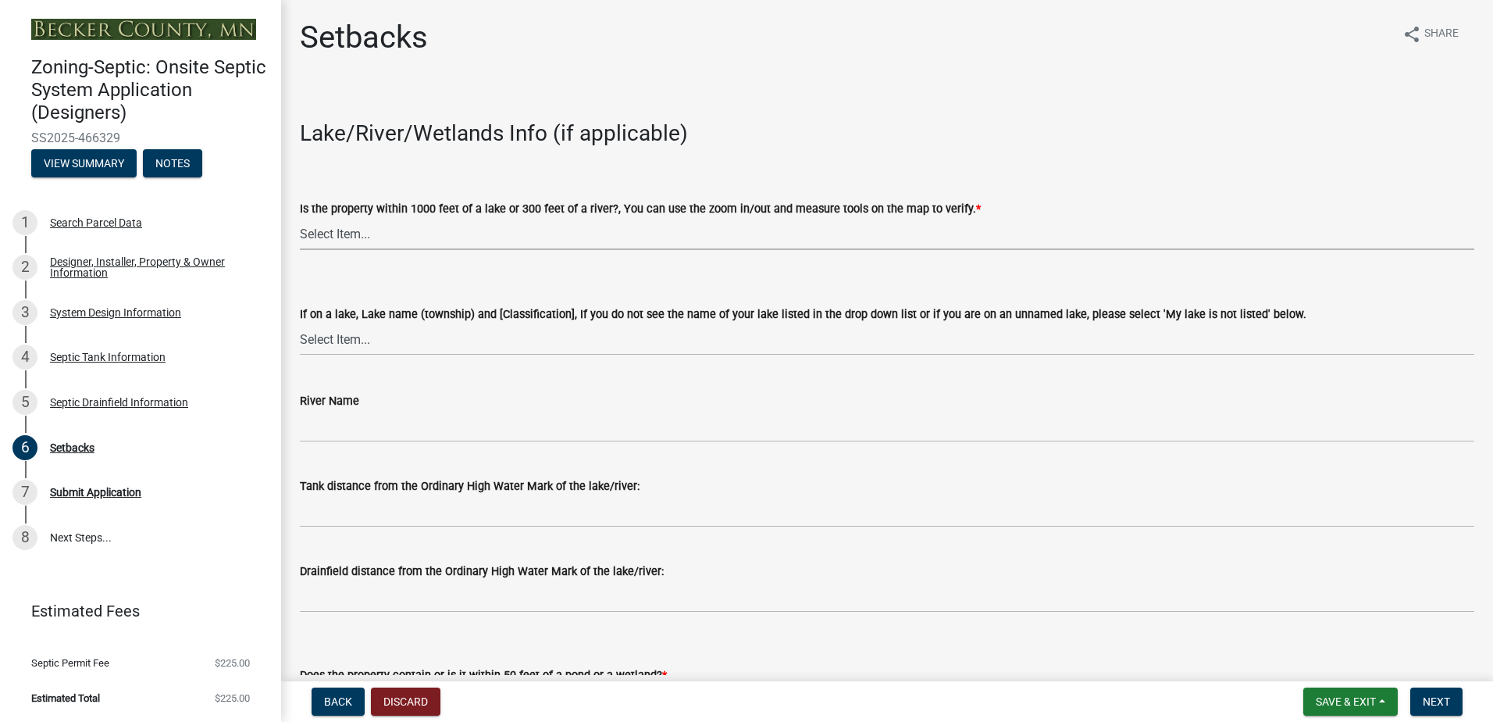
click at [339, 232] on select "Select Item... Yes No" at bounding box center [887, 234] width 1174 height 32
click at [300, 218] on select "Select Item... Yes No" at bounding box center [887, 234] width 1174 height 32
select select "c245ec0d-8d6f-4710-ab2b-b3aa70611708"
click at [334, 340] on select "Select Item... [GEOGRAPHIC_DATA] is not listed below [GEOGRAPHIC_DATA] ([GEOGRA…" at bounding box center [887, 339] width 1174 height 32
click at [300, 323] on select "Select Item... [GEOGRAPHIC_DATA] is not listed below [GEOGRAPHIC_DATA] ([GEOGRA…" at bounding box center [887, 339] width 1174 height 32
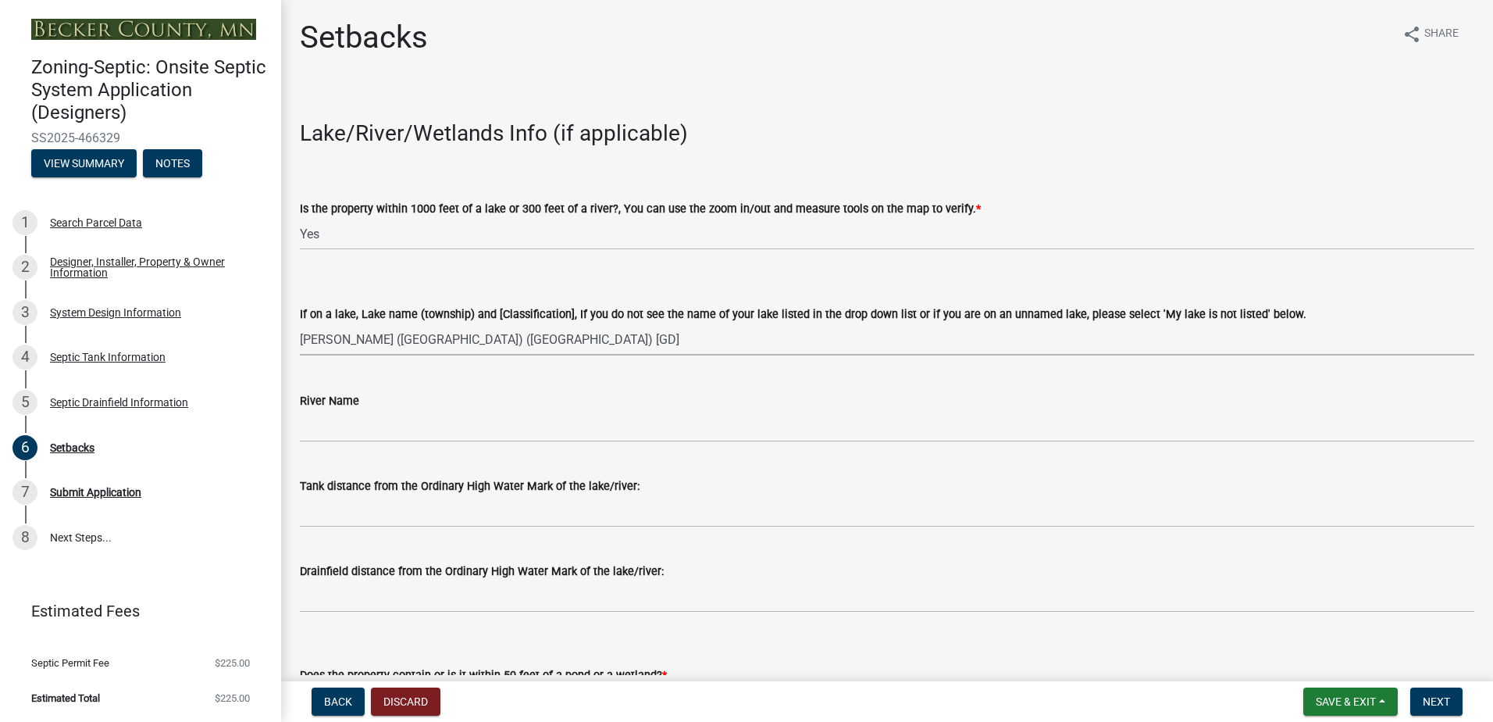
select select "3904f8ee-c865-40d4-ba1b-21116c355139"
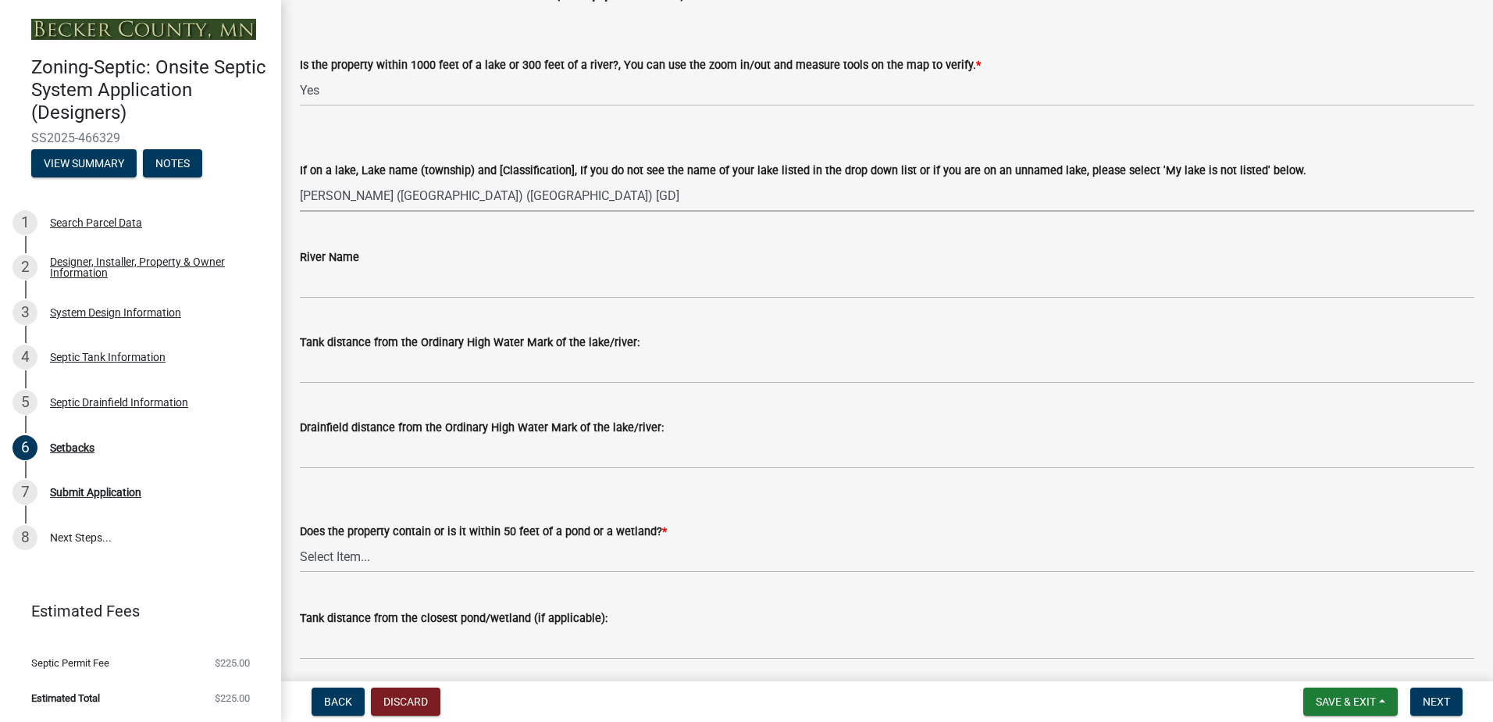
scroll to position [156, 0]
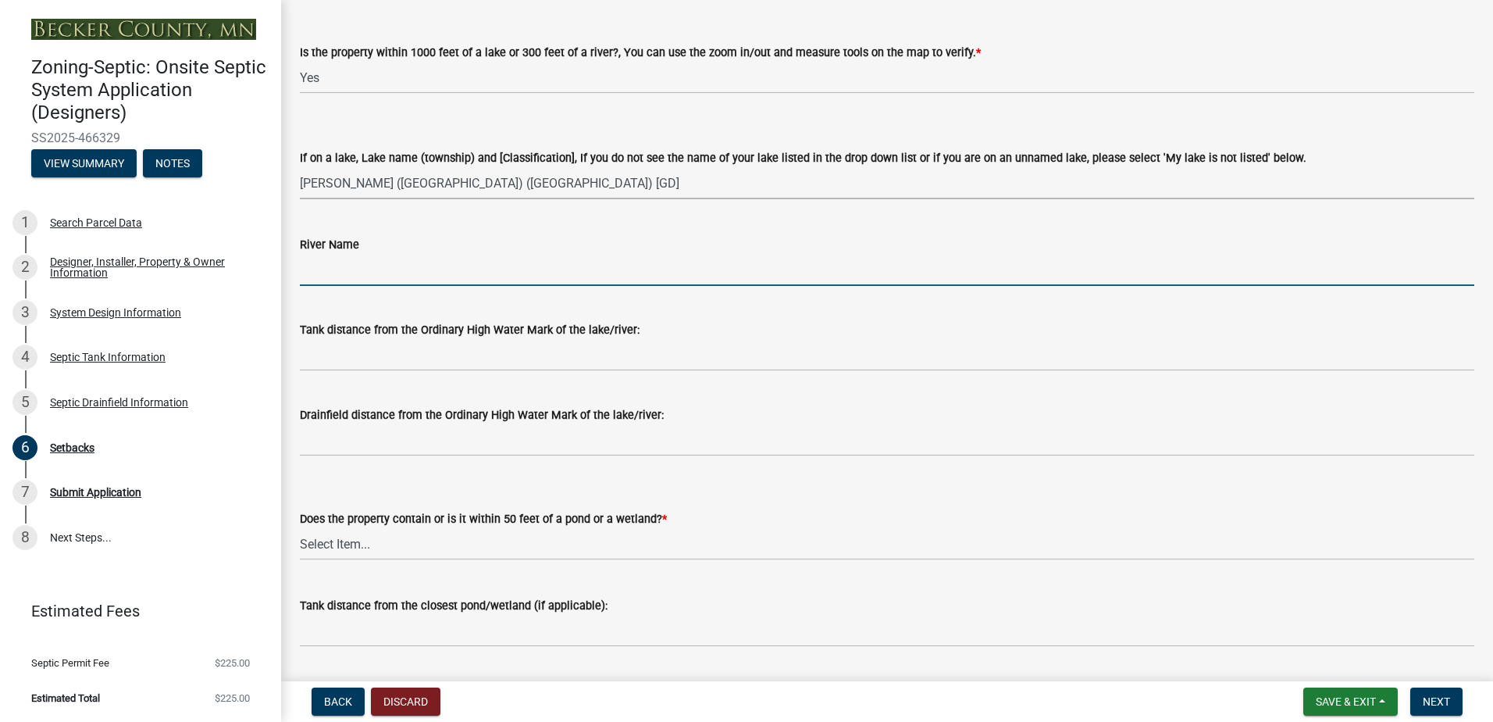
click at [322, 273] on input "River Name" at bounding box center [887, 270] width 1174 height 32
type input "NA"
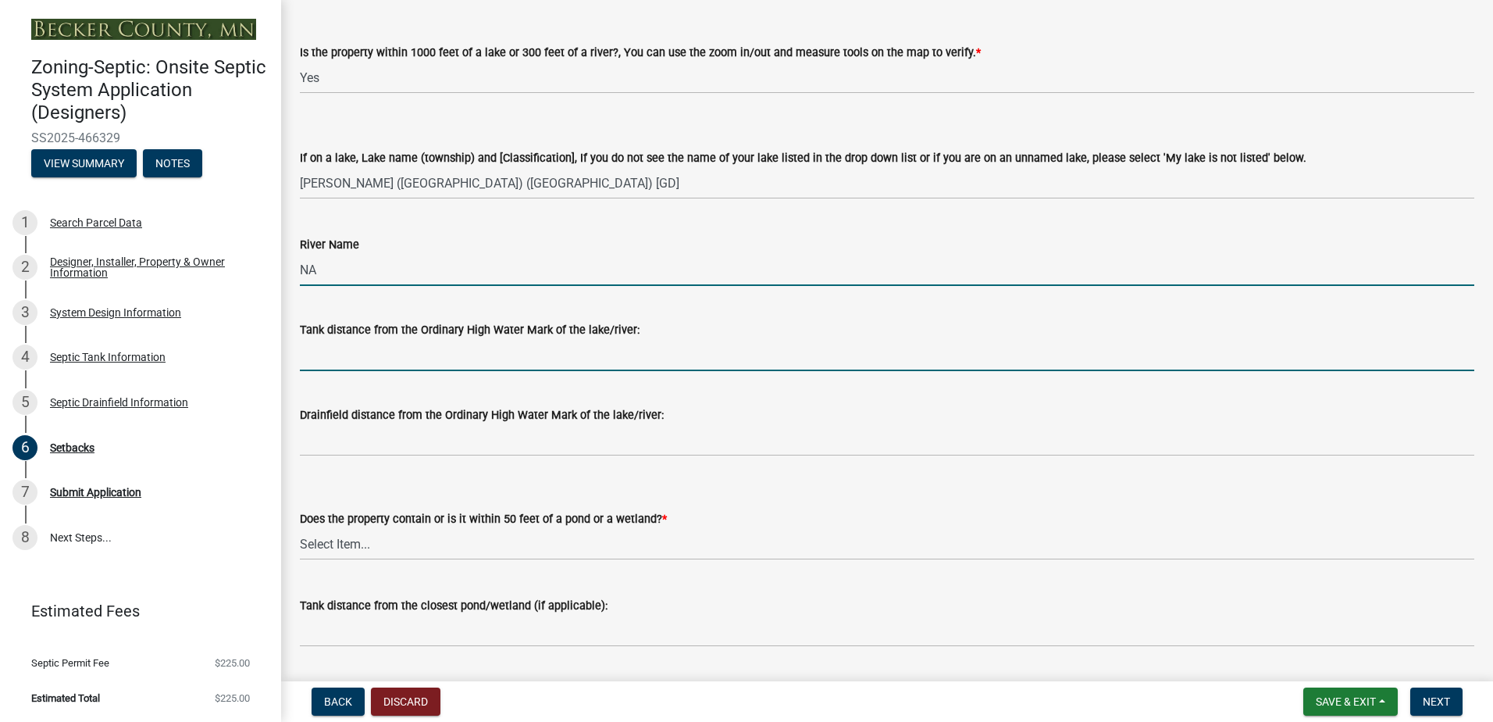
click at [312, 358] on input "Tank distance from the Ordinary High Water Mark of the lake/river:" at bounding box center [887, 355] width 1174 height 32
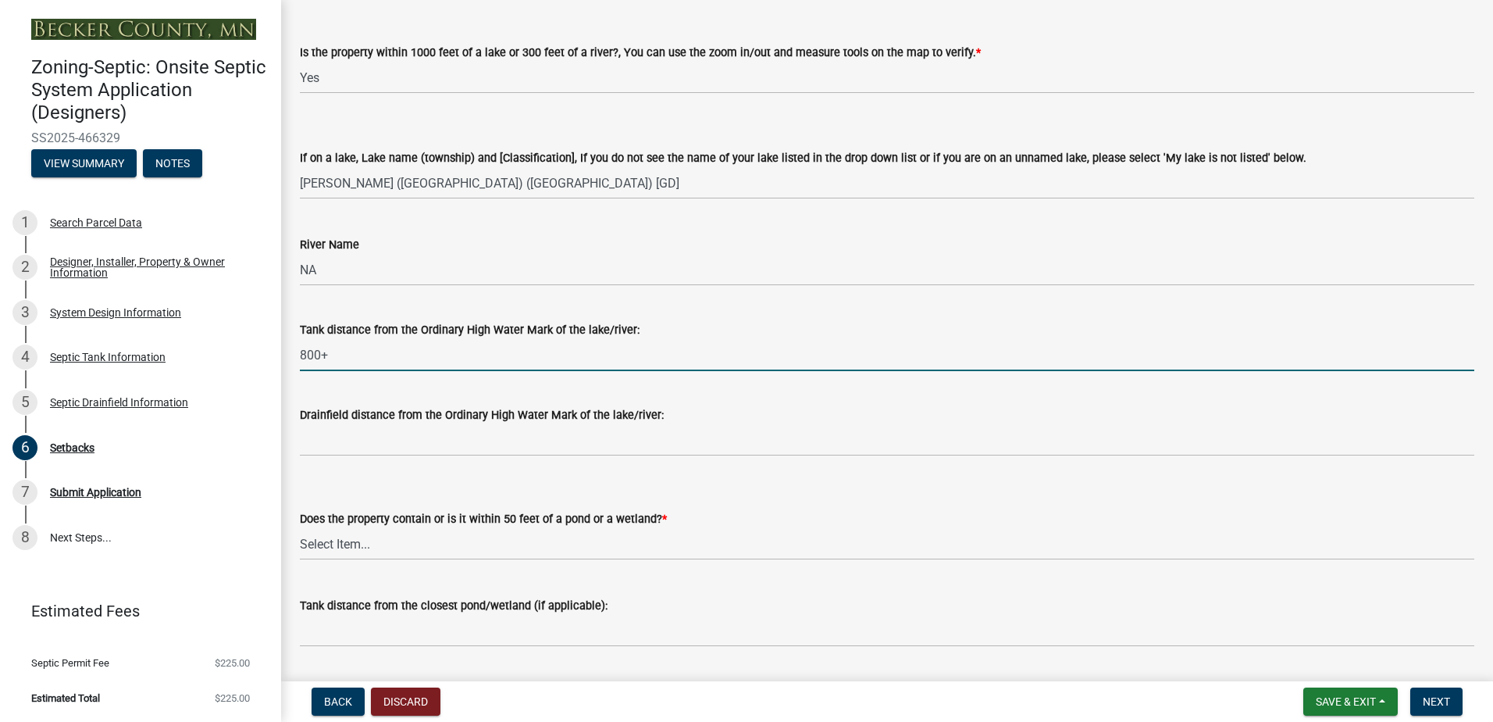
type input "800+"
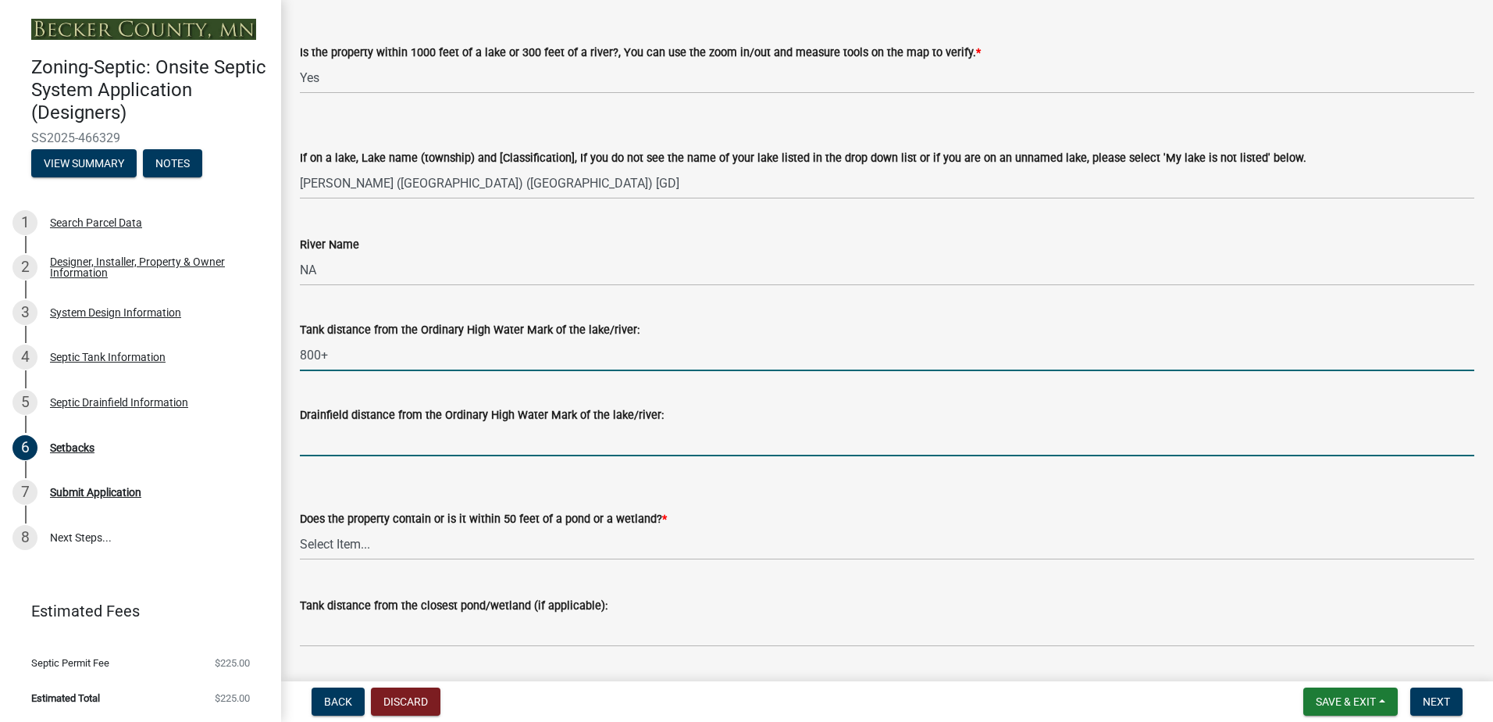
click at [333, 448] on input "Drainfield distance from the Ordinary High Water Mark of the lake/river:" at bounding box center [887, 440] width 1174 height 32
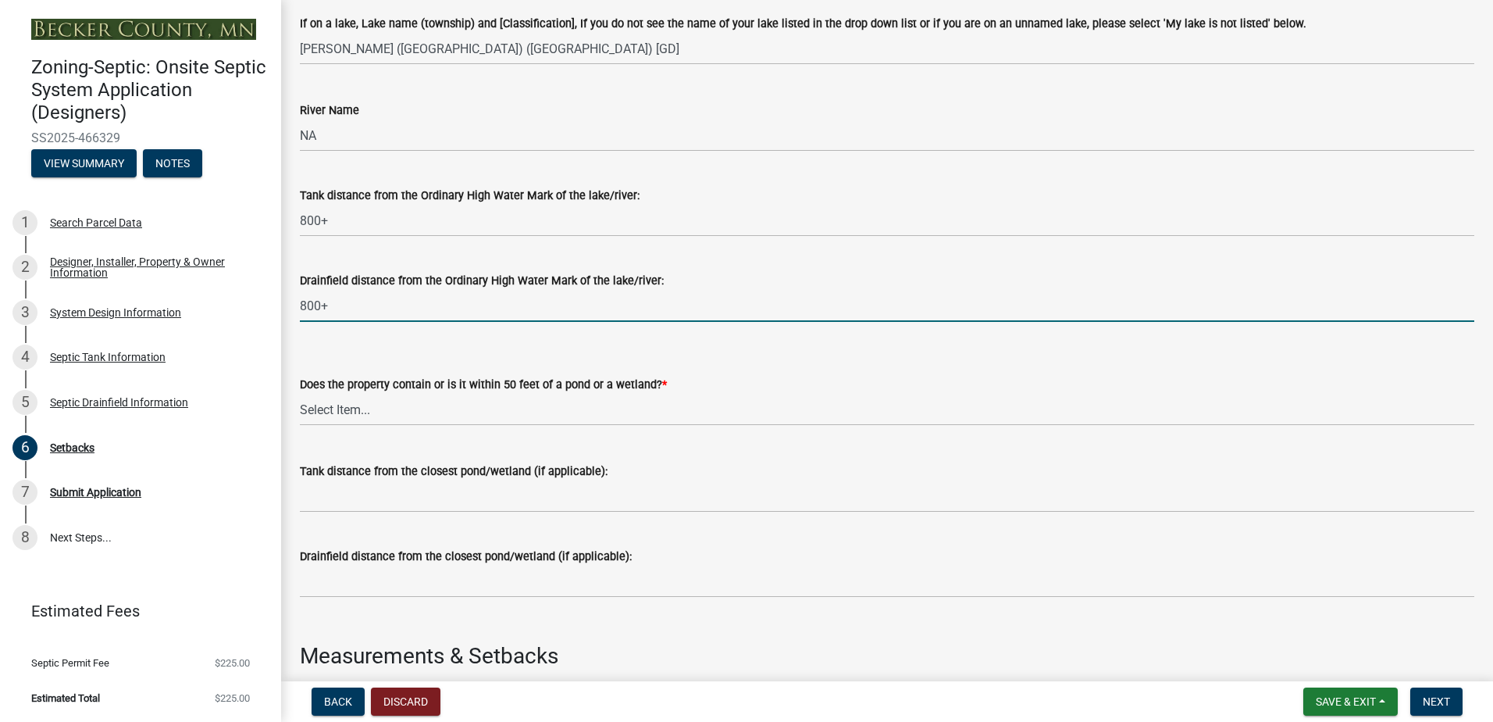
scroll to position [312, 0]
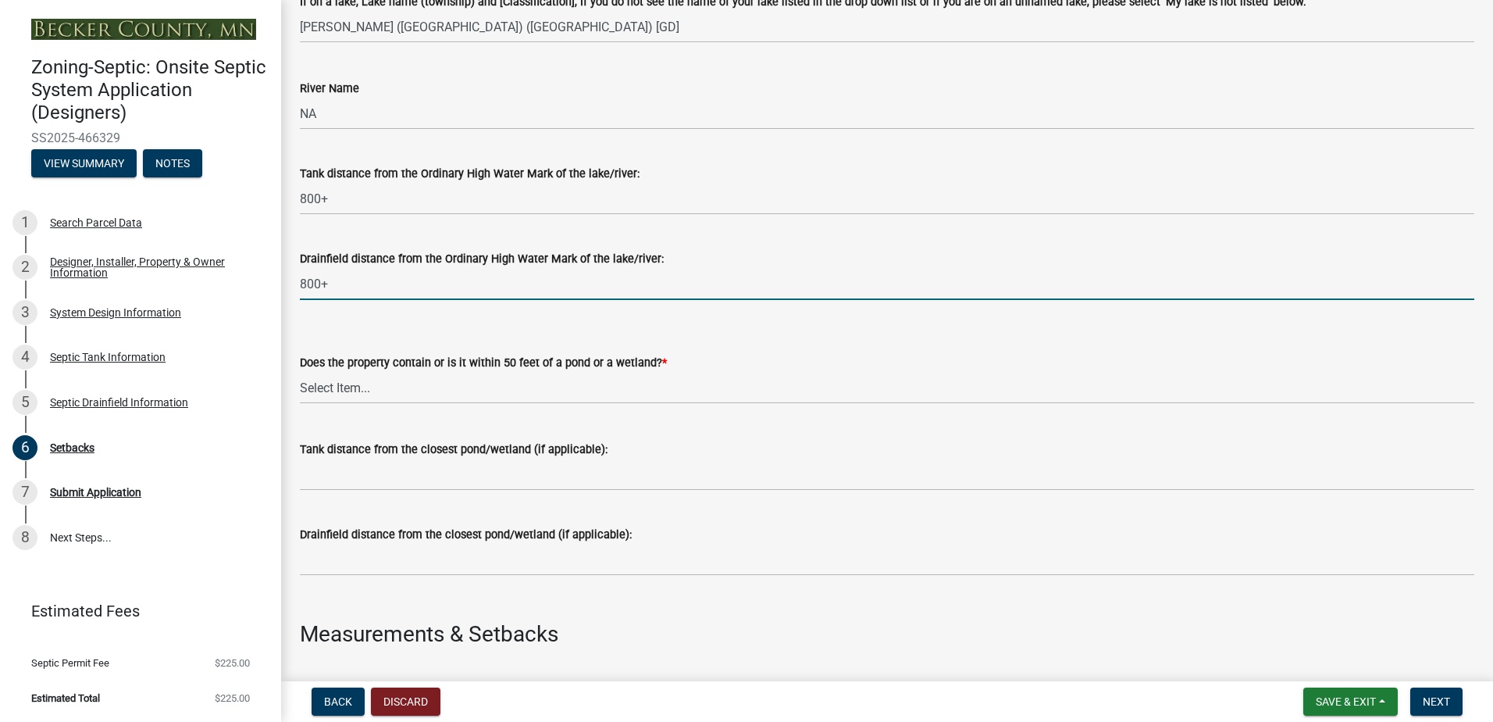
type input "800+"
click at [361, 387] on select "Select Item... Yes No" at bounding box center [887, 388] width 1174 height 32
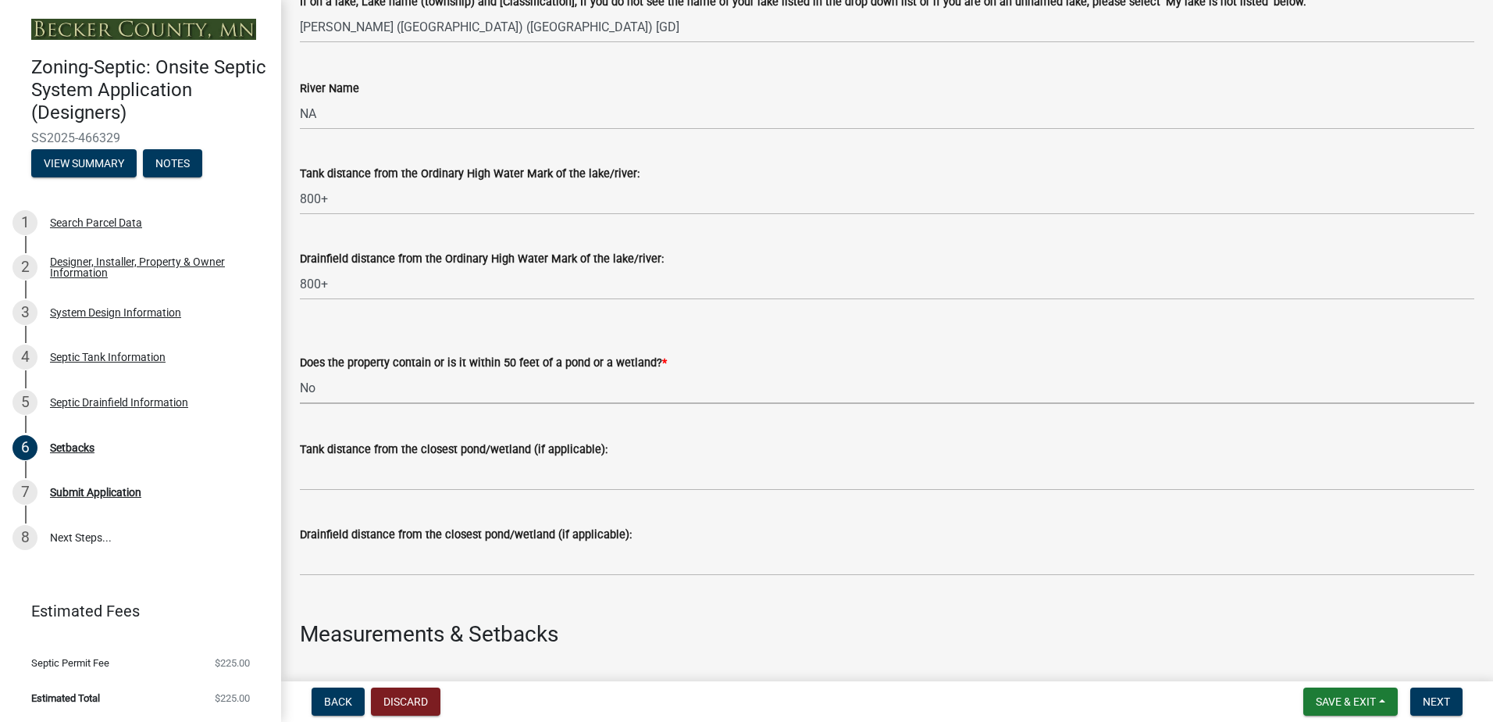
click at [300, 372] on select "Select Item... Yes No" at bounding box center [887, 388] width 1174 height 32
select select "23044af5-43bb-4cf5-8aef-2716db2ce5fc"
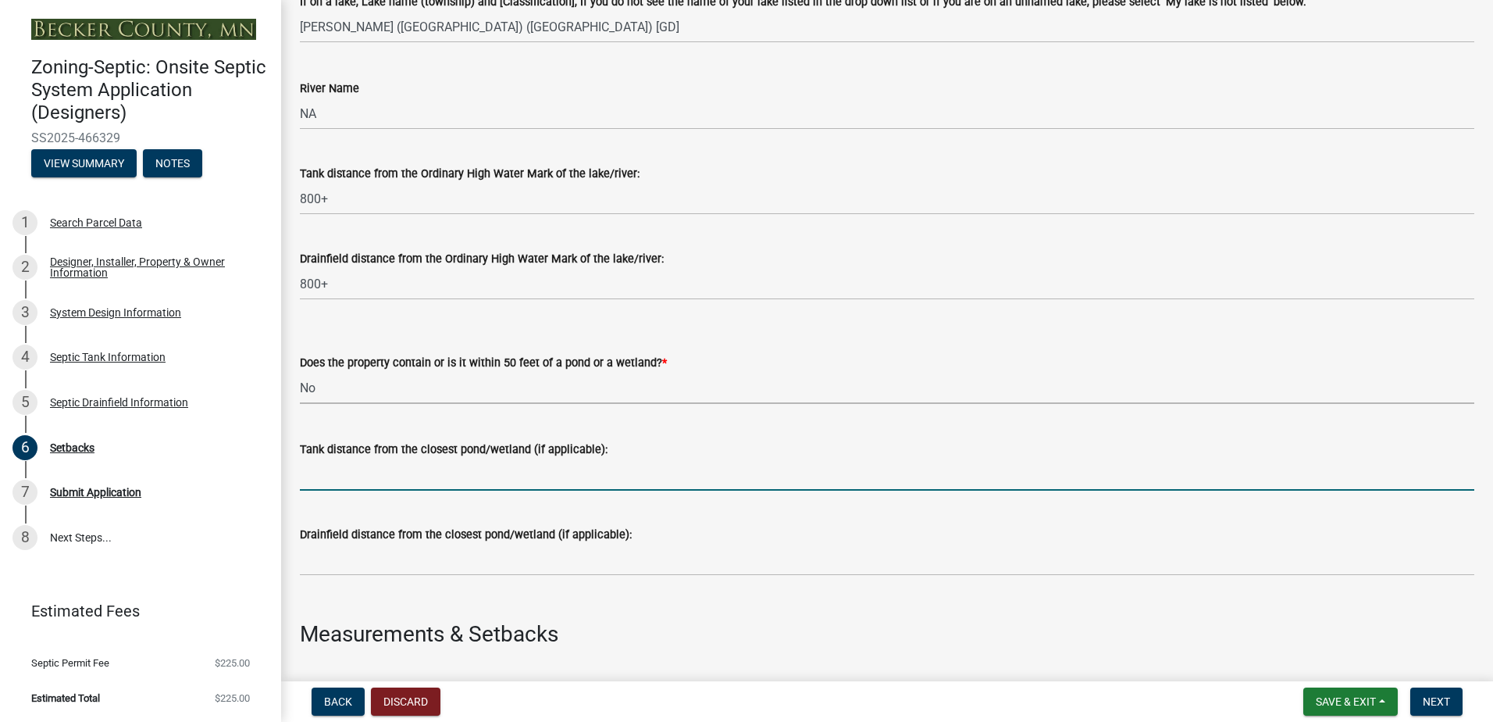
click at [322, 476] on input "Tank distance from the closest pond/wetland (if applicable):" at bounding box center [887, 474] width 1174 height 32
type input "NA"
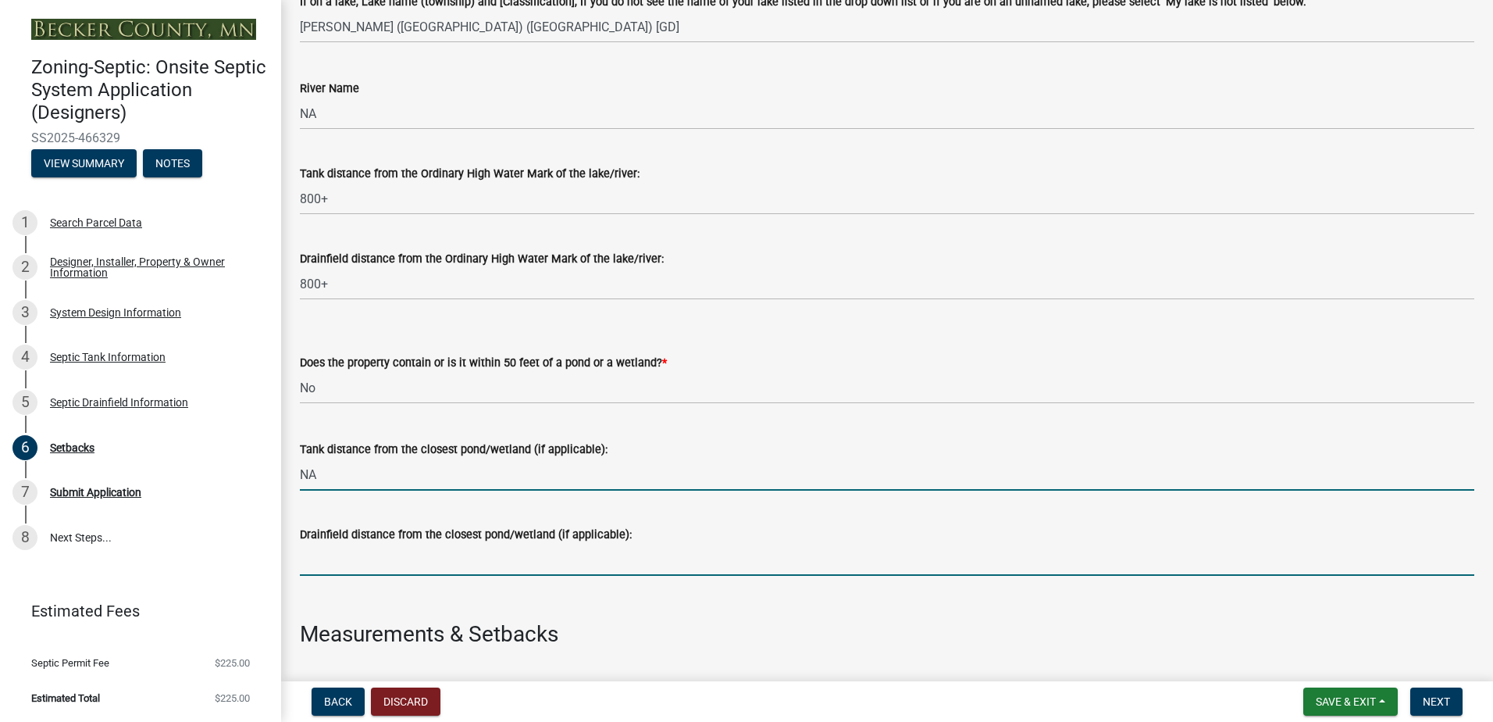
click at [343, 572] on input "Drainfield distance from the closest pond/wetland (if applicable):" at bounding box center [887, 559] width 1174 height 32
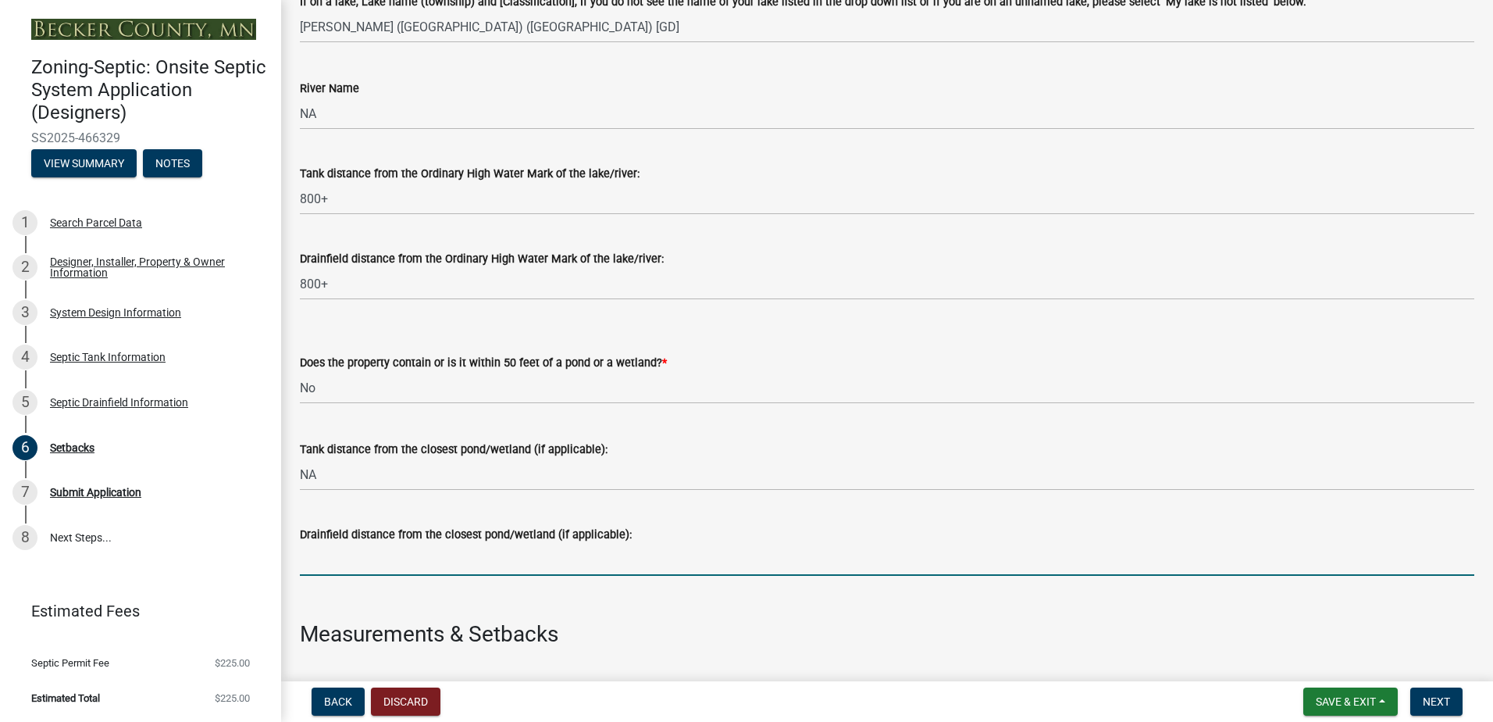
type input "NA"
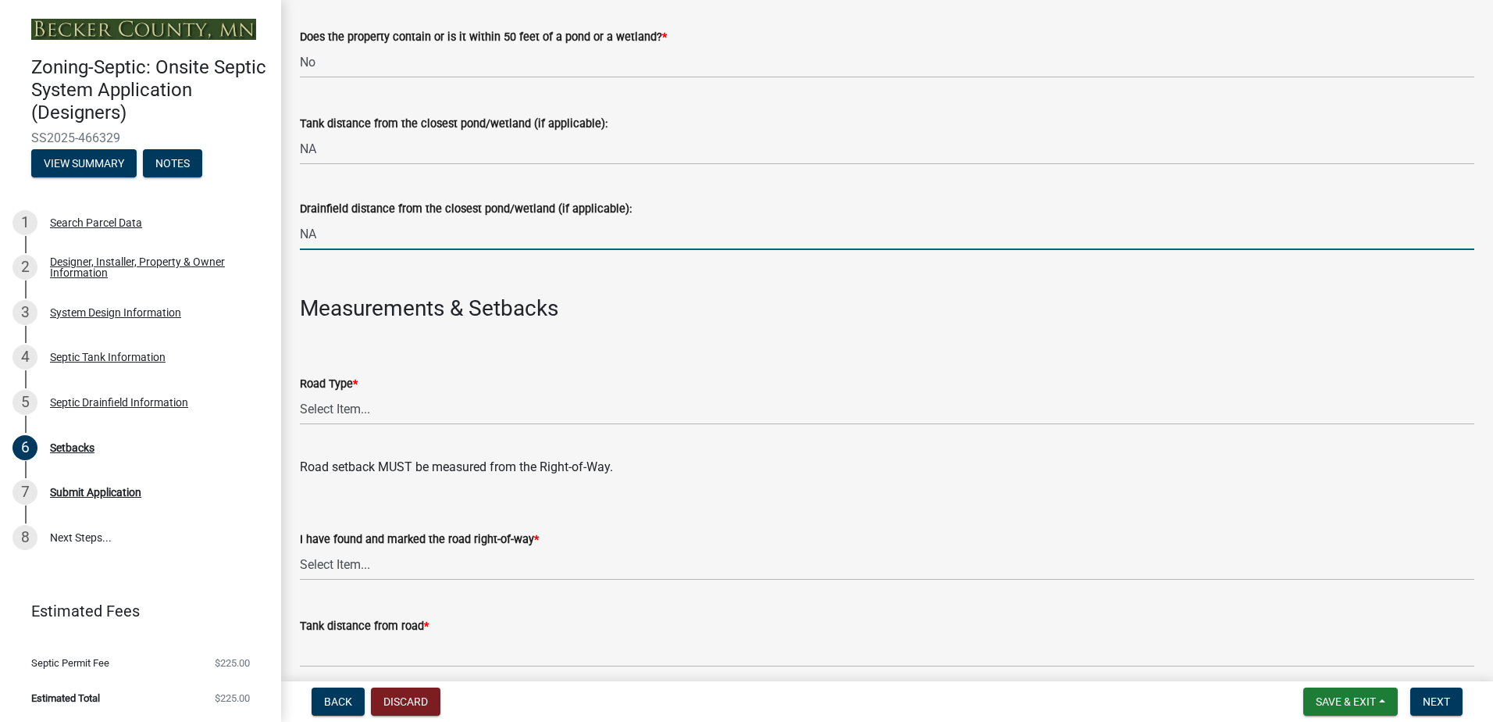
scroll to position [781, 0]
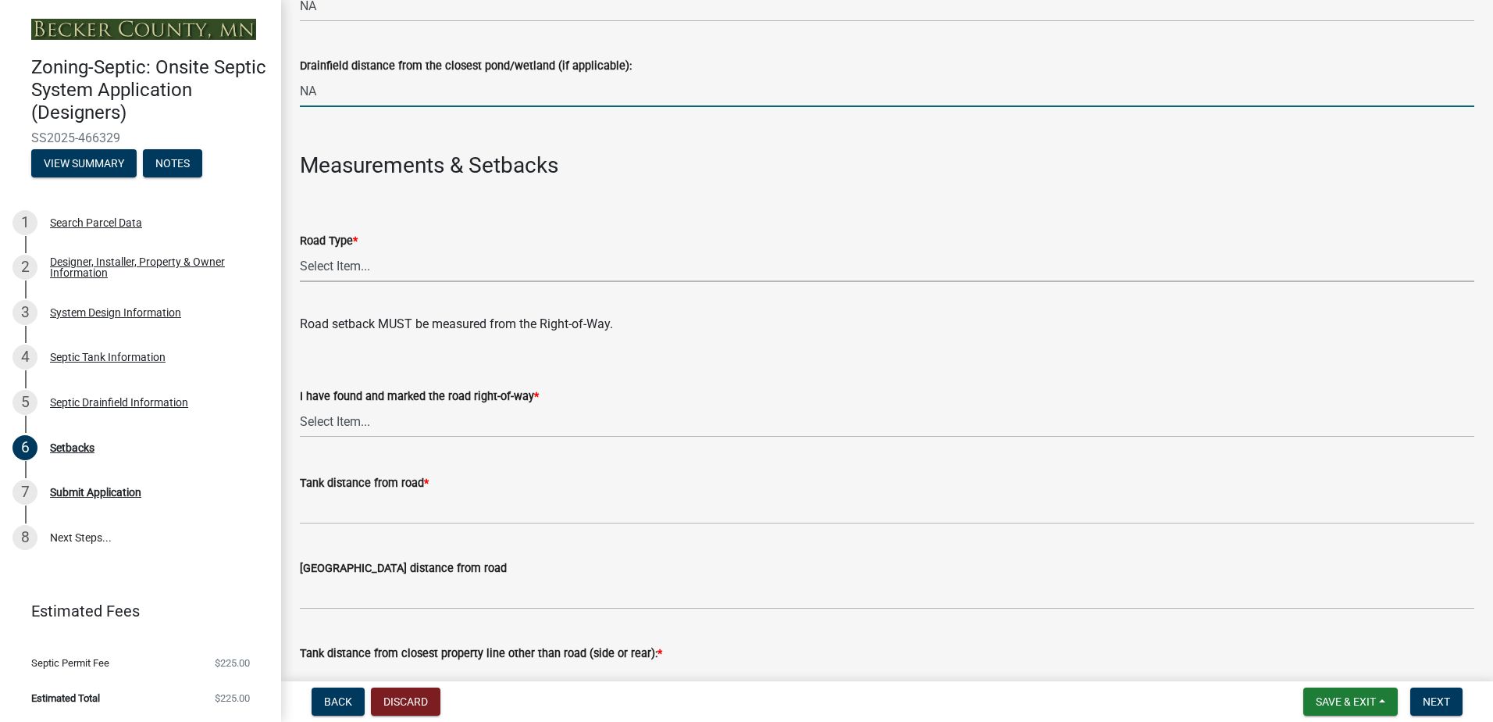
drag, startPoint x: 312, startPoint y: 268, endPoint x: 316, endPoint y: 276, distance: 9.8
click at [312, 268] on select "Select Item... State County Public / Township Private Easement [GEOGRAPHIC_DATA]" at bounding box center [887, 266] width 1174 height 32
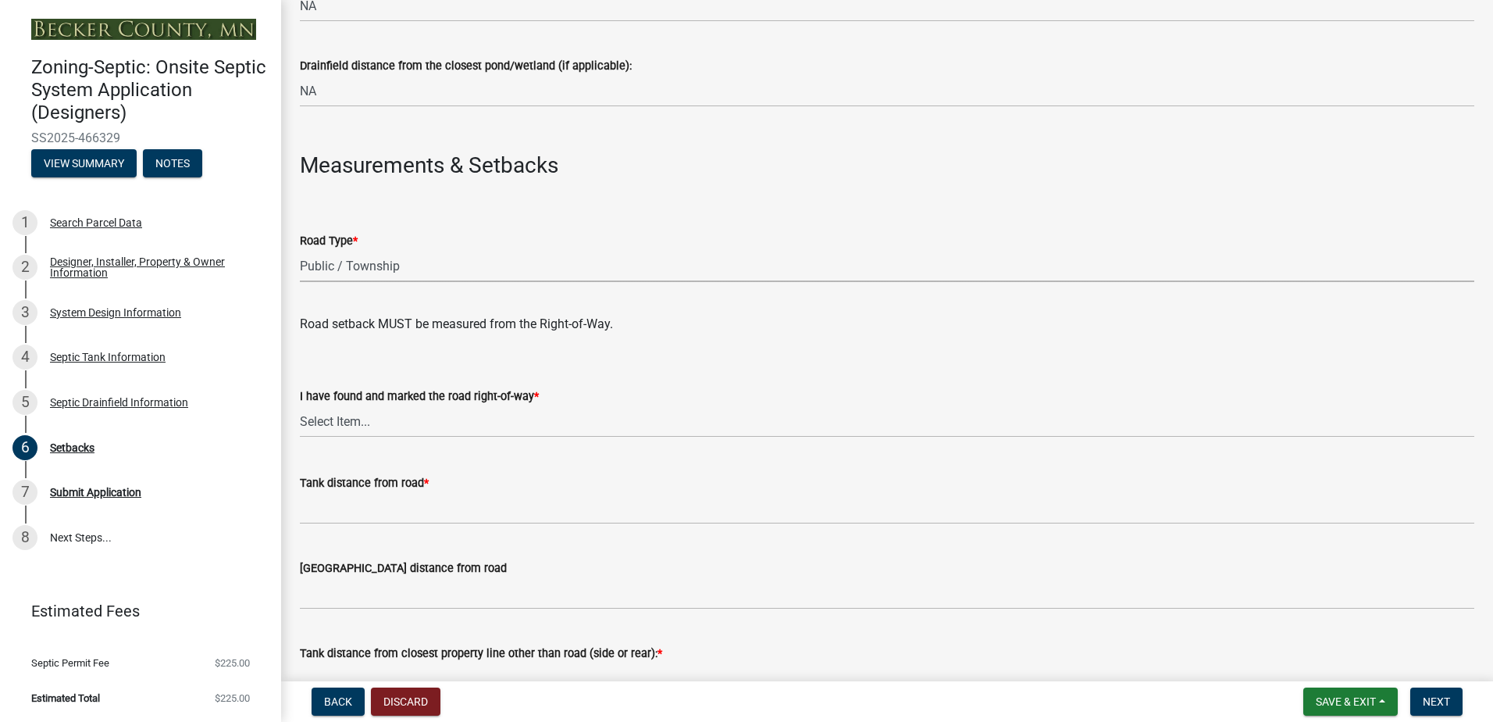
click at [300, 250] on select "Select Item... State County Public / Township Private Easement [GEOGRAPHIC_DATA]" at bounding box center [887, 266] width 1174 height 32
select select "21af9b93-f494-48c6-91ae-235d36c6c939"
click at [334, 422] on select "Select Item... Yes No" at bounding box center [887, 421] width 1174 height 32
click at [300, 405] on select "Select Item... Yes No" at bounding box center [887, 421] width 1174 height 32
select select "a3ce498e-f8b1-44e2-889e-c4968ac74b5a"
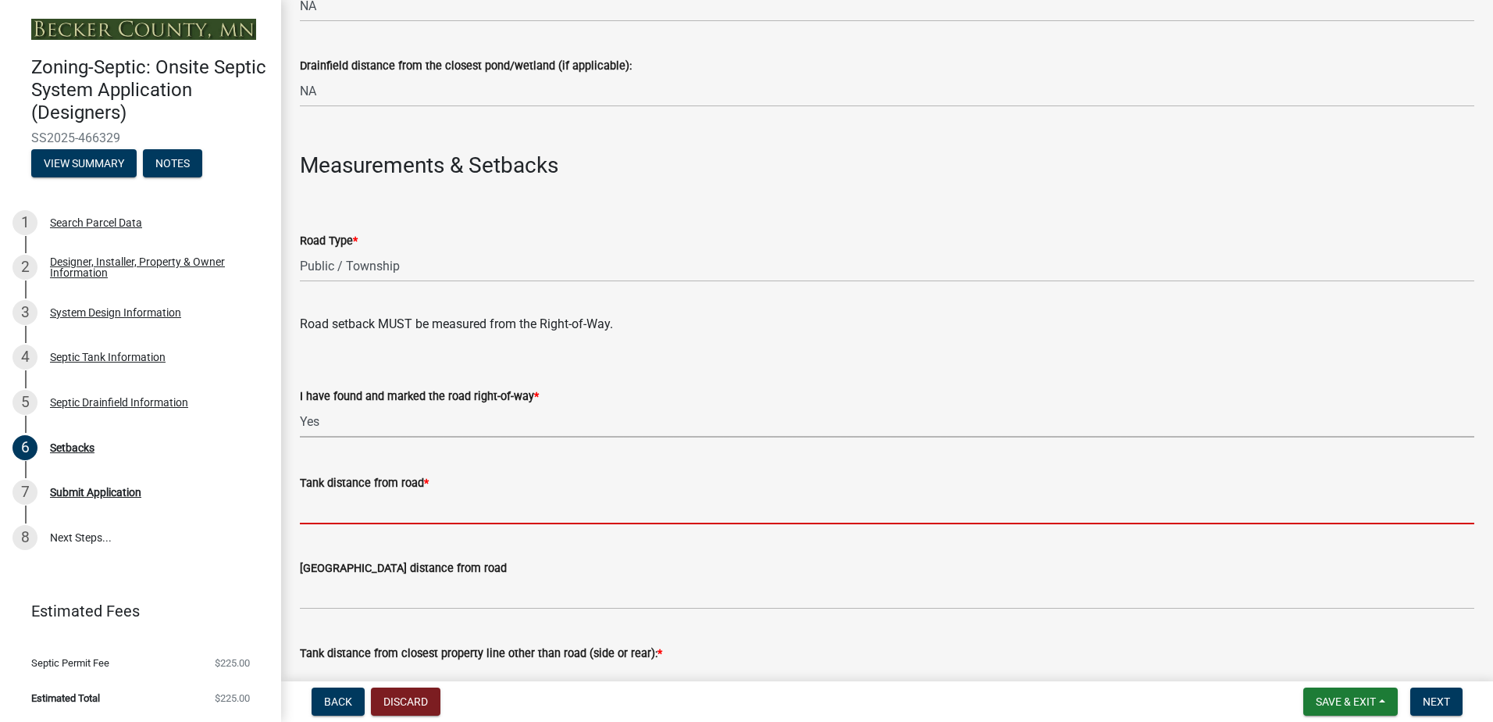
click at [332, 503] on input "Tank distance from road *" at bounding box center [887, 508] width 1174 height 32
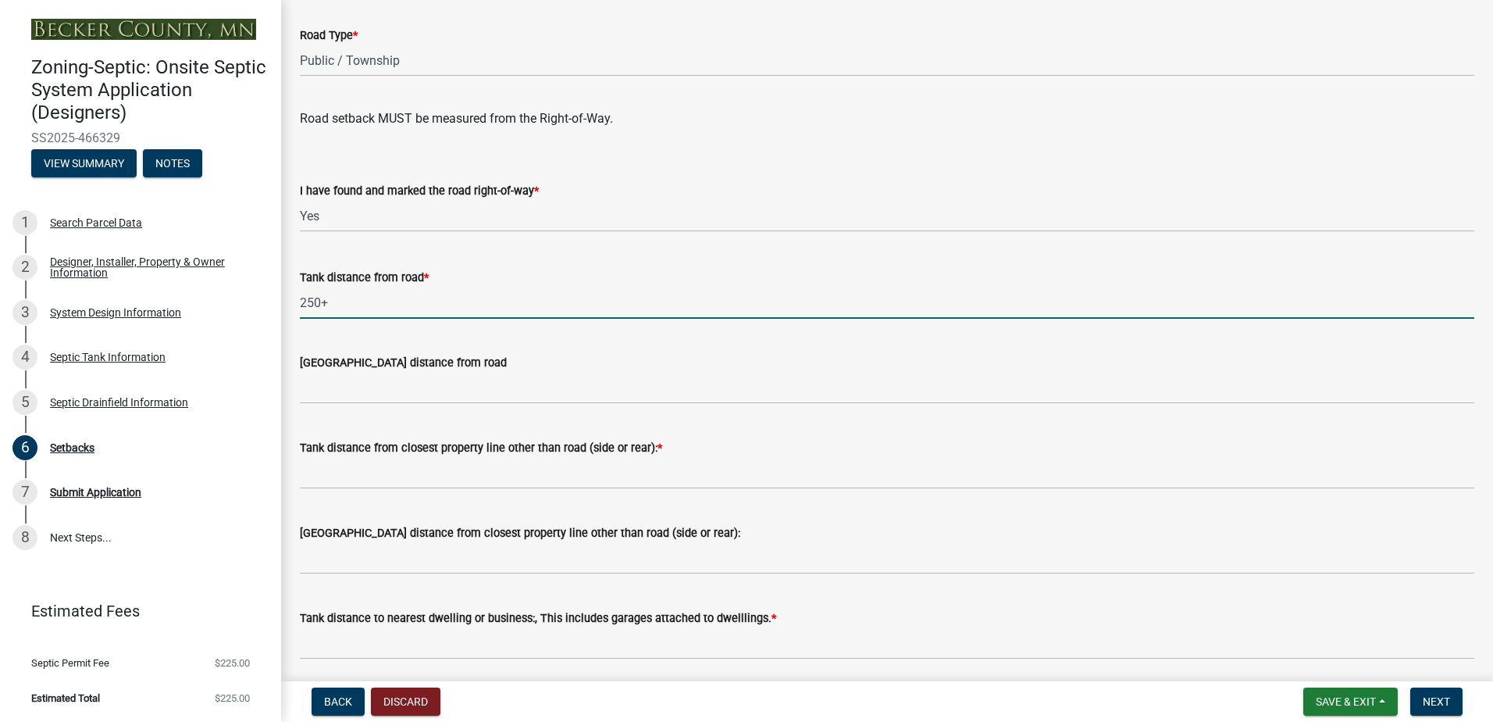
scroll to position [1015, 0]
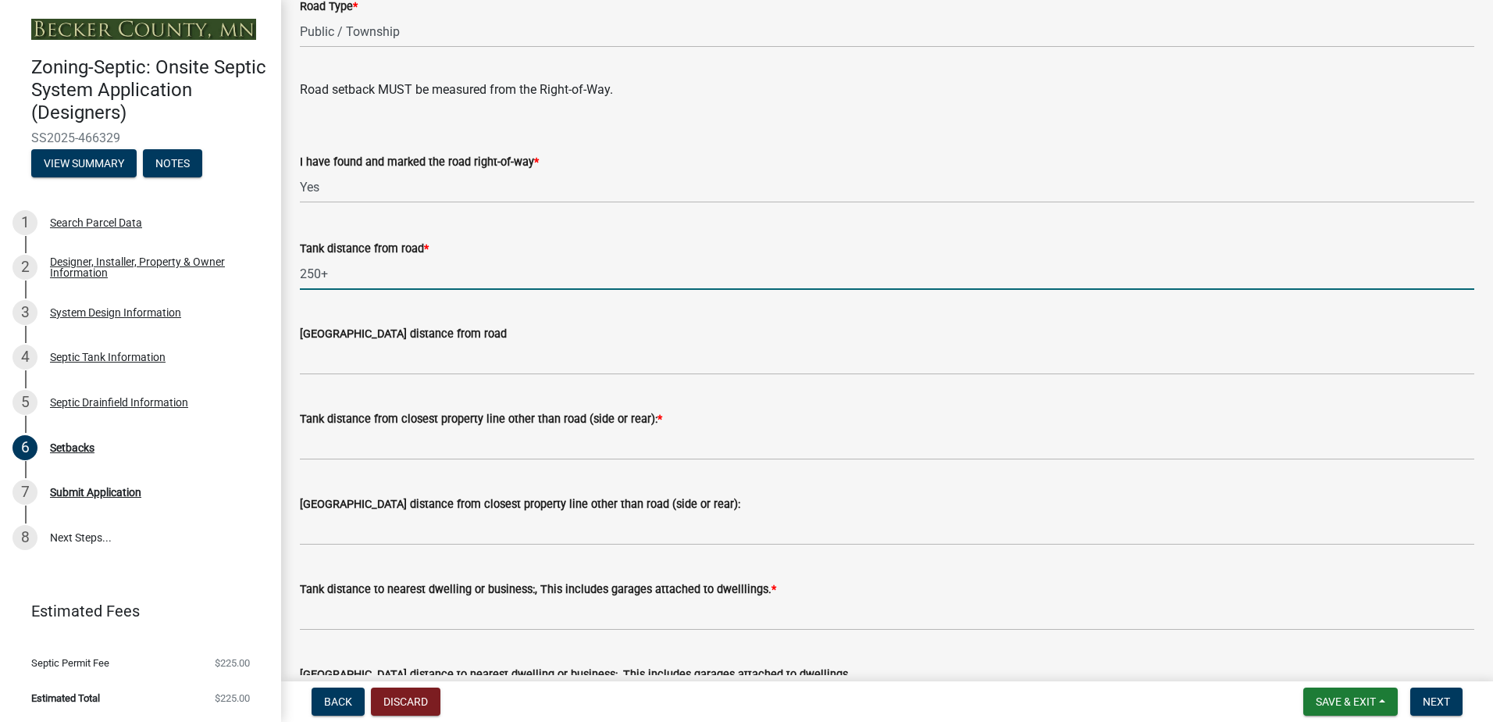
type input "250+"
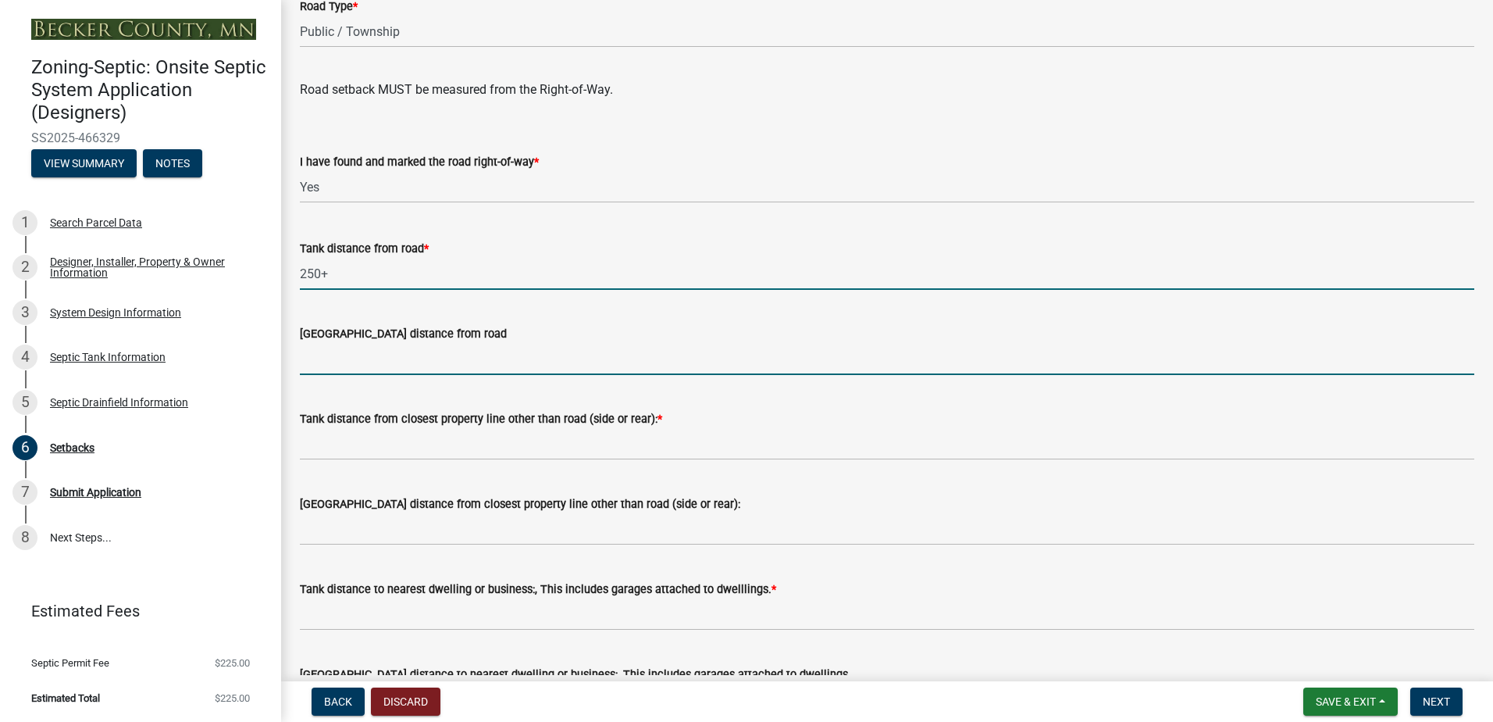
click at [366, 365] on input "[GEOGRAPHIC_DATA] distance from road" at bounding box center [887, 359] width 1174 height 32
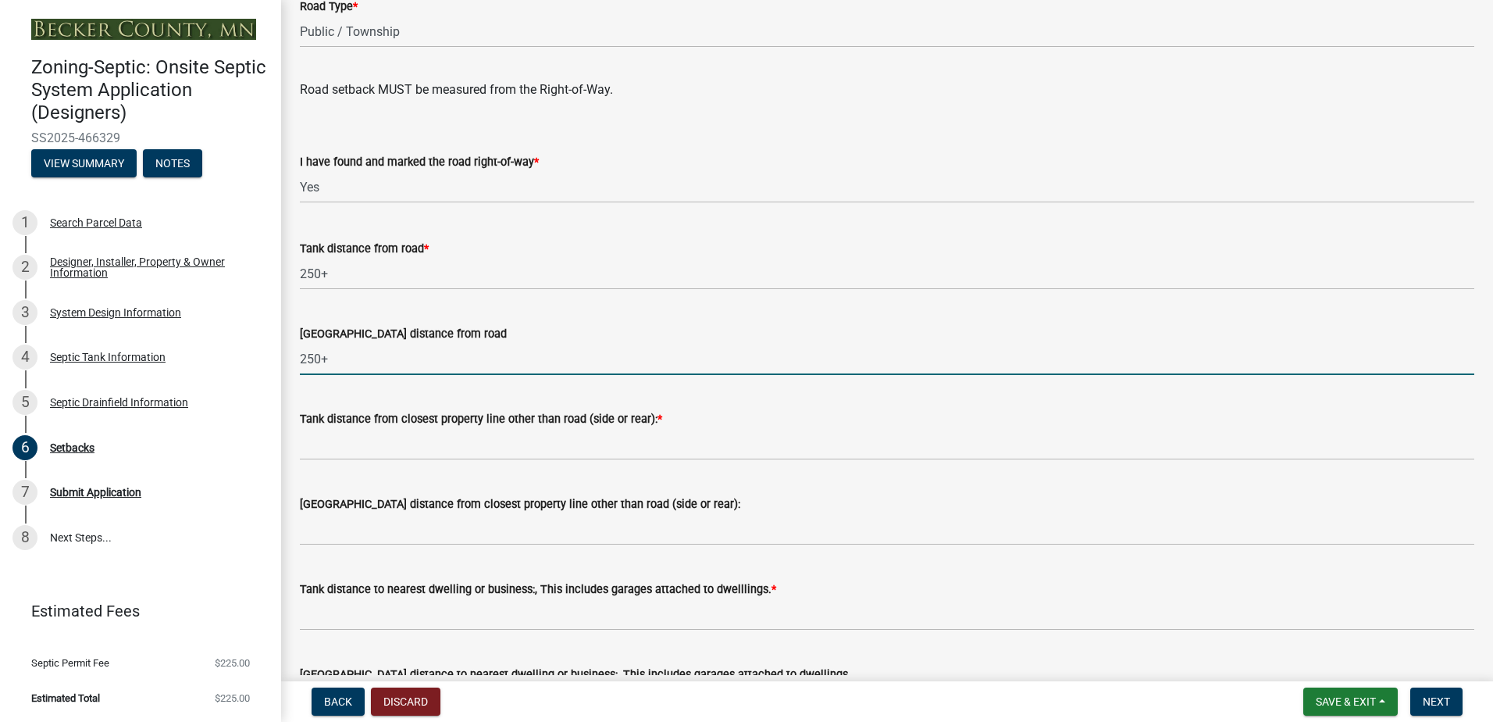
type input "250+"
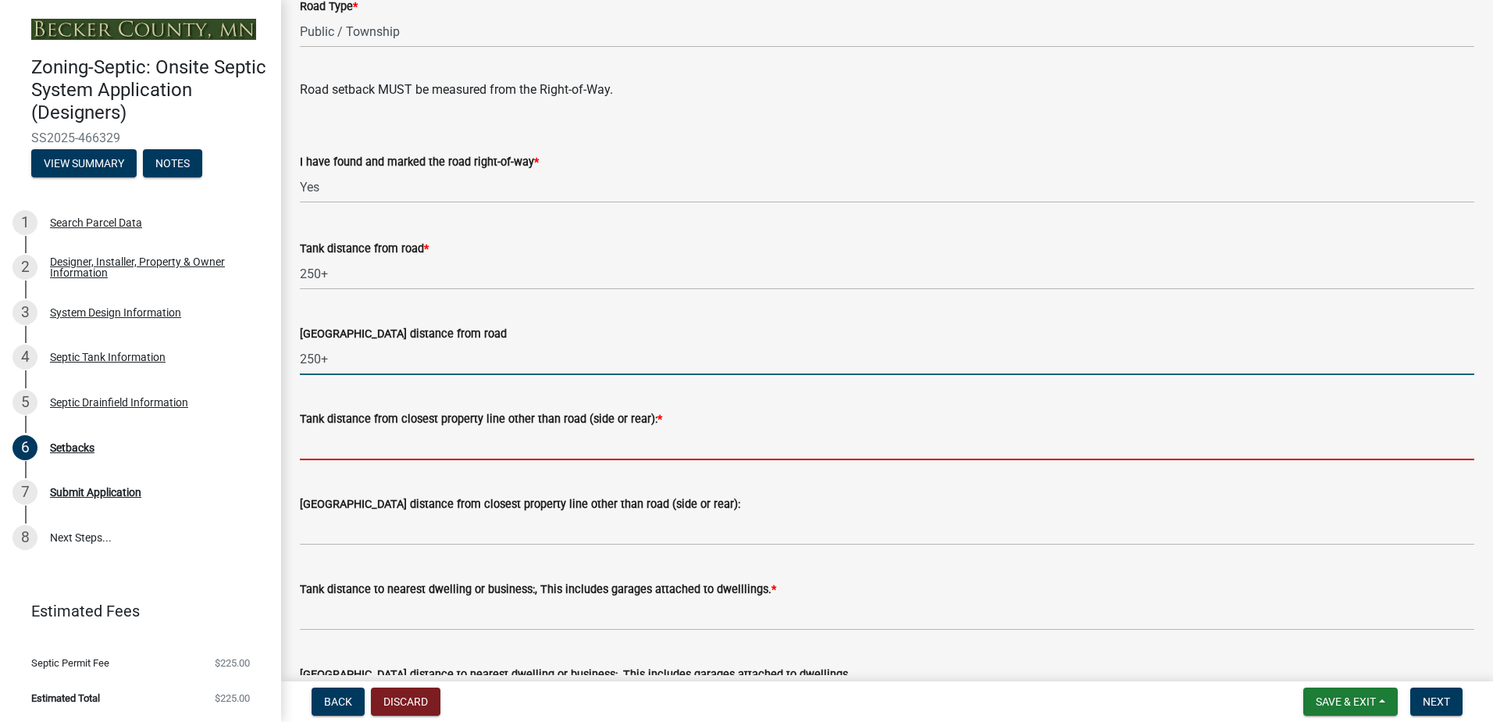
click at [323, 454] on input "Tank distance from closest property line other than road (side or rear): *" at bounding box center [887, 444] width 1174 height 32
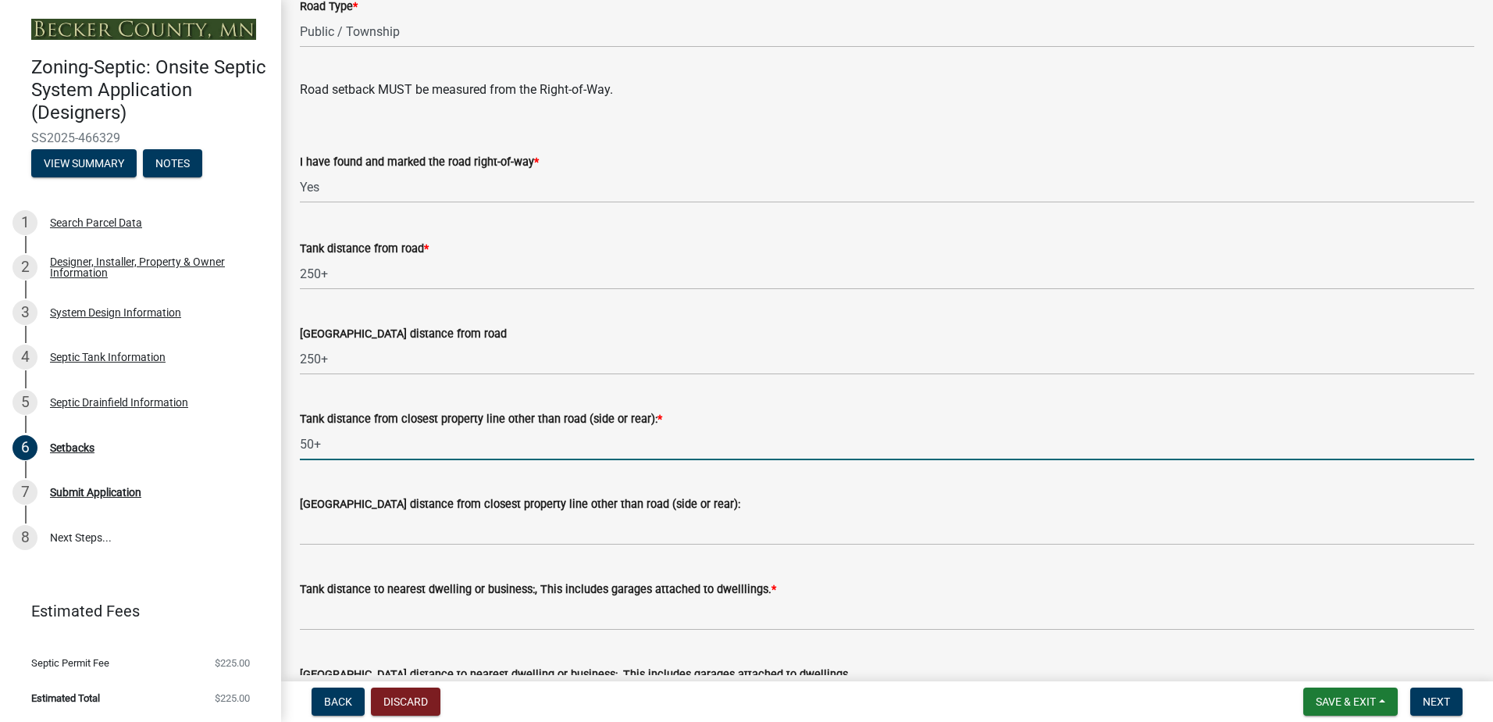
type input "50+"
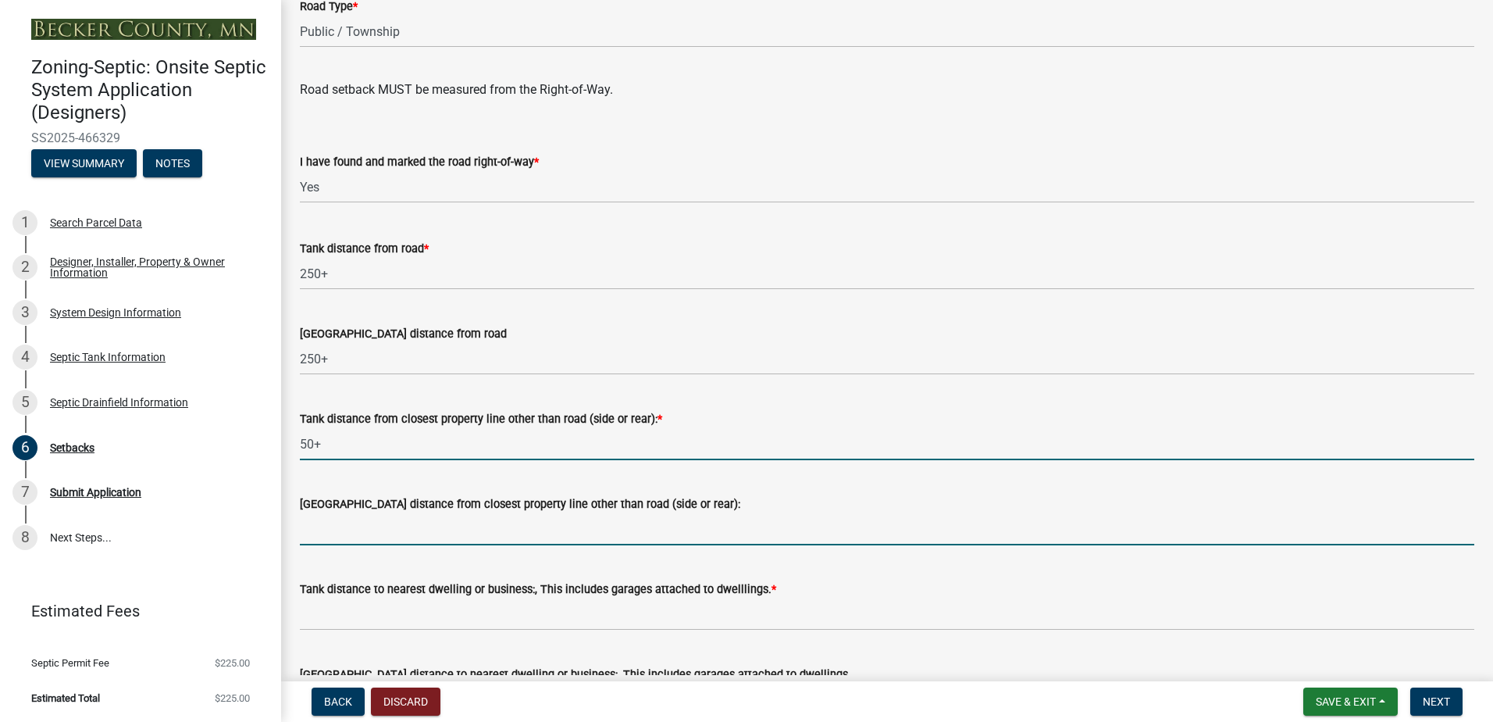
click at [344, 523] on input "[GEOGRAPHIC_DATA] distance from closest property line other than road (side or …" at bounding box center [887, 529] width 1174 height 32
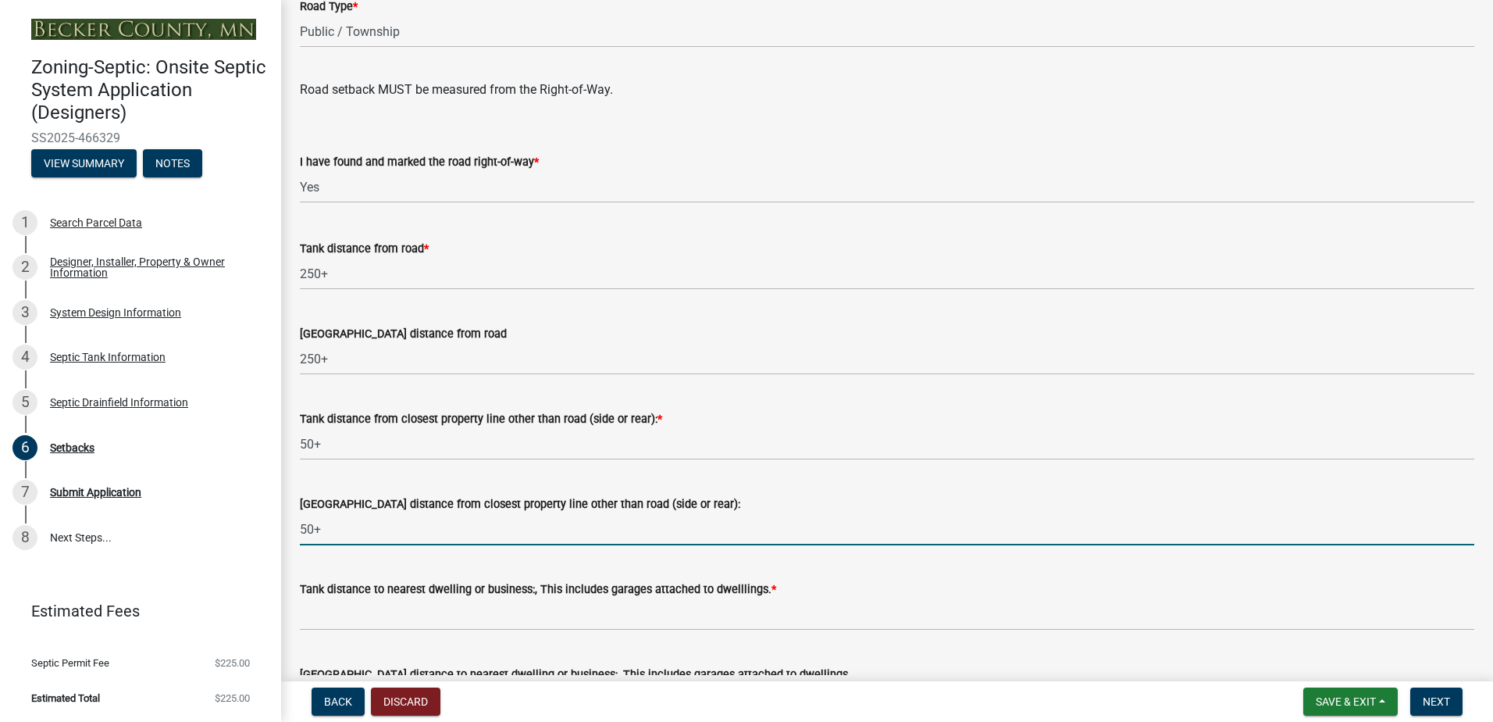
scroll to position [1171, 0]
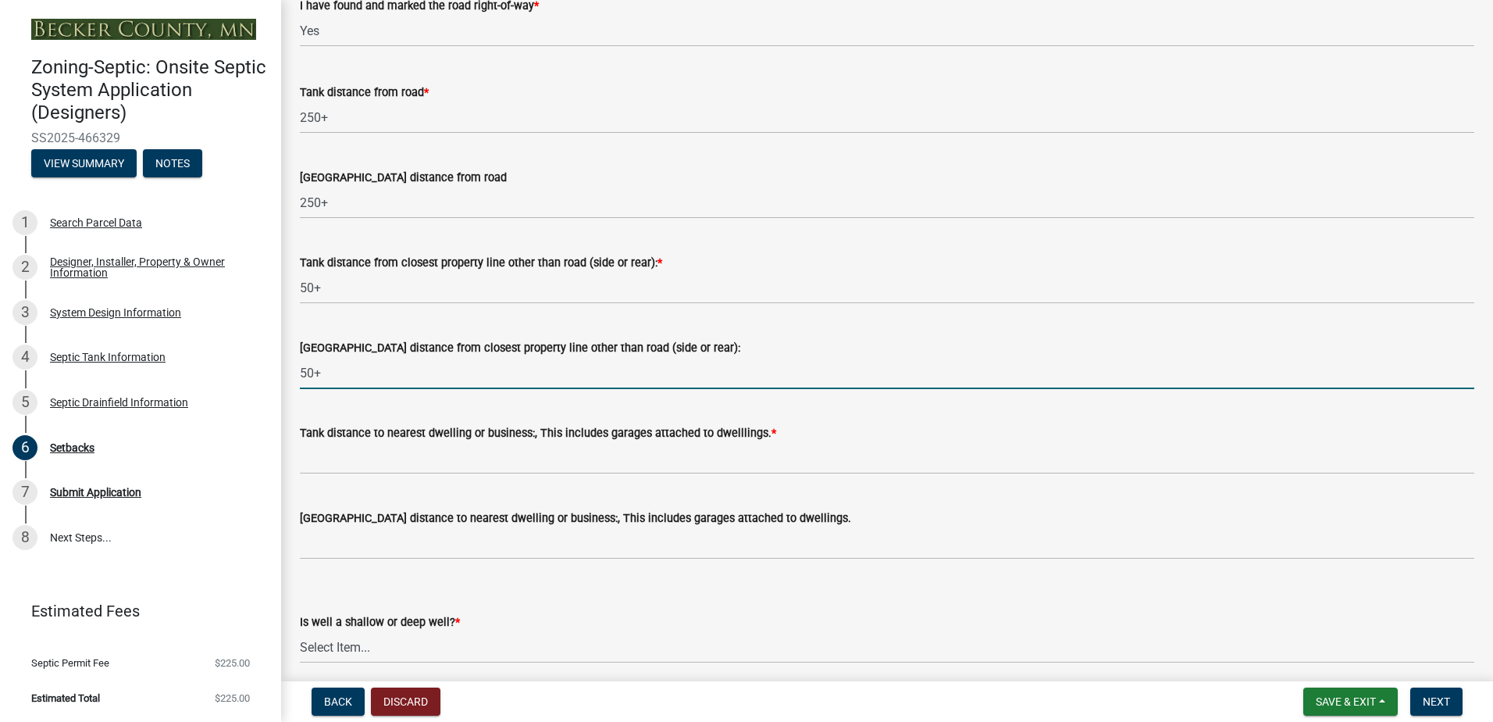
type input "50+"
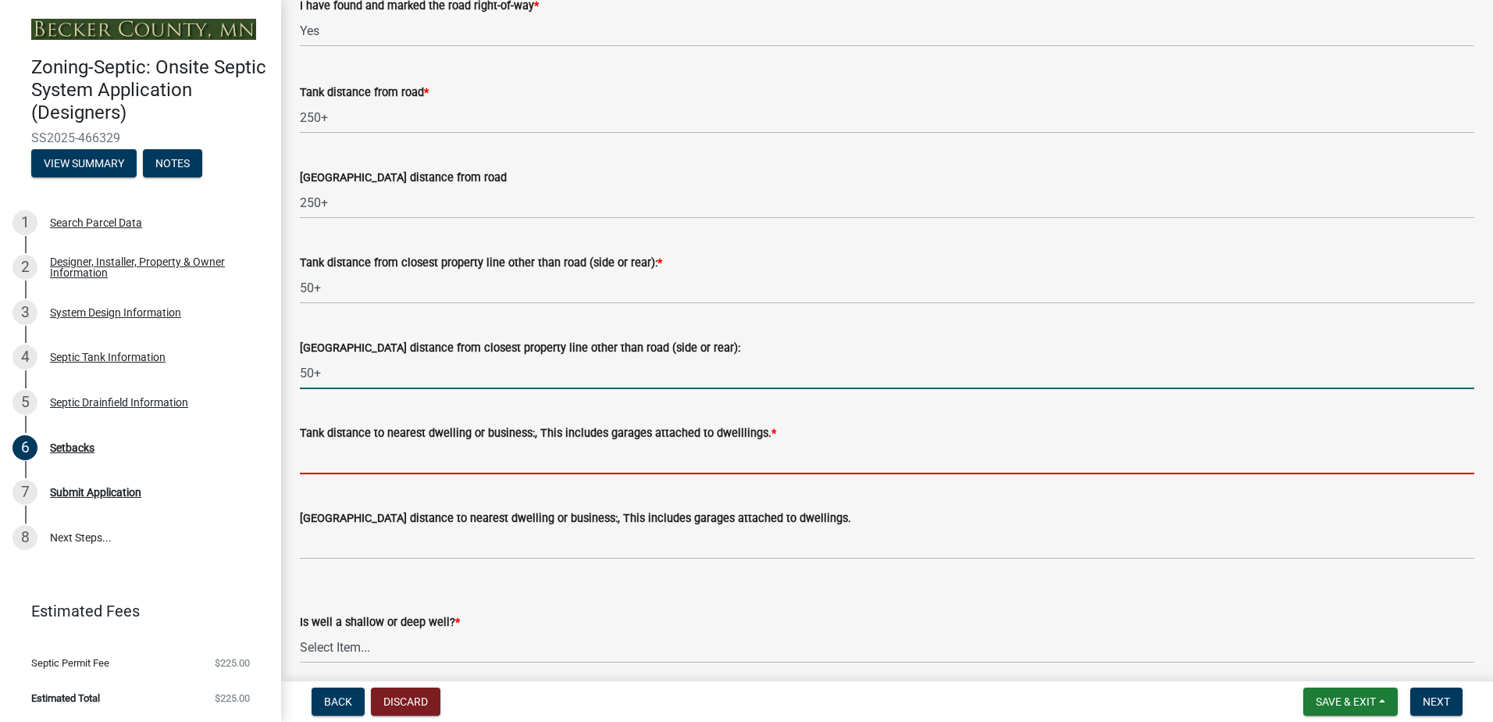
click at [328, 458] on input "Tank distance to nearest dwelling or business:, This includes garages attached …" at bounding box center [887, 458] width 1174 height 32
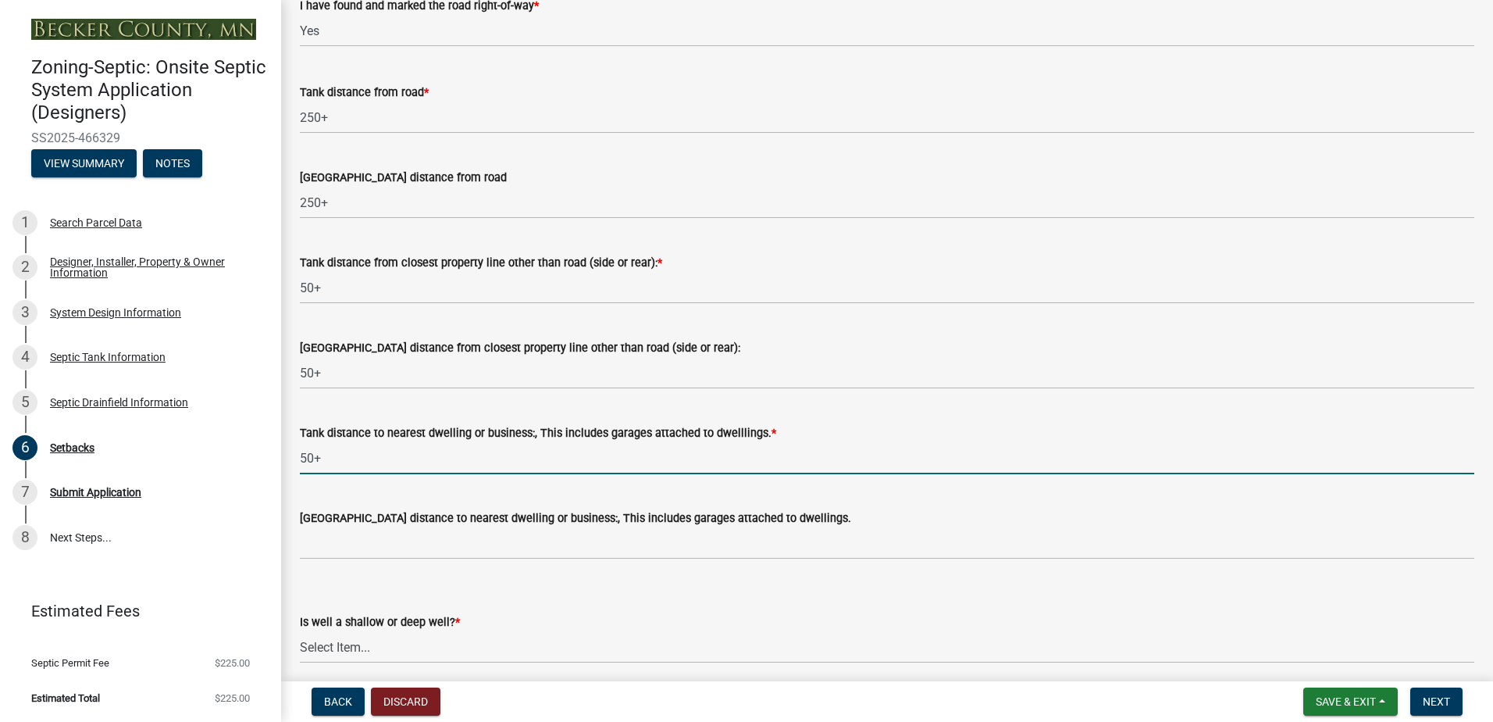
type input "50+"
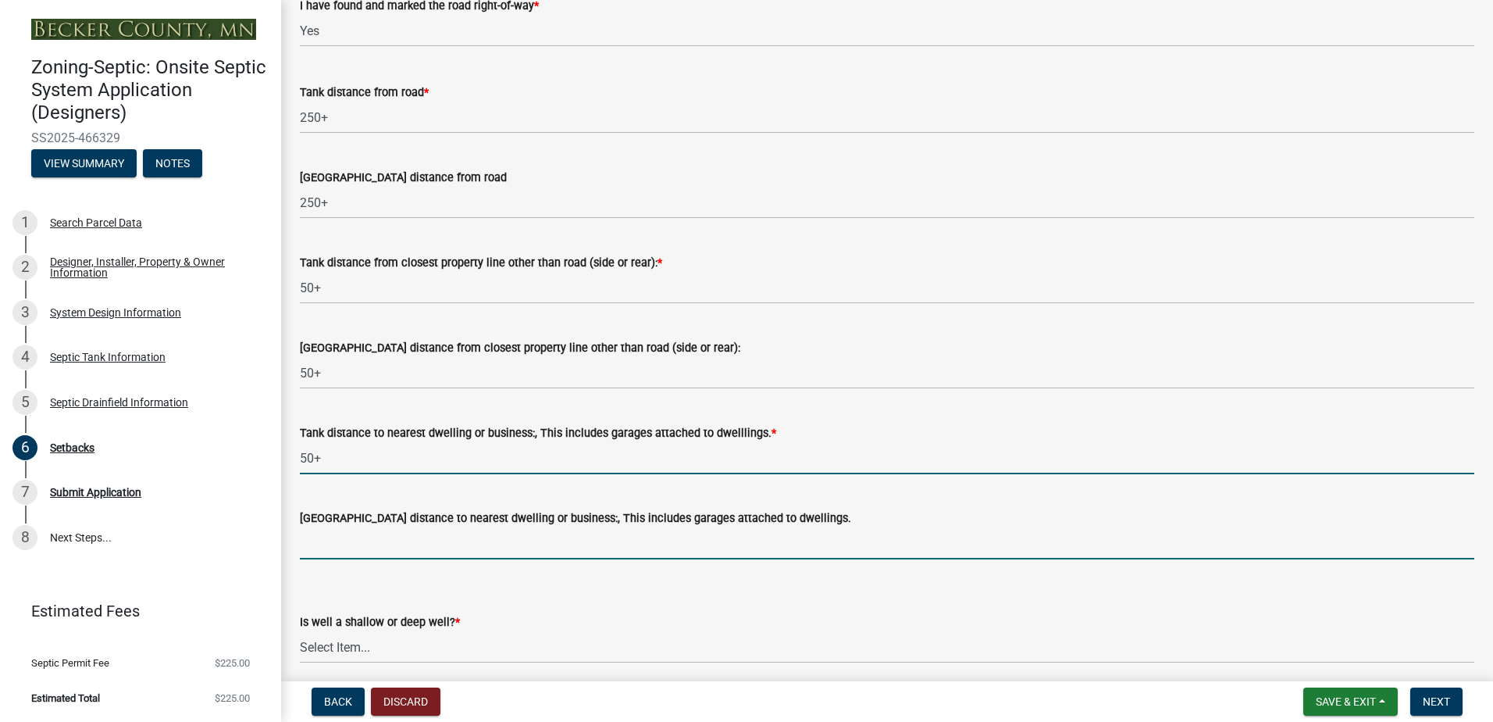
click at [330, 540] on input "[GEOGRAPHIC_DATA] distance to nearest dwelling or business:, This includes gara…" at bounding box center [887, 543] width 1174 height 32
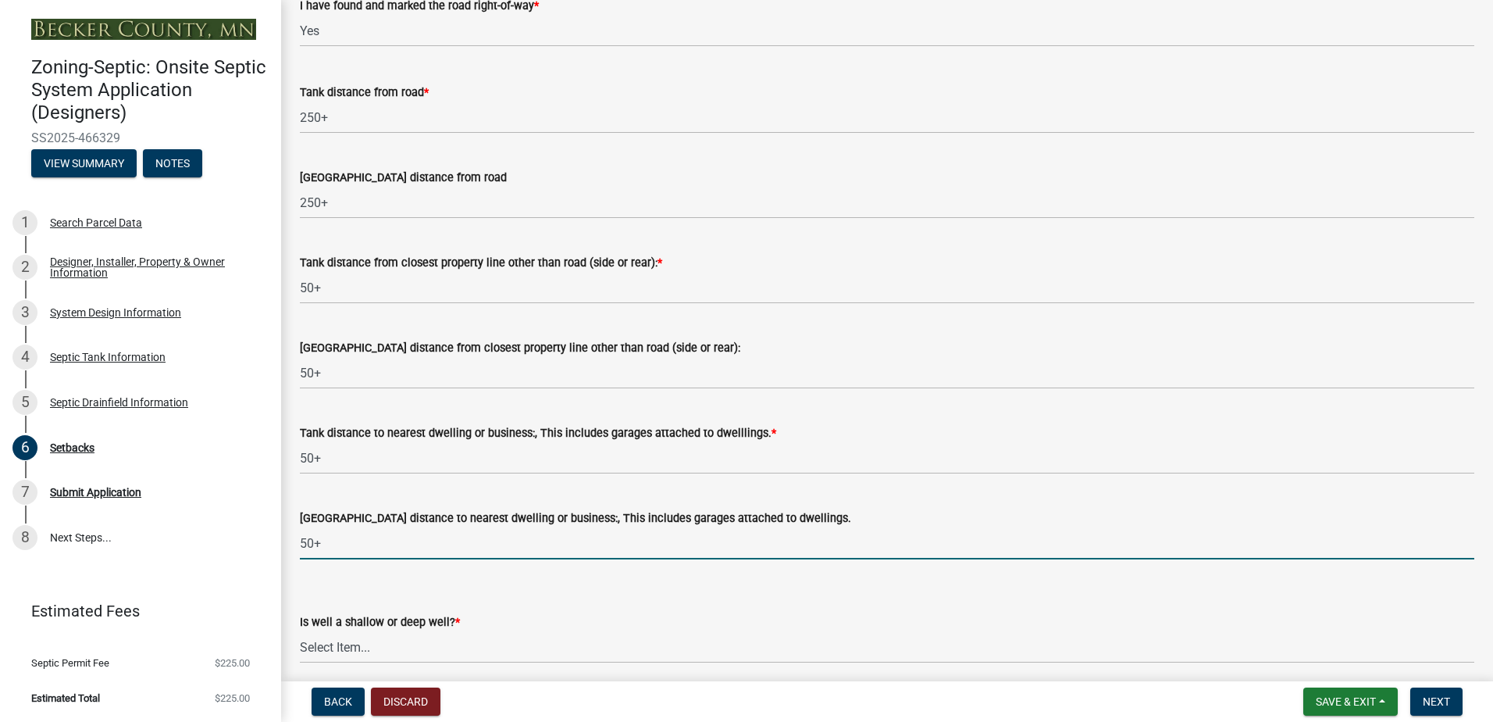
type input "50+"
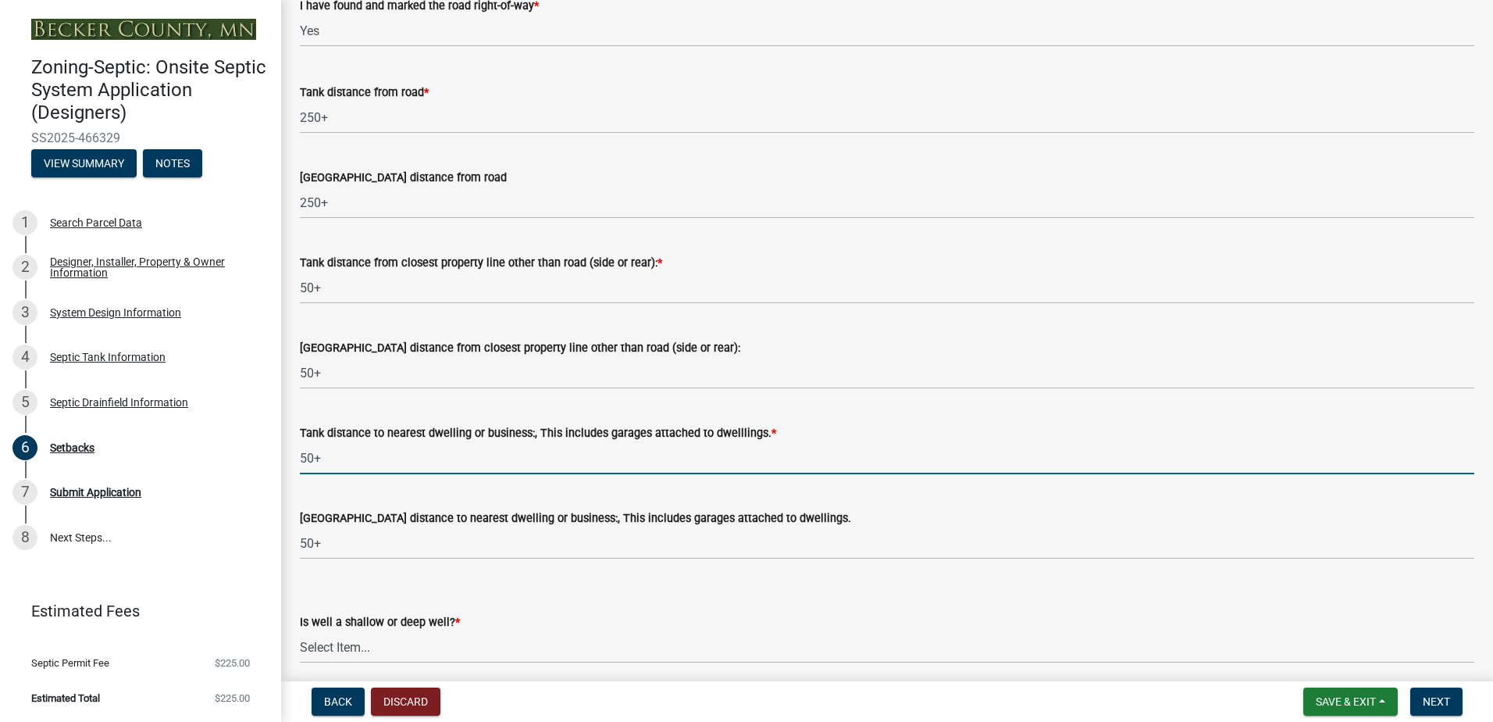
click at [326, 454] on input "50+" at bounding box center [887, 458] width 1174 height 32
type input "5"
type input "10"
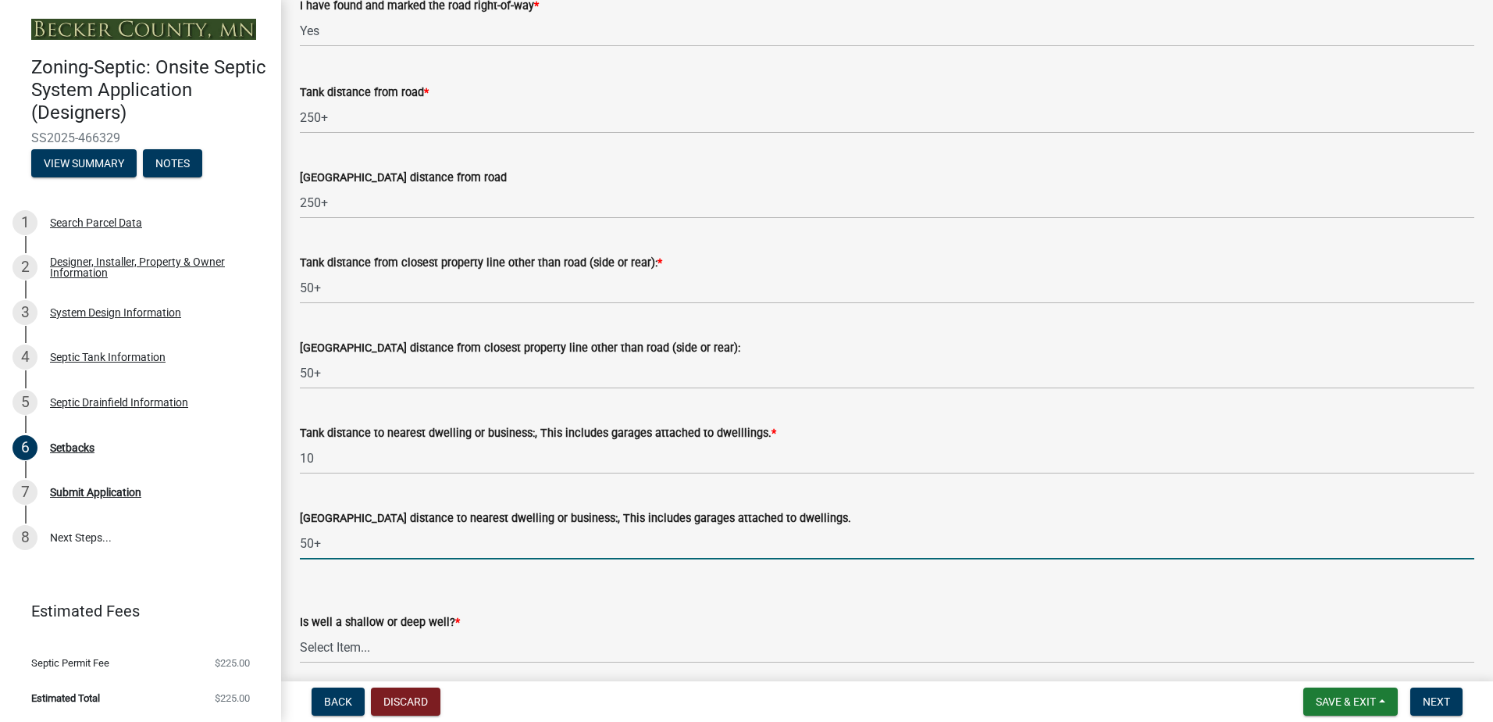
click at [324, 542] on input "50+" at bounding box center [887, 543] width 1174 height 32
type input "5"
type input "20+"
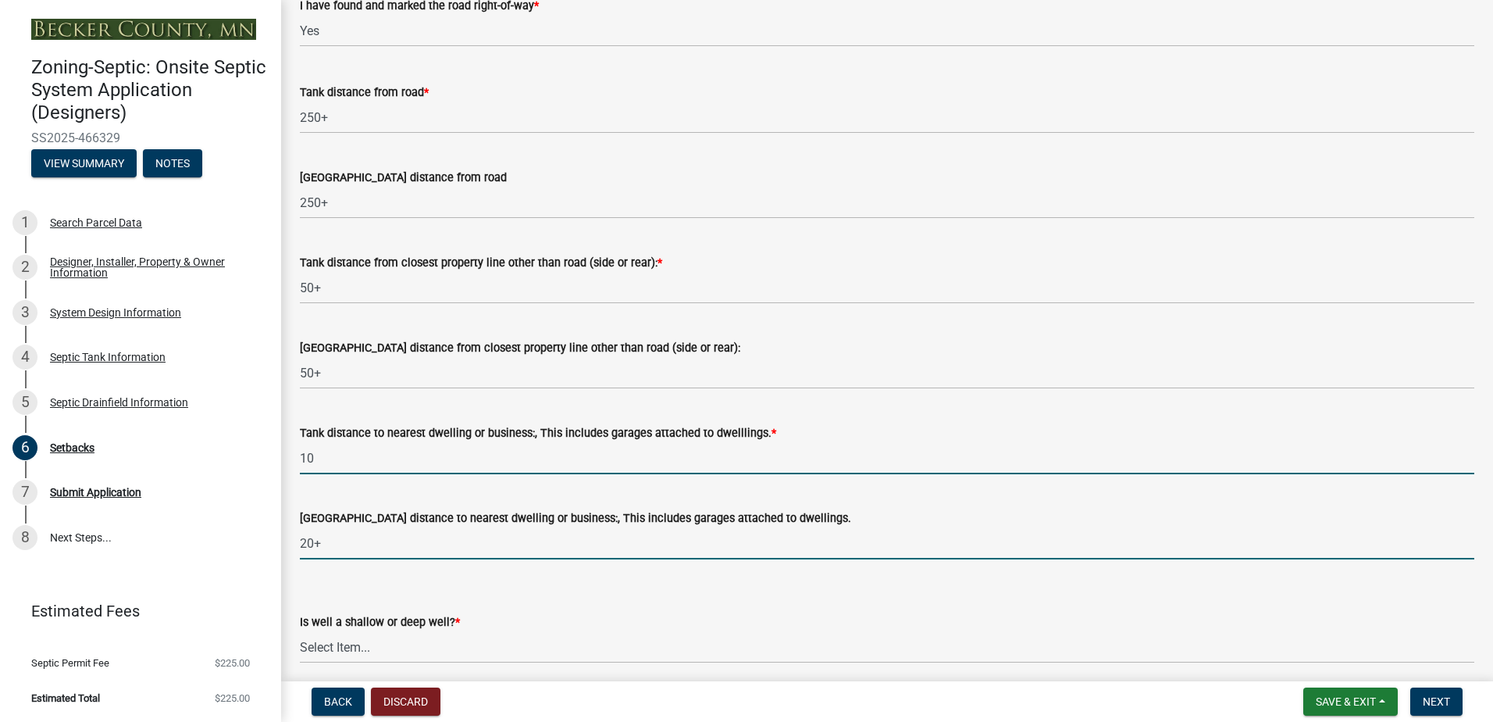
click at [313, 454] on input "10" at bounding box center [887, 458] width 1174 height 32
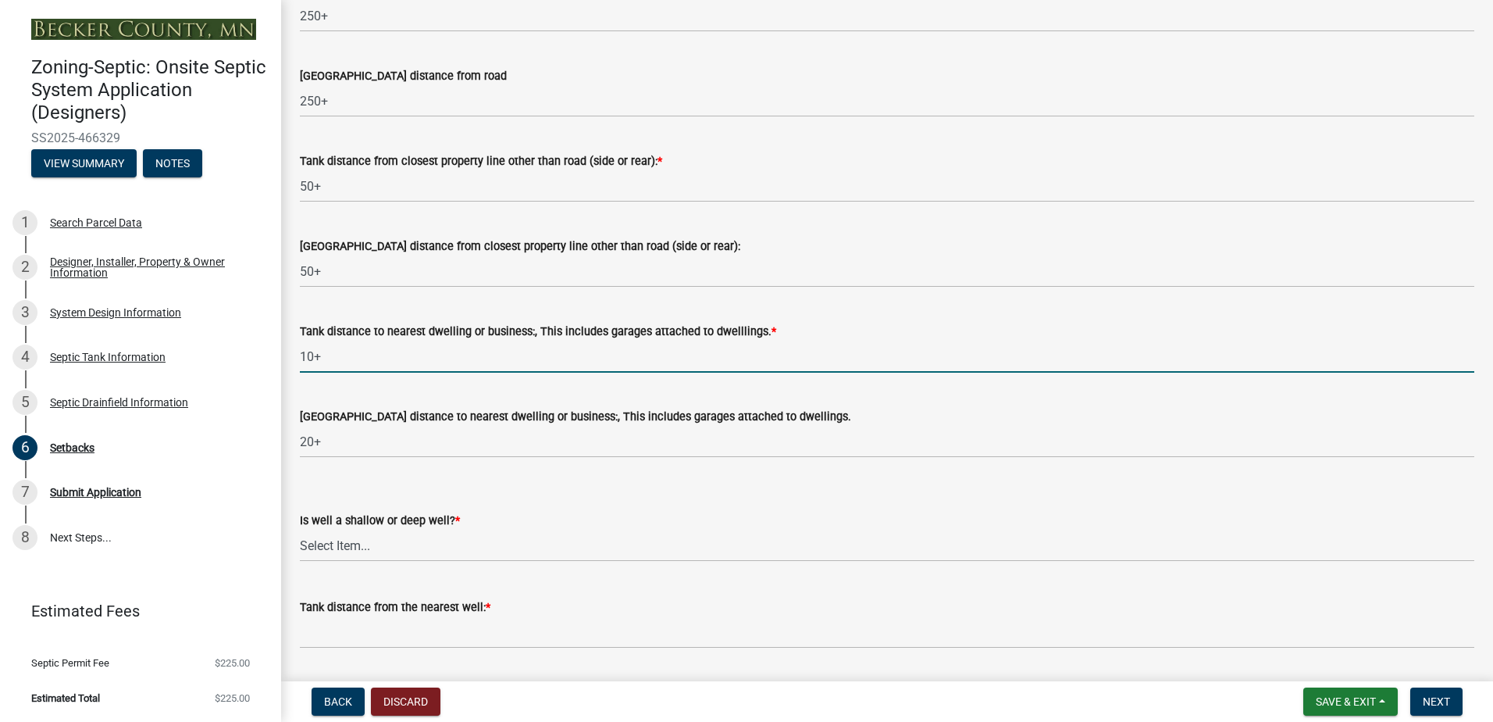
scroll to position [1405, 0]
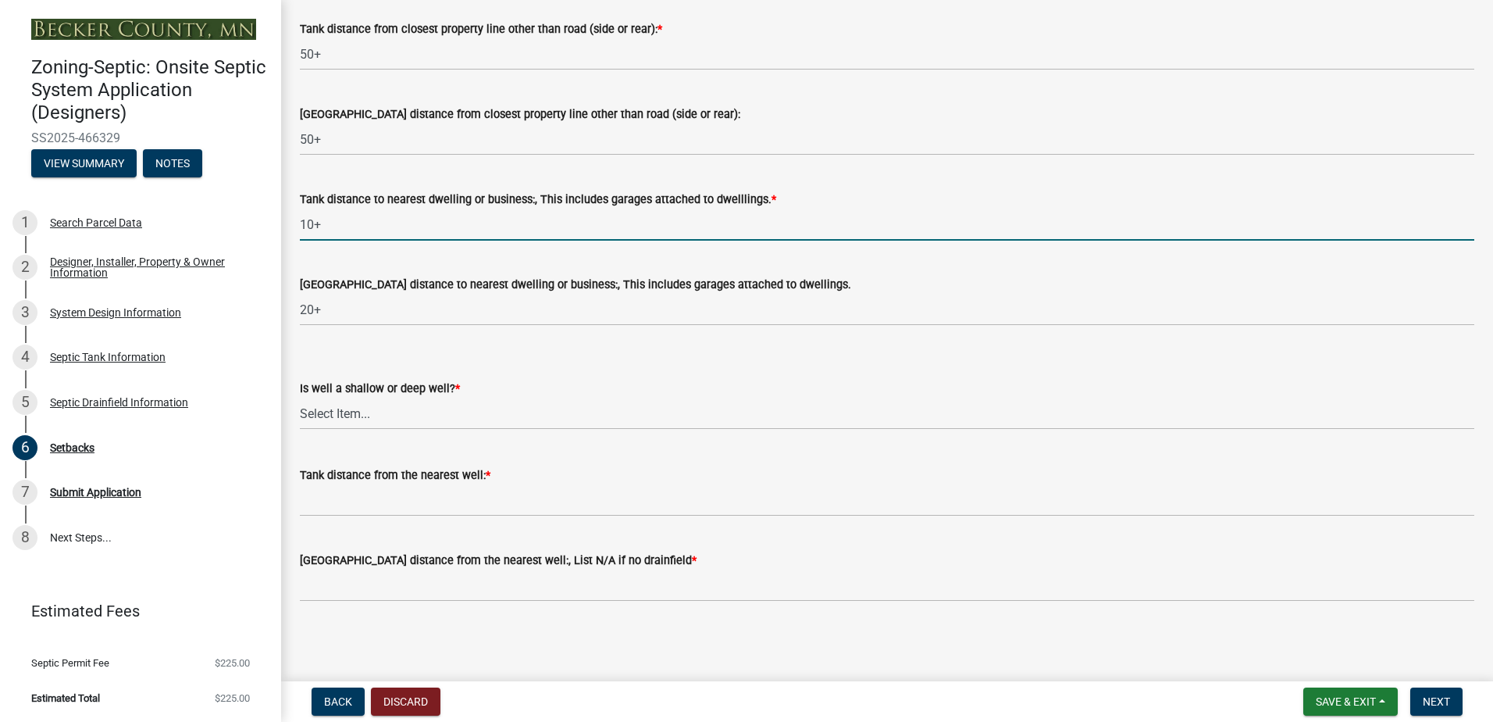
type input "10+"
click at [330, 421] on select "Select Item... Deep Well Shallow Well No Well - Connected or to be connected to…" at bounding box center [887, 413] width 1174 height 32
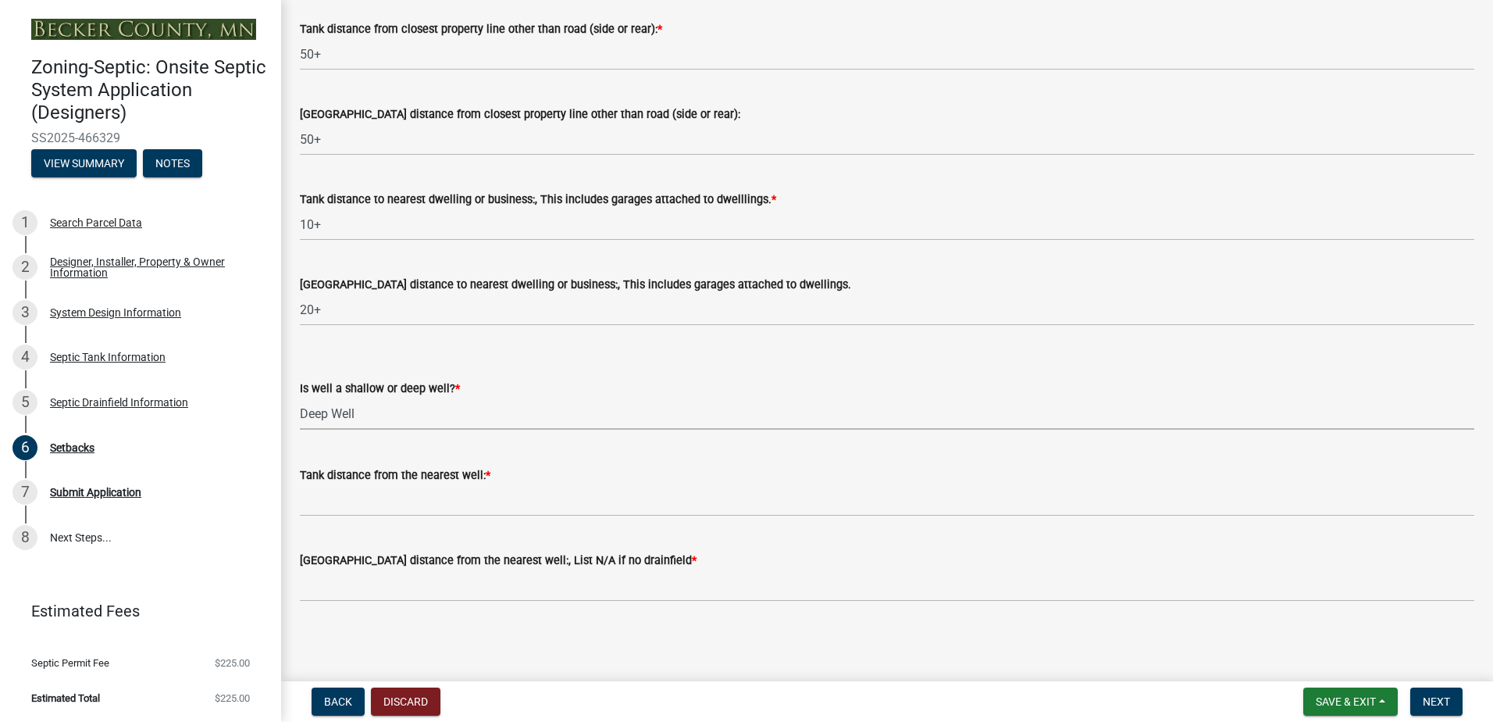
click at [300, 397] on select "Select Item... Deep Well Shallow Well No Well - Connected or to be connected to…" at bounding box center [887, 413] width 1174 height 32
select select "cf78f1da-f066-4305-88a2-864abad1fa52"
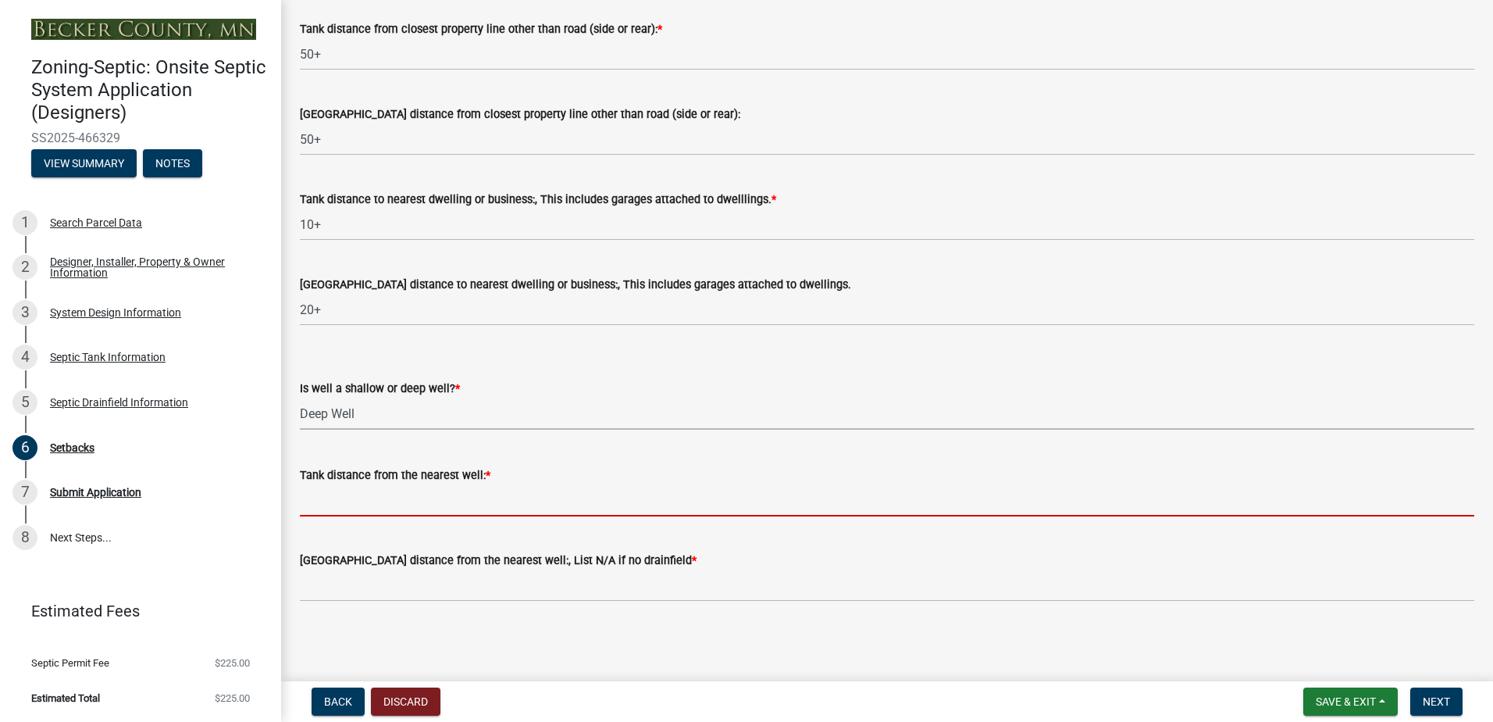
click at [342, 507] on input "Tank distance from the nearest well: *" at bounding box center [887, 500] width 1174 height 32
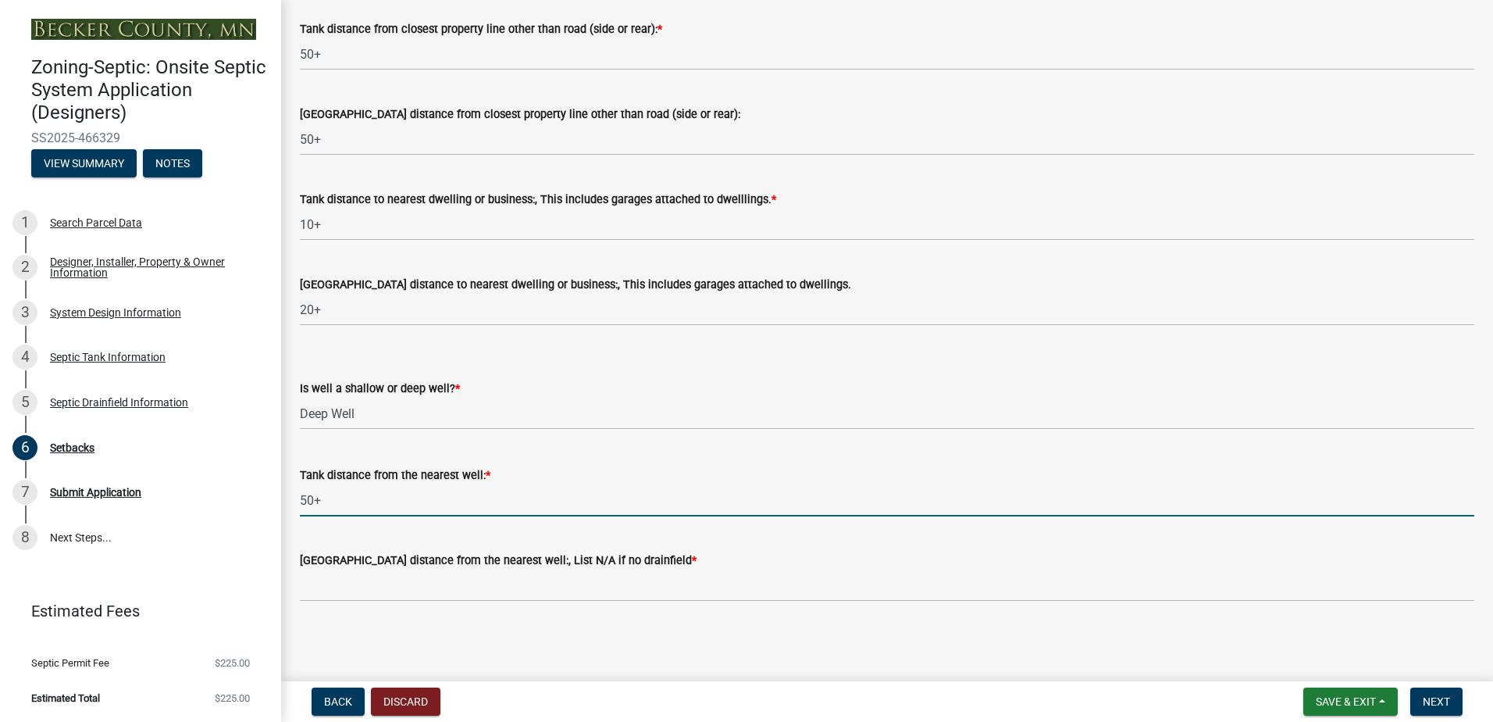
type input "50+"
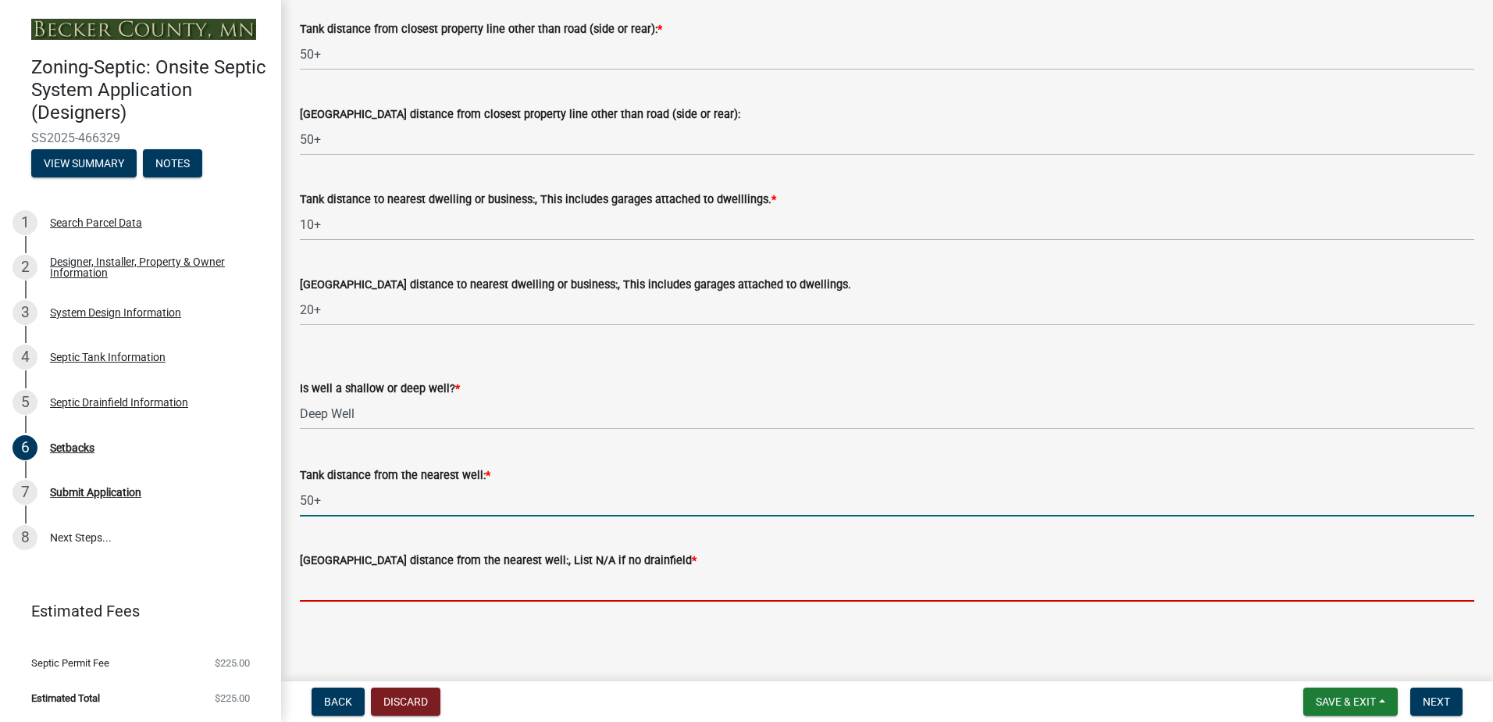
click at [331, 595] on input "[GEOGRAPHIC_DATA] distance from the nearest well:, List N/A if no drainfield *" at bounding box center [887, 585] width 1174 height 32
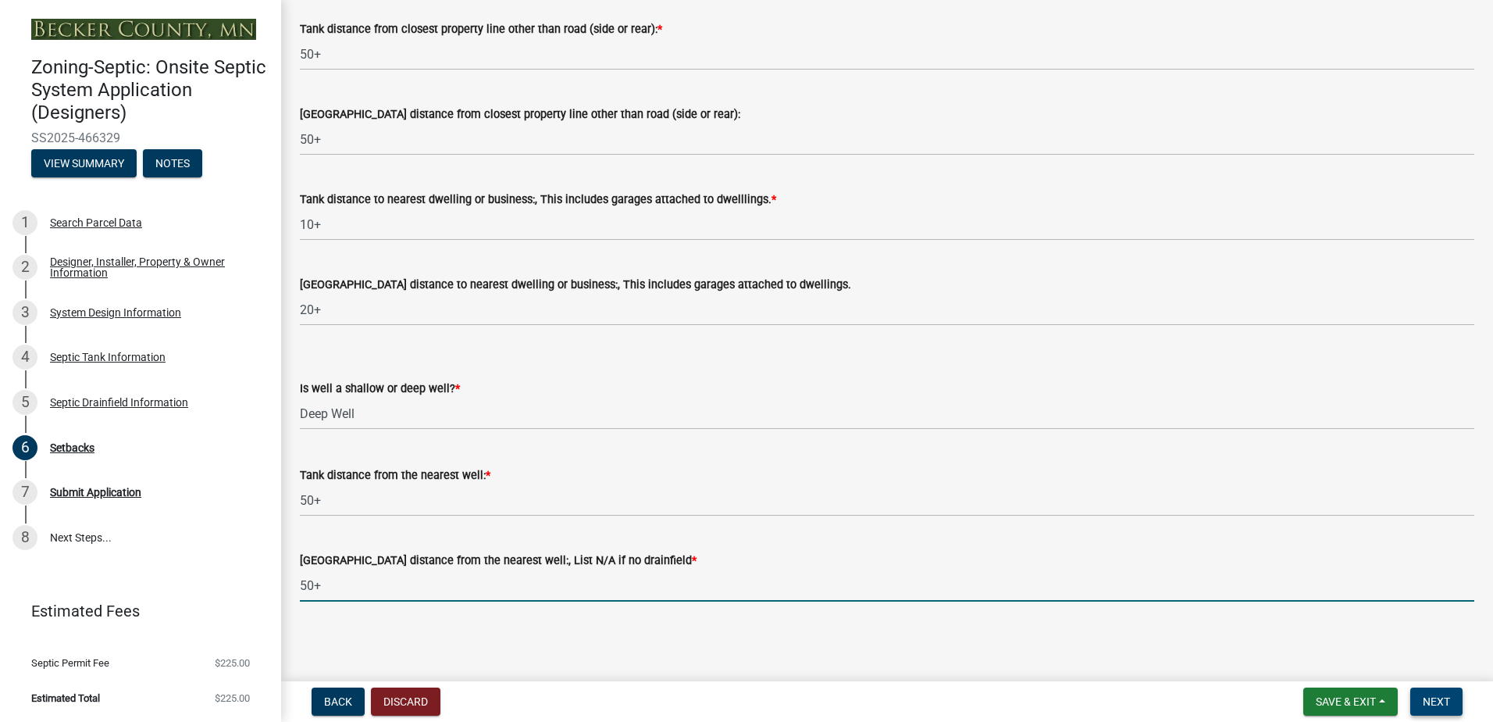
type input "50+"
click at [1438, 697] on span "Next" at bounding box center [1436, 701] width 27 height 12
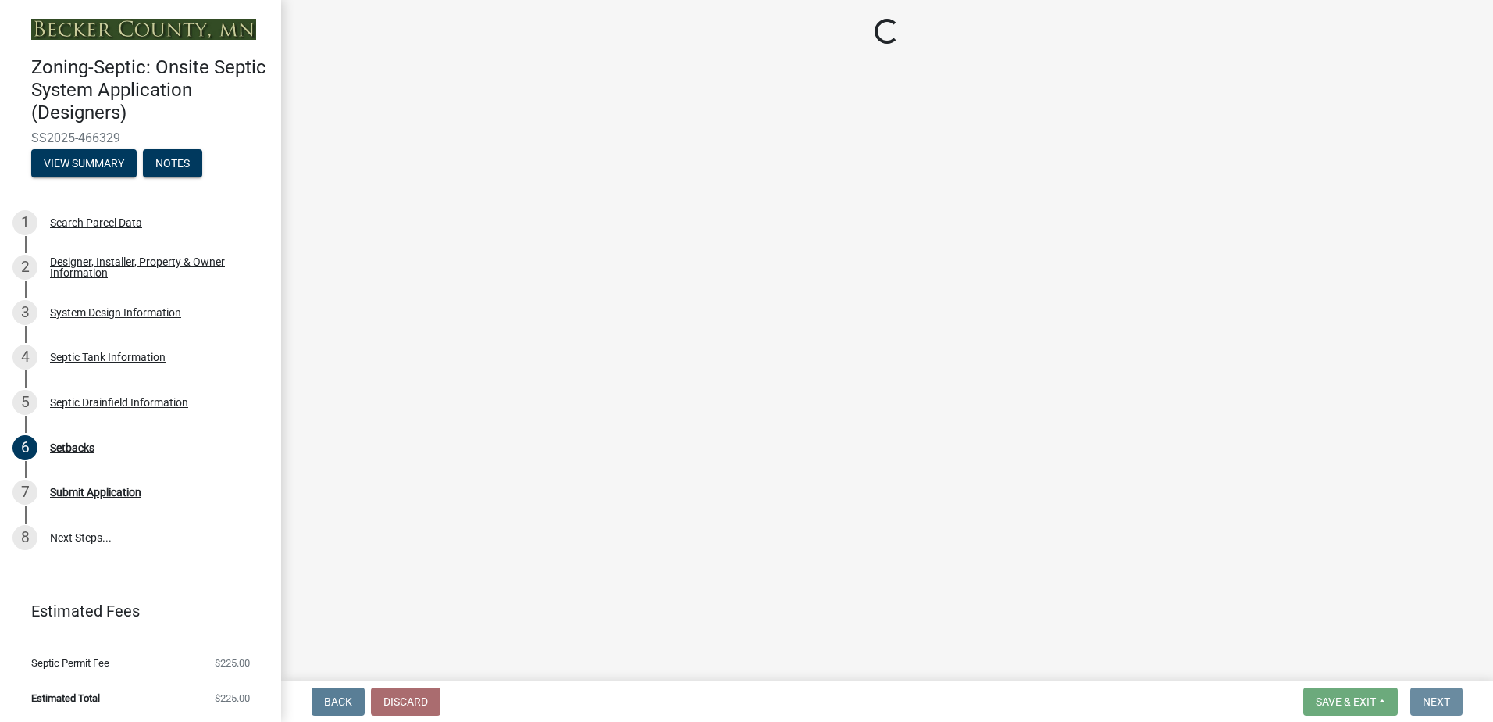
scroll to position [0, 0]
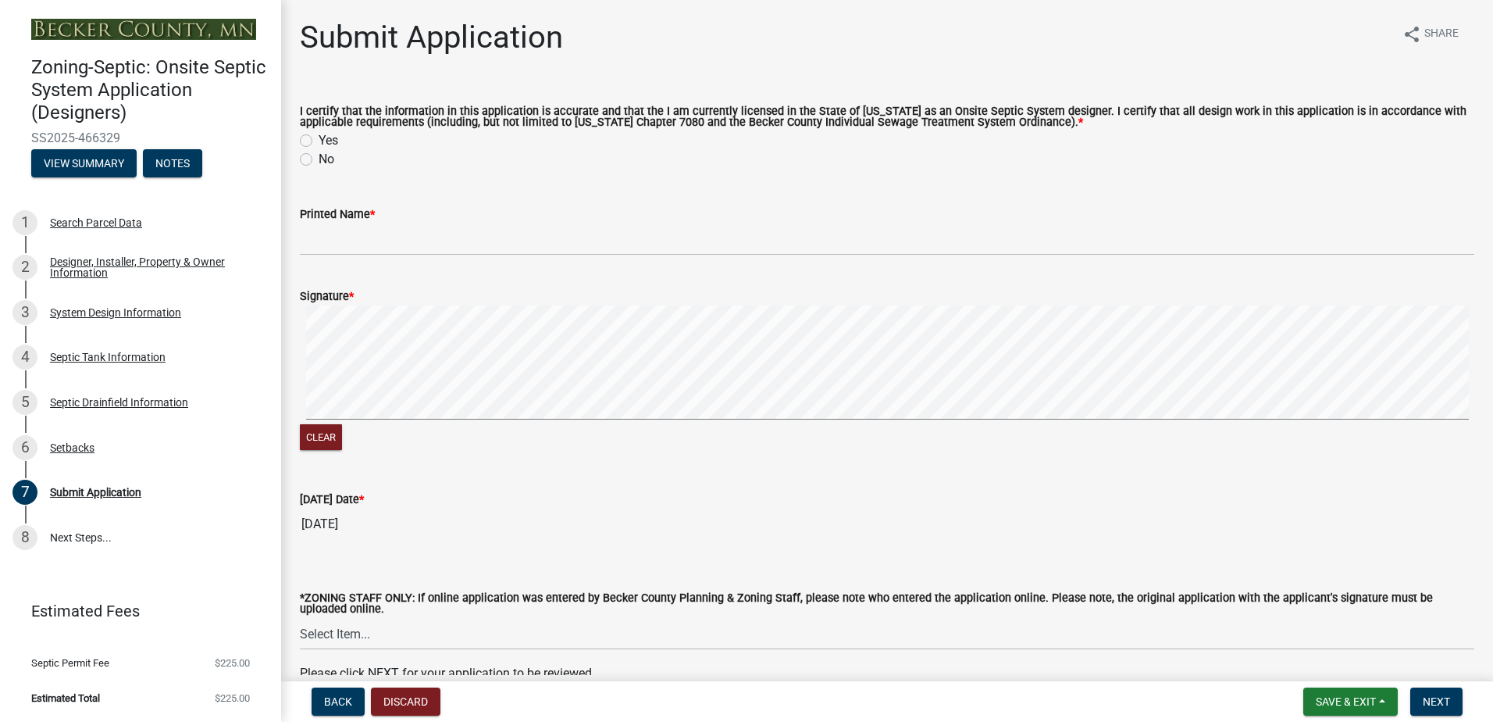
click at [312, 140] on div "Yes" at bounding box center [887, 140] width 1174 height 19
click at [319, 142] on label "Yes" at bounding box center [329, 140] width 20 height 19
click at [319, 141] on input "Yes" at bounding box center [324, 136] width 10 height 10
radio input "true"
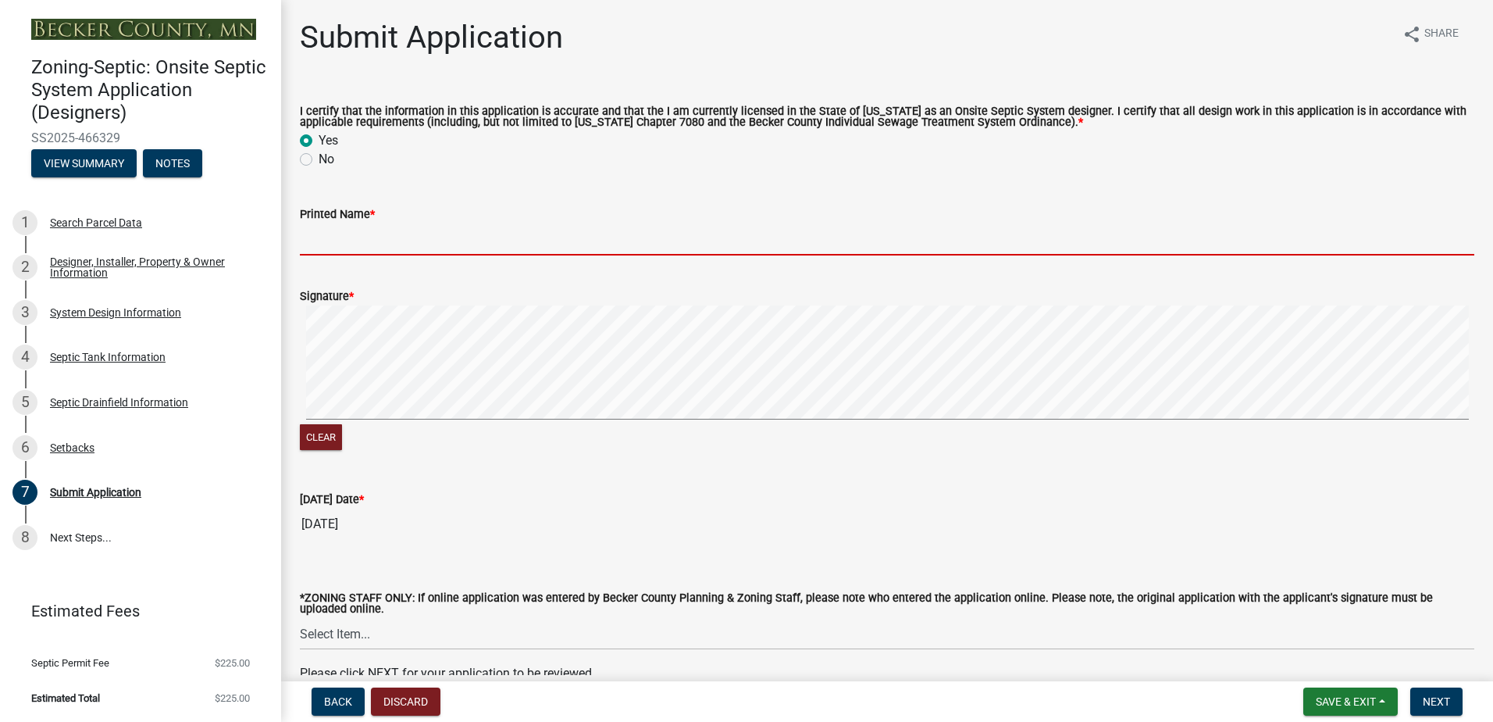
click at [338, 233] on input "Printed Name *" at bounding box center [887, 239] width 1174 height 32
type input "[PERSON_NAME]"
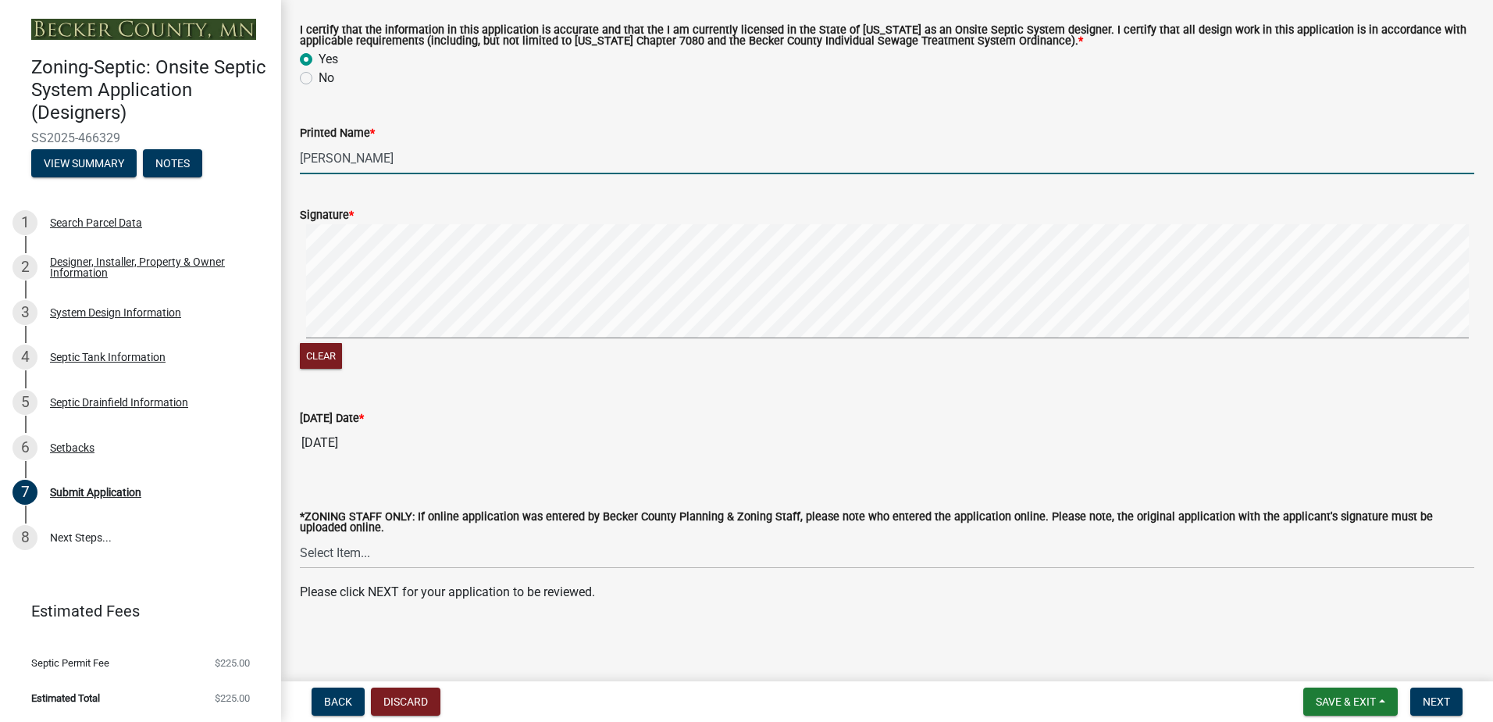
scroll to position [83, 0]
click at [1431, 701] on span "Next" at bounding box center [1436, 701] width 27 height 12
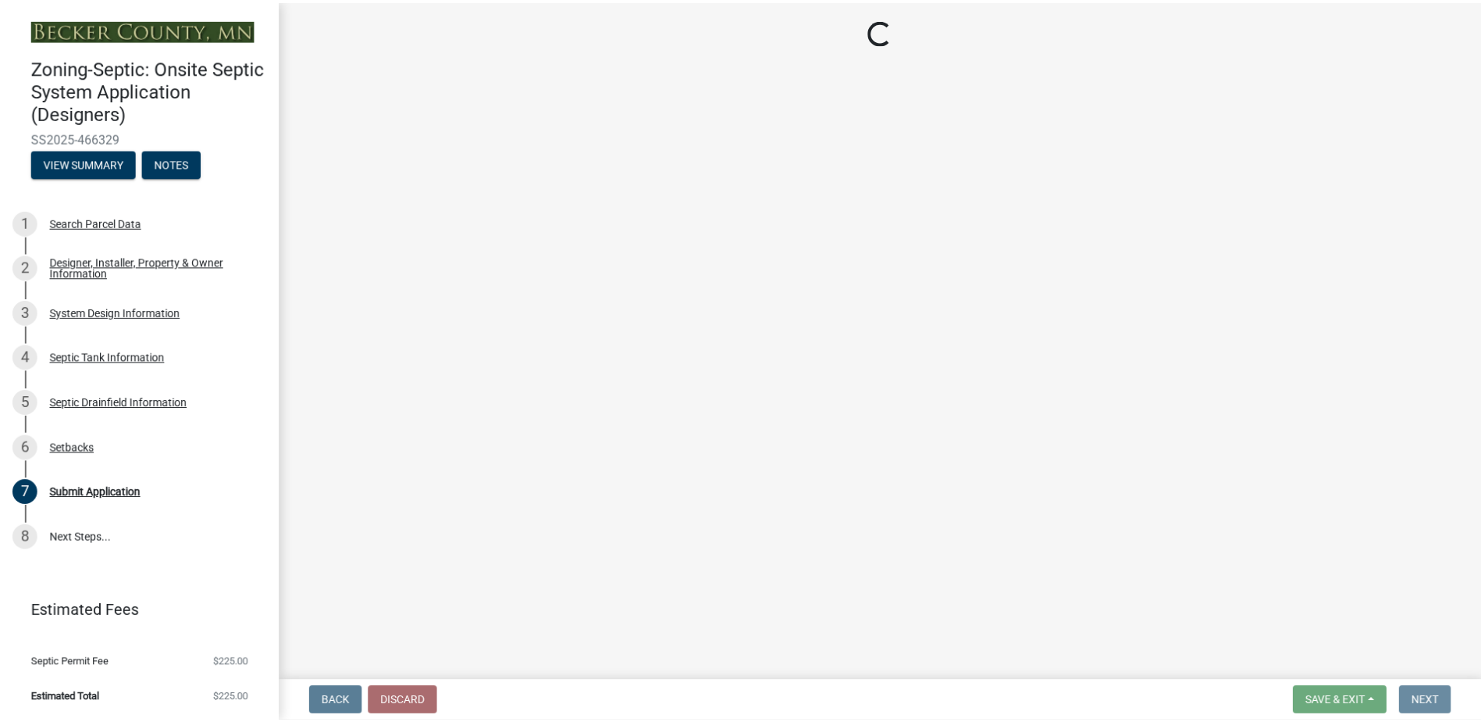
scroll to position [0, 0]
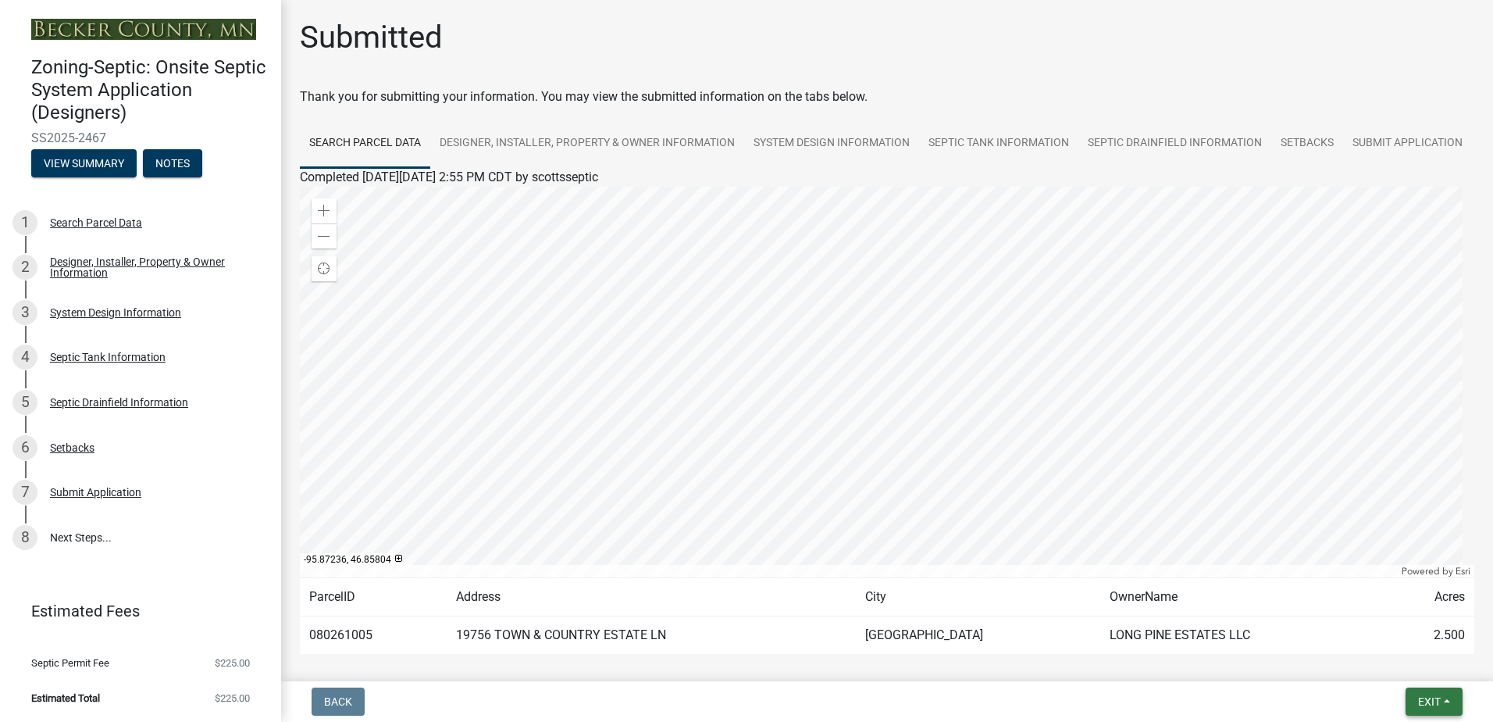
click at [1450, 694] on button "Exit" at bounding box center [1434, 701] width 57 height 28
click at [1397, 664] on button "Save & Exit" at bounding box center [1400, 660] width 125 height 37
